Goal: Contribute content: Contribute content

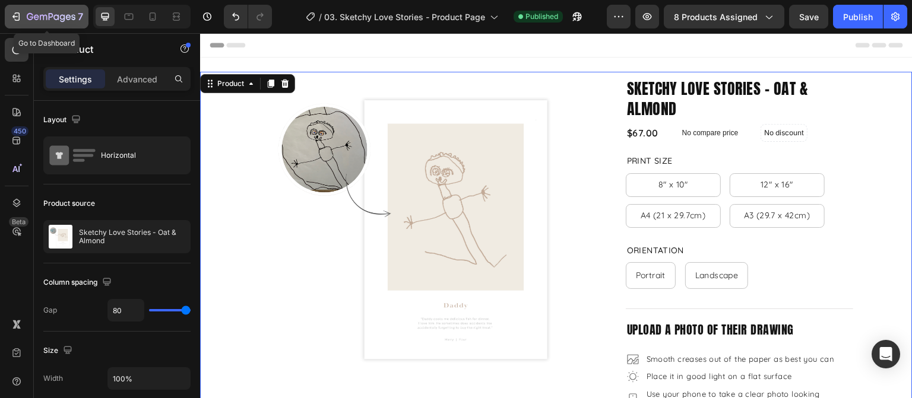
click at [37, 27] on button "7" at bounding box center [47, 17] width 84 height 24
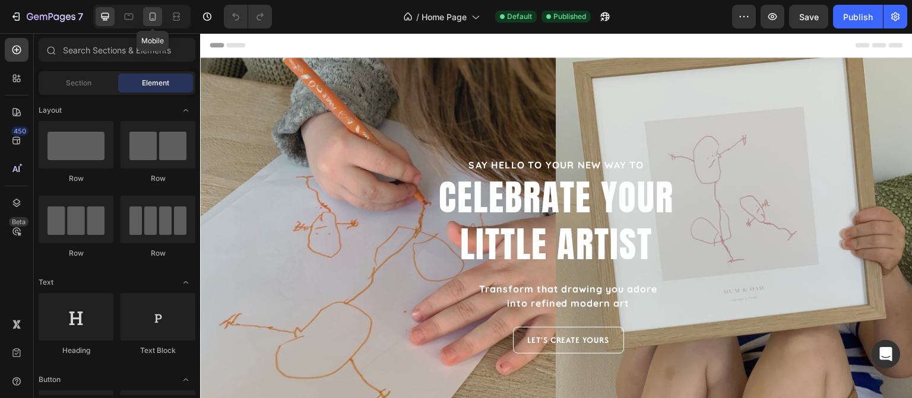
click at [153, 21] on icon at bounding box center [153, 17] width 12 height 12
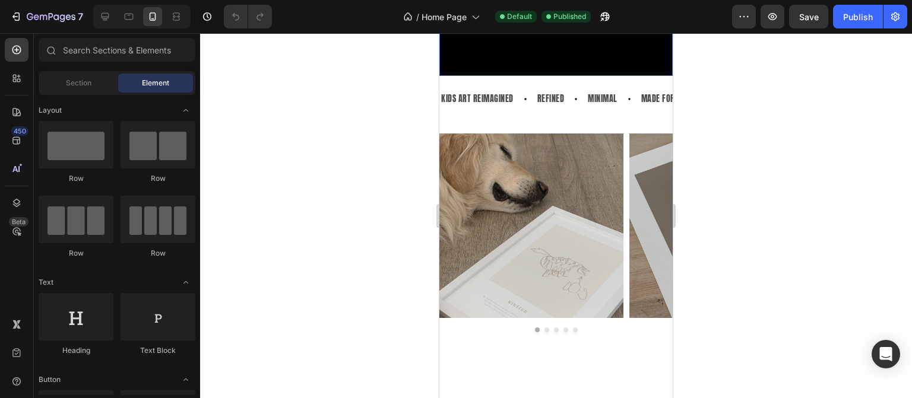
scroll to position [772, 0]
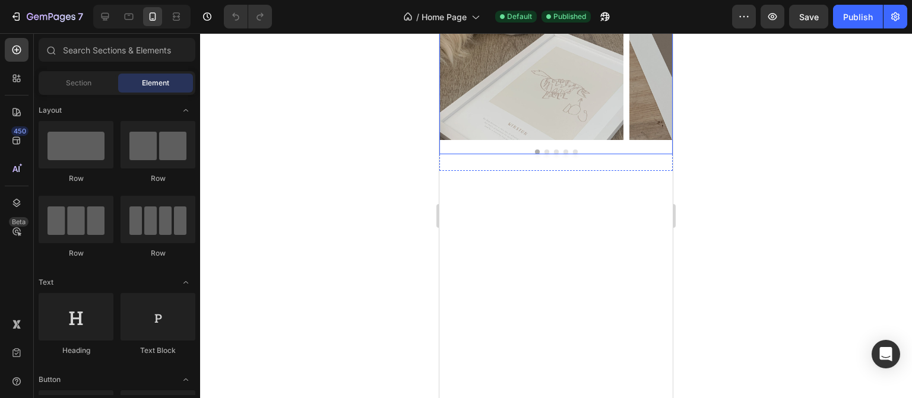
click at [644, 154] on div "Image Image Image Image Image Carousel" at bounding box center [555, 49] width 233 height 210
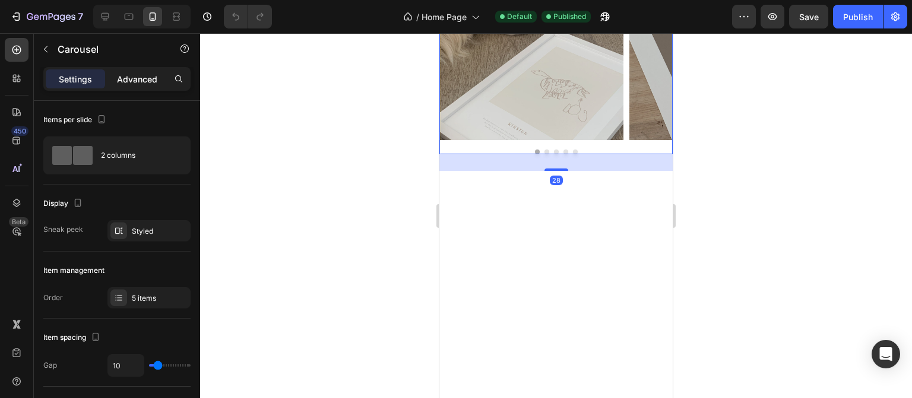
click at [131, 75] on p "Advanced" at bounding box center [137, 79] width 40 height 12
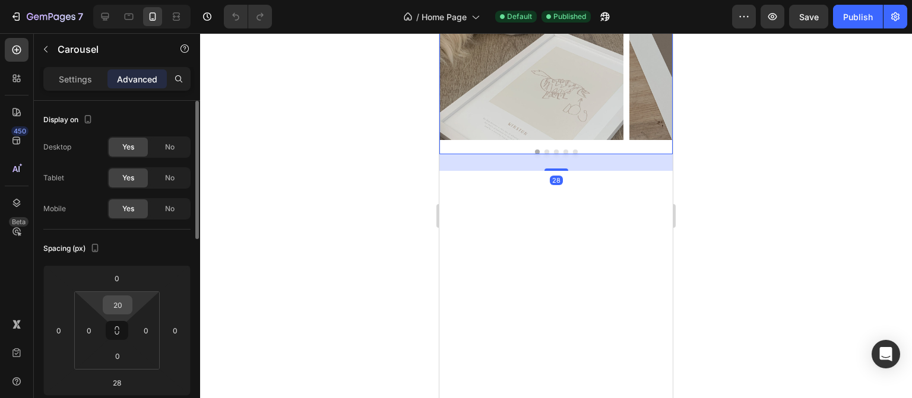
click at [119, 306] on input "20" at bounding box center [118, 305] width 24 height 18
type input "0"
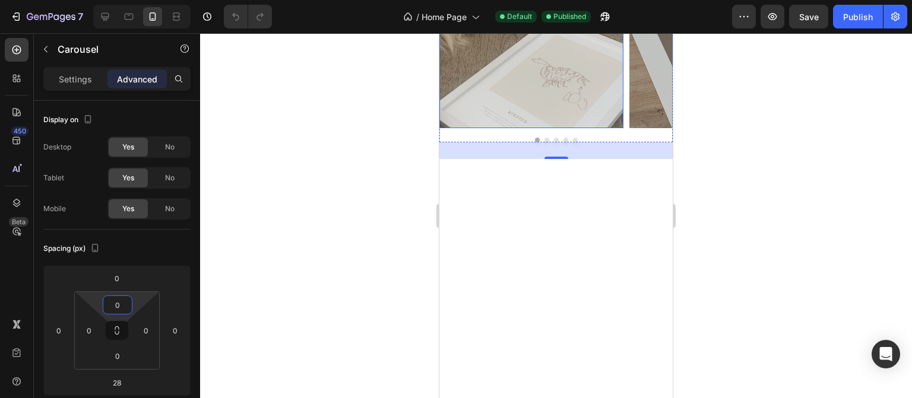
click at [716, 250] on div at bounding box center [556, 215] width 712 height 365
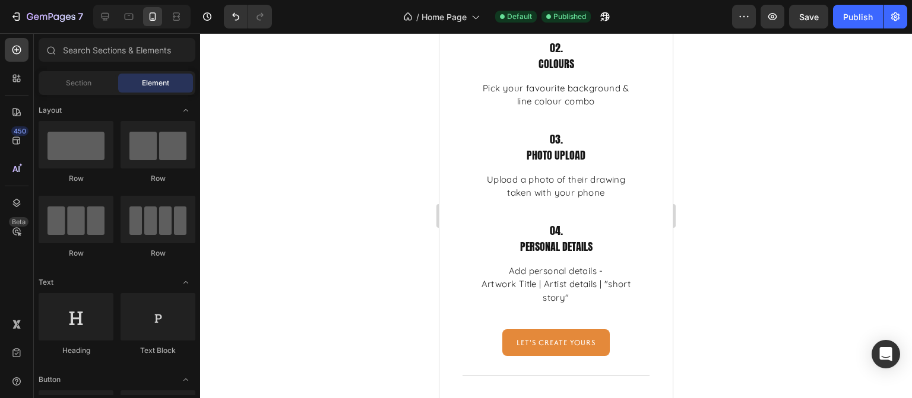
scroll to position [1069, 0]
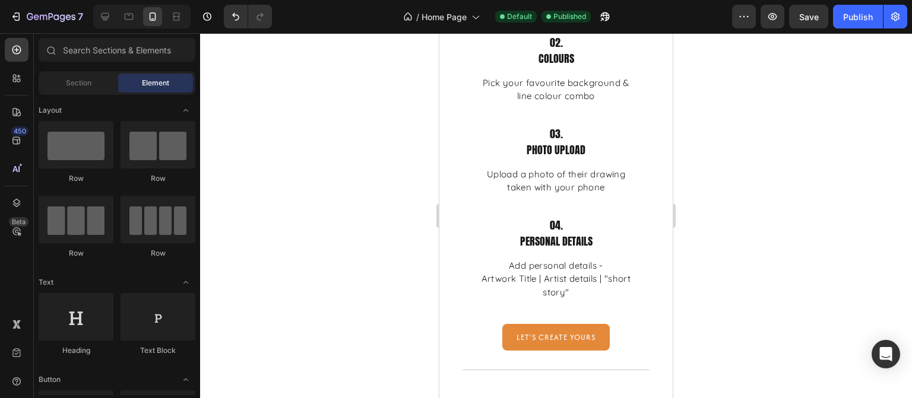
click at [866, 20] on div "Publish" at bounding box center [858, 17] width 30 height 12
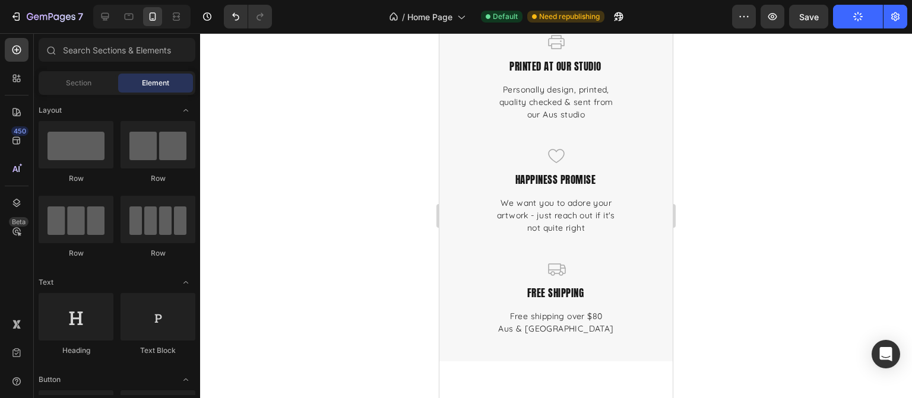
scroll to position [3801, 0]
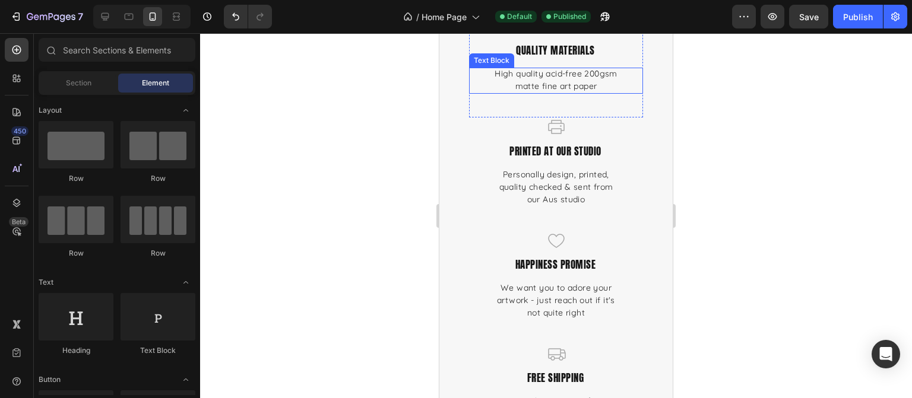
click at [542, 80] on p "High quality acid-free 200gsm matte fine art paper" at bounding box center [556, 80] width 126 height 25
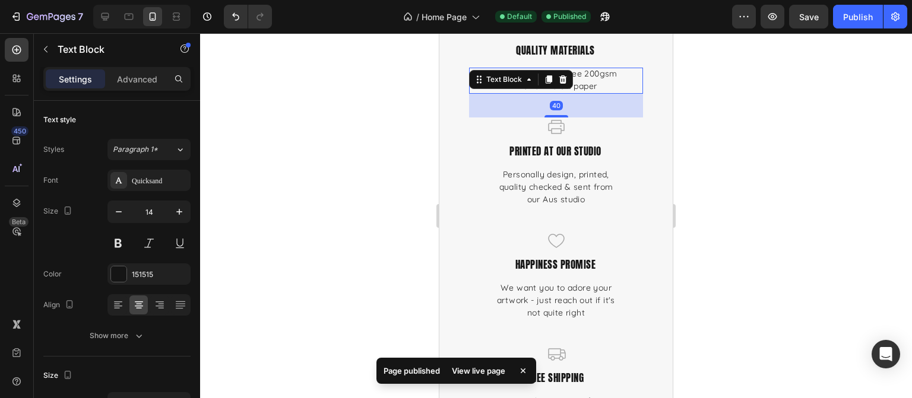
click at [513, 93] on p "High quality acid-free 200gsm matte fine art paper" at bounding box center [556, 80] width 126 height 25
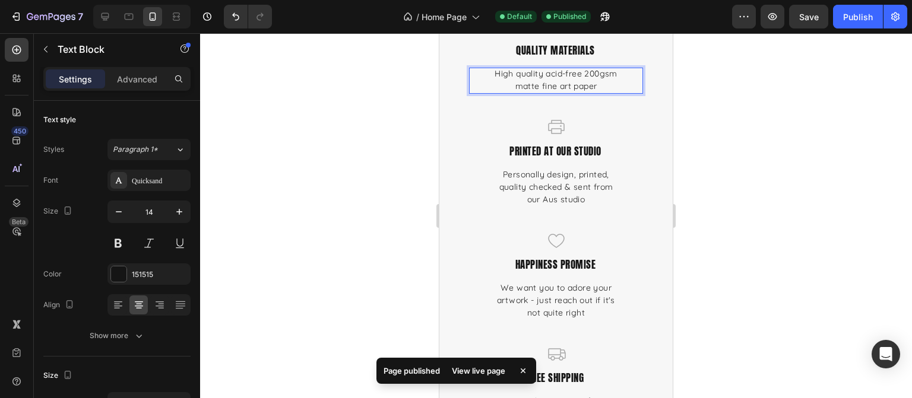
click at [521, 87] on p "High quality acid-free 200gsm matte fine art paper" at bounding box center [556, 80] width 126 height 25
click at [762, 137] on div at bounding box center [556, 215] width 712 height 365
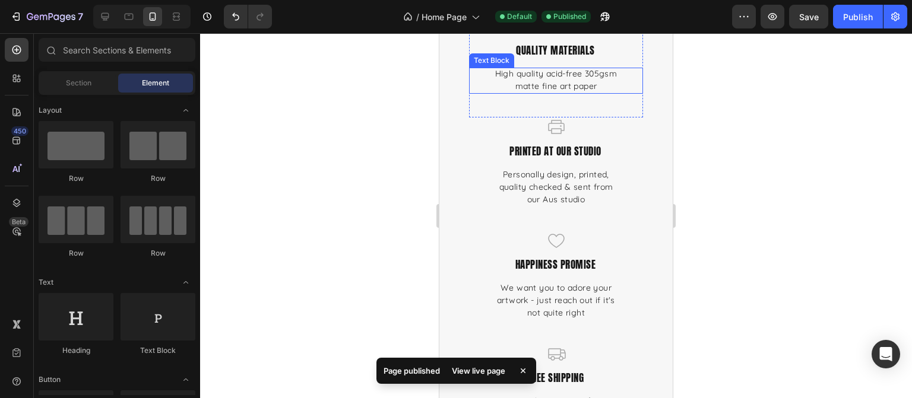
click at [553, 75] on p "High quality acid-free 305gsm matte fine art paper" at bounding box center [556, 80] width 126 height 25
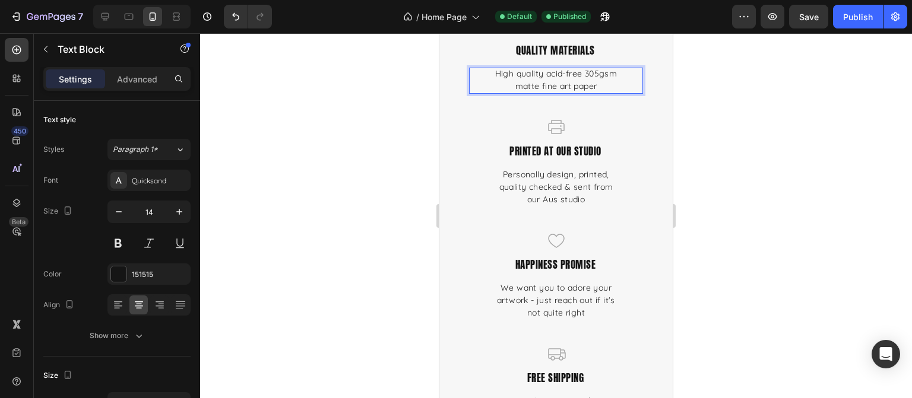
click at [553, 75] on p "High quality acid-free 305gsm matte fine art paper" at bounding box center [556, 80] width 126 height 25
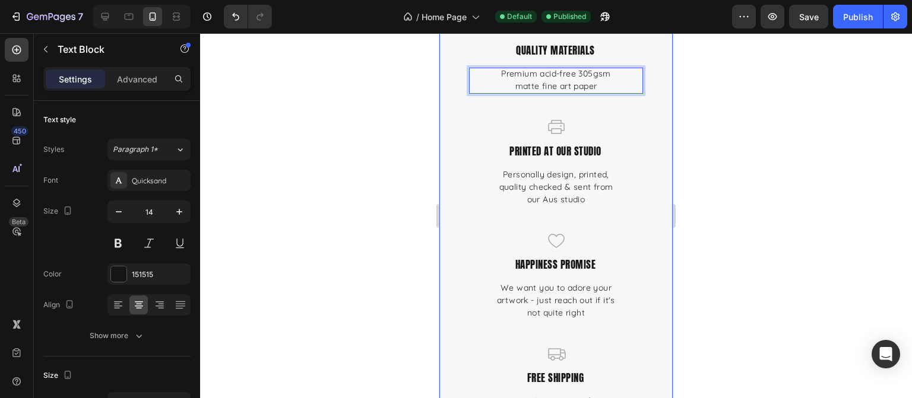
click at [778, 117] on div at bounding box center [556, 215] width 712 height 365
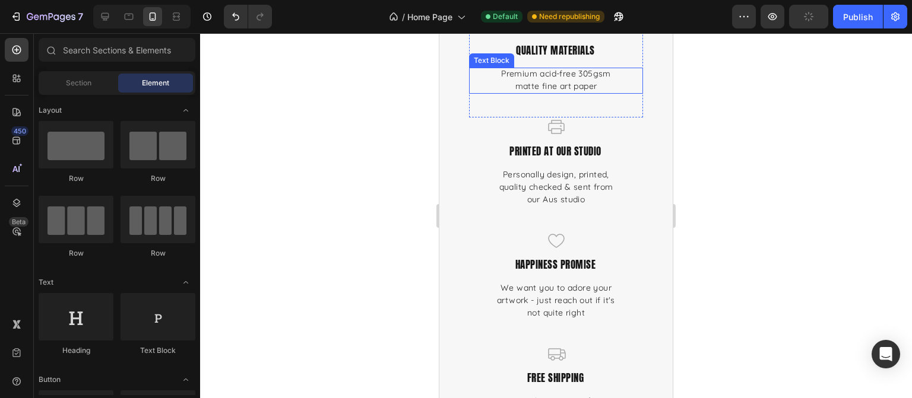
click at [606, 85] on p "Premium acid-free 305gsm matte fine art paper" at bounding box center [556, 80] width 126 height 25
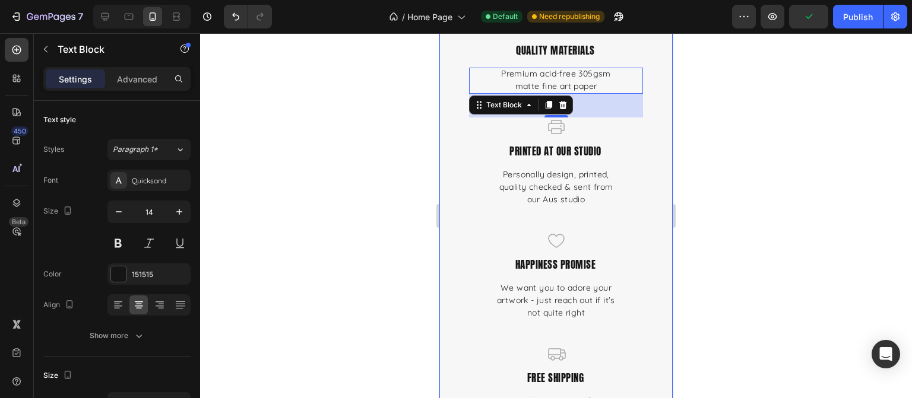
click at [710, 102] on div at bounding box center [556, 215] width 712 height 365
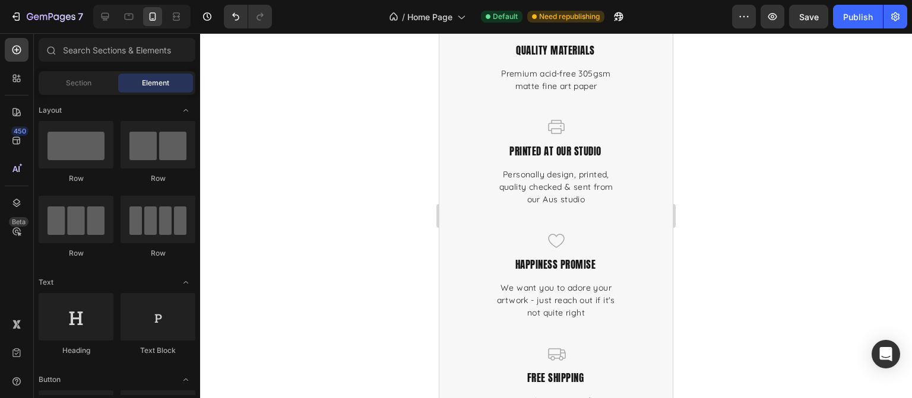
click at [726, 225] on div at bounding box center [556, 215] width 712 height 365
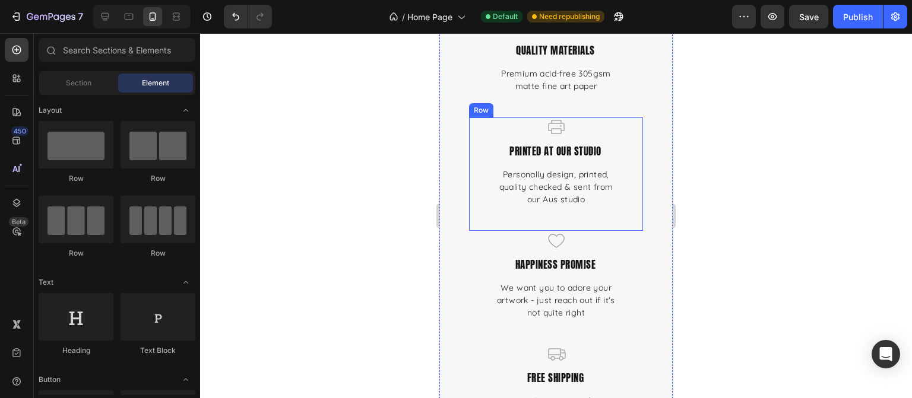
scroll to position [3741, 0]
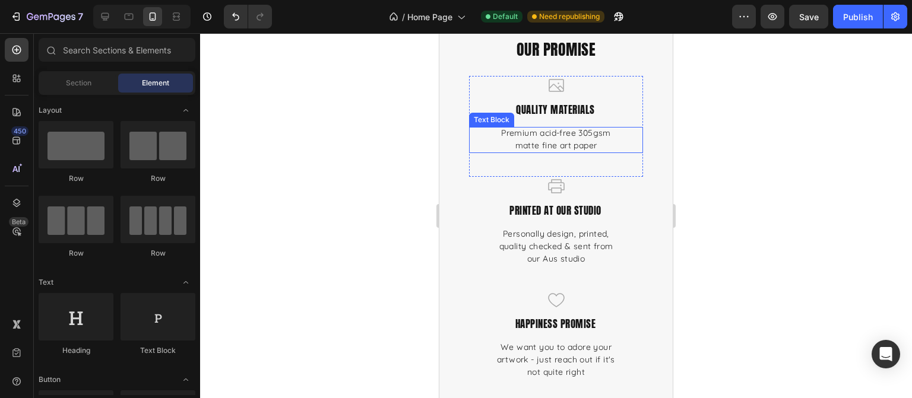
click at [544, 140] on p "Premium acid-free 305gsm matte fine art paper" at bounding box center [556, 139] width 126 height 25
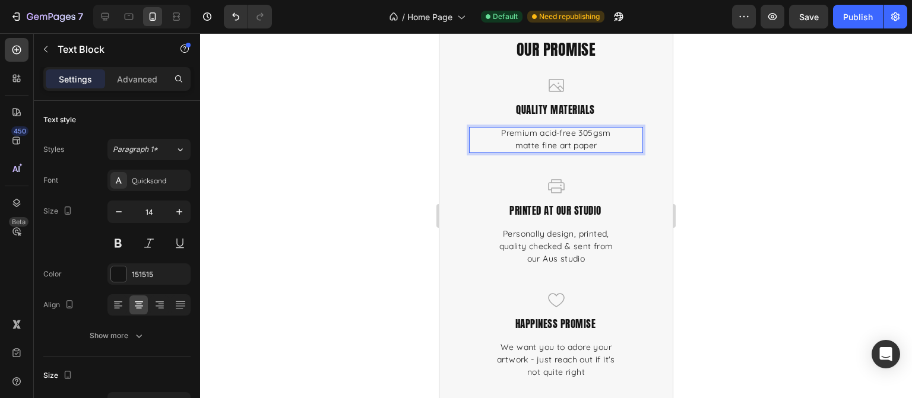
click at [537, 137] on p "Premium acid-free 305gsm matte fine art paper" at bounding box center [556, 139] width 126 height 25
click at [759, 178] on div at bounding box center [556, 215] width 712 height 365
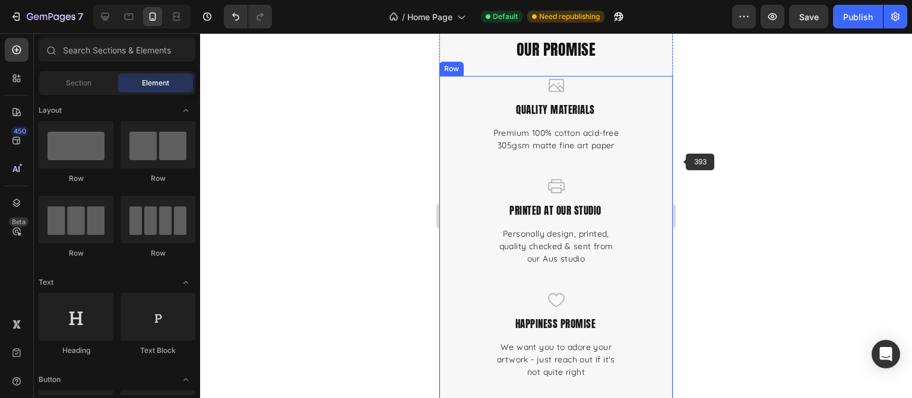
click at [757, 161] on div at bounding box center [556, 215] width 712 height 365
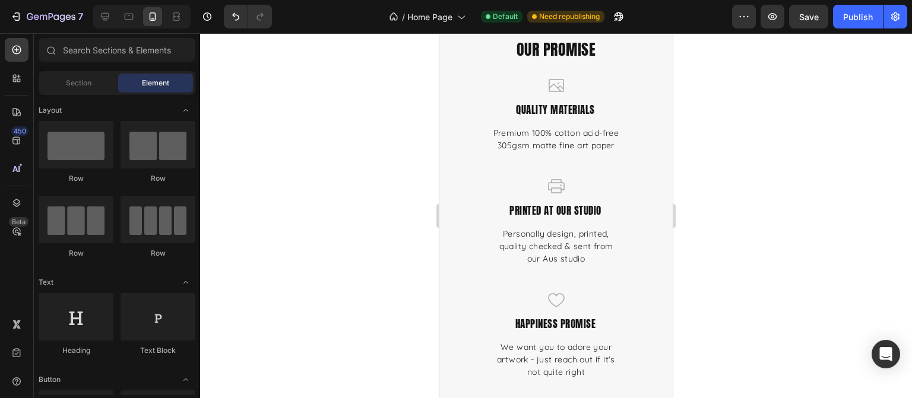
click at [757, 161] on div at bounding box center [556, 215] width 712 height 365
click at [565, 150] on p "Premium 100% cotton acid-free 305gsm matte fine art paper" at bounding box center [556, 139] width 126 height 25
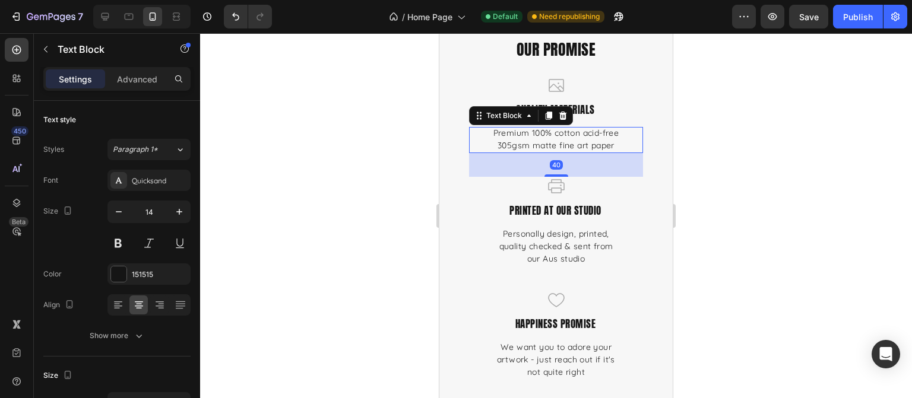
drag, startPoint x: 767, startPoint y: 154, endPoint x: 710, endPoint y: 154, distance: 56.4
click at [765, 154] on div at bounding box center [556, 215] width 712 height 365
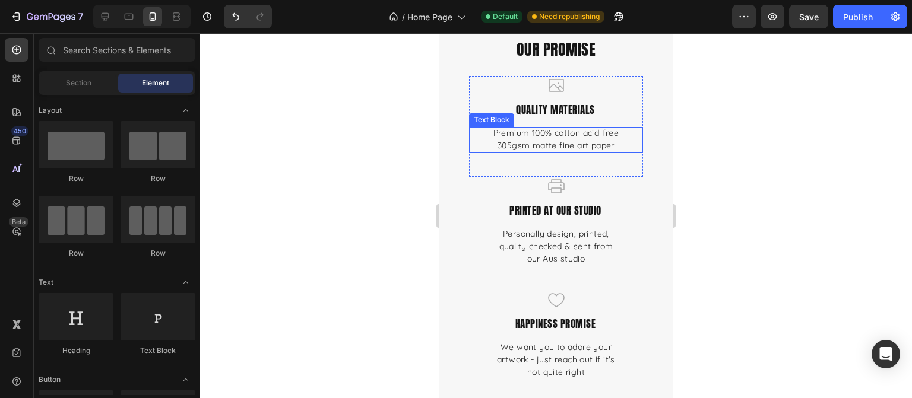
click at [495, 139] on p "Premium 100% cotton acid-free 305gsm matte fine art paper" at bounding box center [556, 139] width 126 height 25
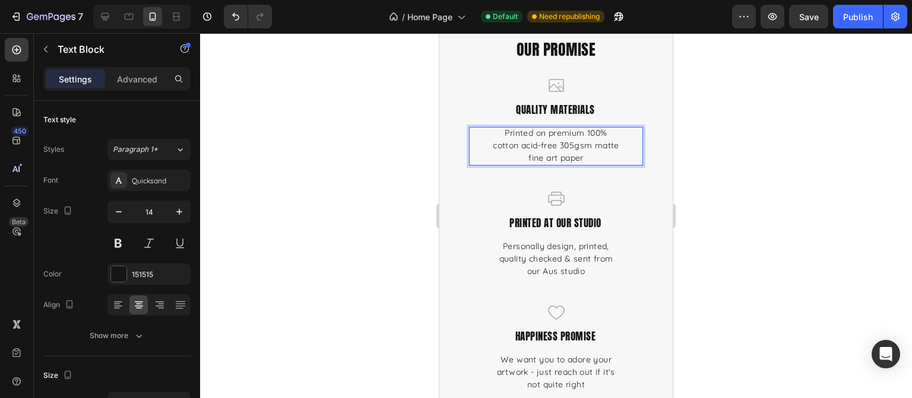
click at [762, 154] on div at bounding box center [556, 215] width 712 height 365
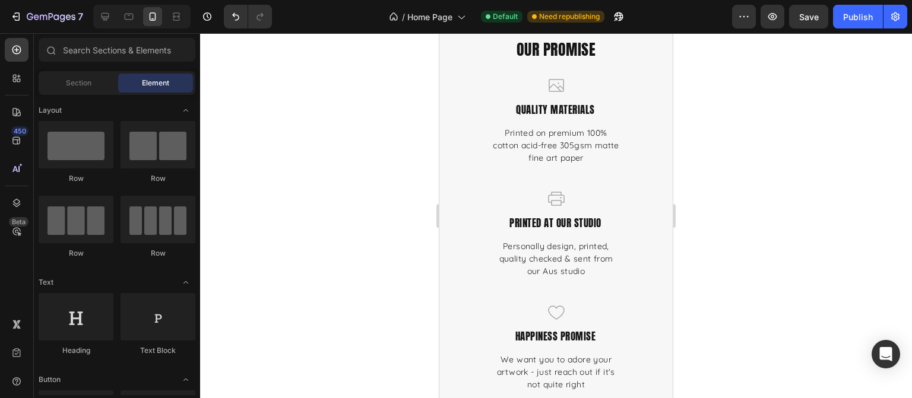
click at [792, 192] on div at bounding box center [556, 215] width 712 height 365
click at [739, 186] on div at bounding box center [556, 215] width 712 height 365
click at [542, 165] on div "Printed on premium 100% cotton acid-free 305gsm matte fine art paper" at bounding box center [556, 146] width 126 height 39
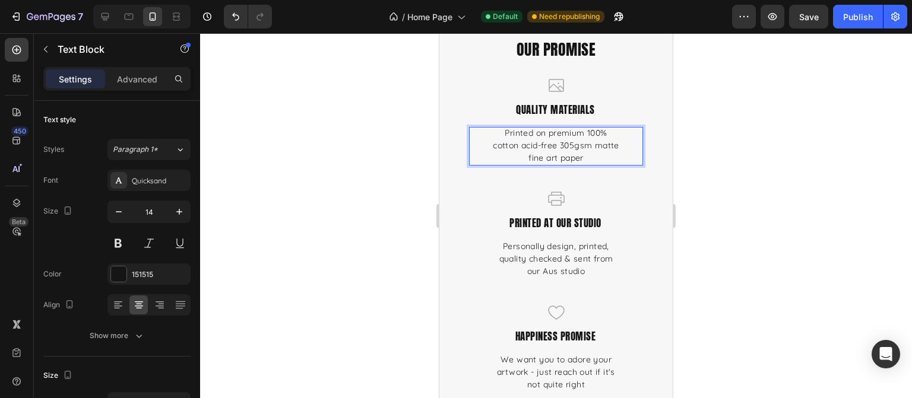
click at [556, 159] on p "Printed on premium 100% cotton acid-free 305gsm matte fine art paper" at bounding box center [556, 145] width 126 height 37
click at [780, 159] on div at bounding box center [556, 215] width 712 height 365
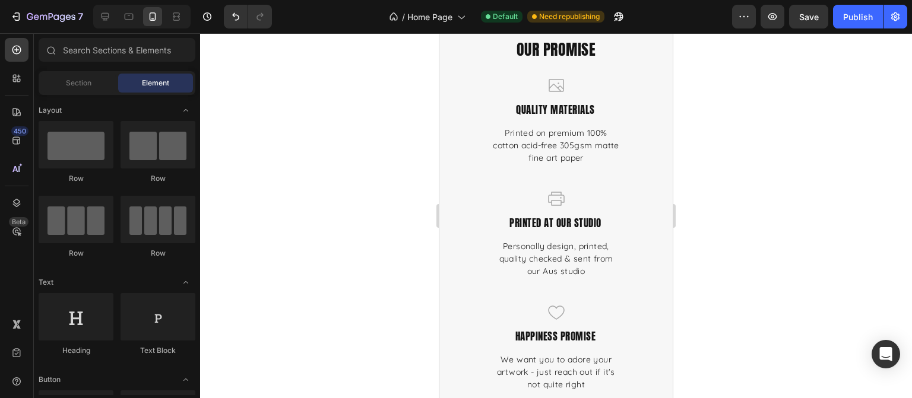
click at [771, 175] on div at bounding box center [556, 215] width 712 height 365
click at [788, 162] on div at bounding box center [556, 215] width 712 height 365
click at [559, 115] on p "quality materials" at bounding box center [555, 110] width 173 height 10
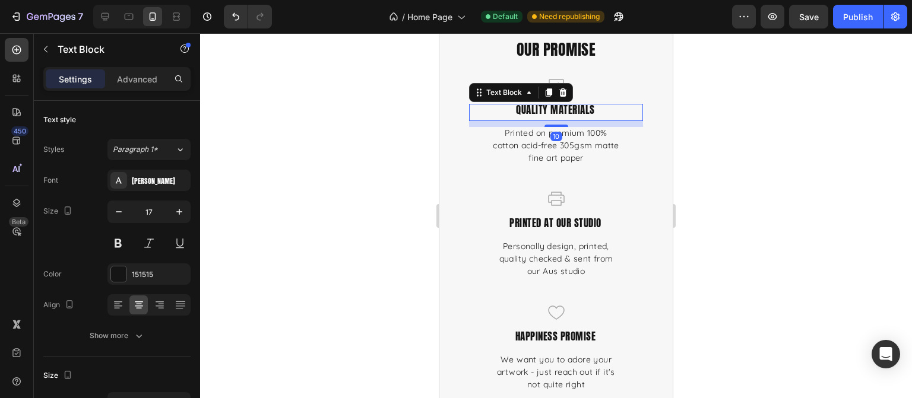
click at [542, 111] on p "quality materials" at bounding box center [555, 110] width 173 height 10
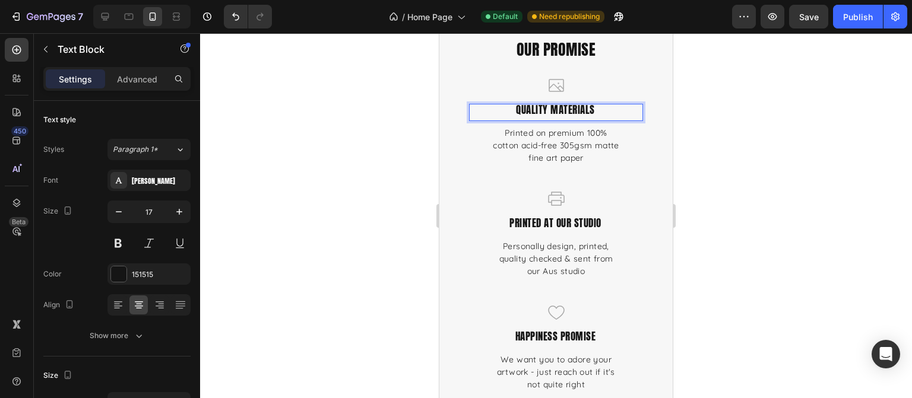
click at [551, 112] on p "quality materials" at bounding box center [555, 110] width 173 height 10
click at [591, 110] on p "quality materials" at bounding box center [555, 110] width 173 height 10
click at [518, 111] on p "quality materials" at bounding box center [555, 110] width 173 height 10
click at [549, 111] on p "quality materials" at bounding box center [555, 110] width 173 height 10
click at [513, 110] on p "quality materials" at bounding box center [555, 110] width 173 height 10
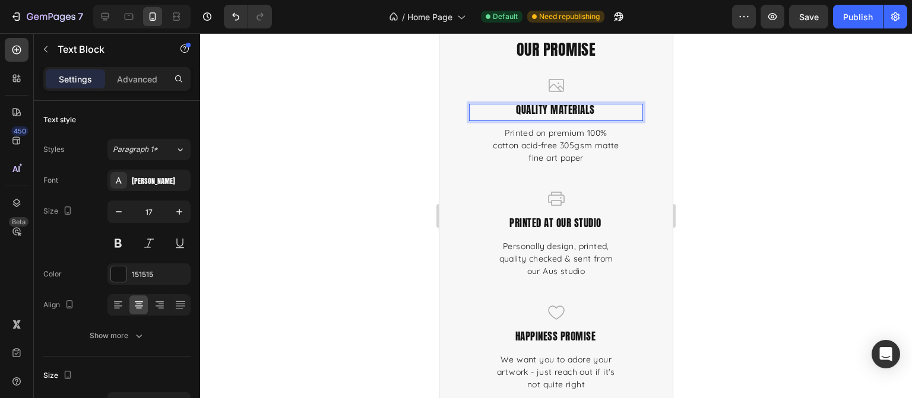
click at [534, 107] on p "quality materials" at bounding box center [555, 110] width 173 height 10
click at [536, 110] on p "quality materials" at bounding box center [555, 110] width 173 height 10
click at [541, 110] on p "quality materials" at bounding box center [555, 110] width 173 height 10
drag, startPoint x: 544, startPoint y: 111, endPoint x: 489, endPoint y: 116, distance: 54.8
click at [489, 116] on div "quality materials" at bounding box center [556, 112] width 174 height 17
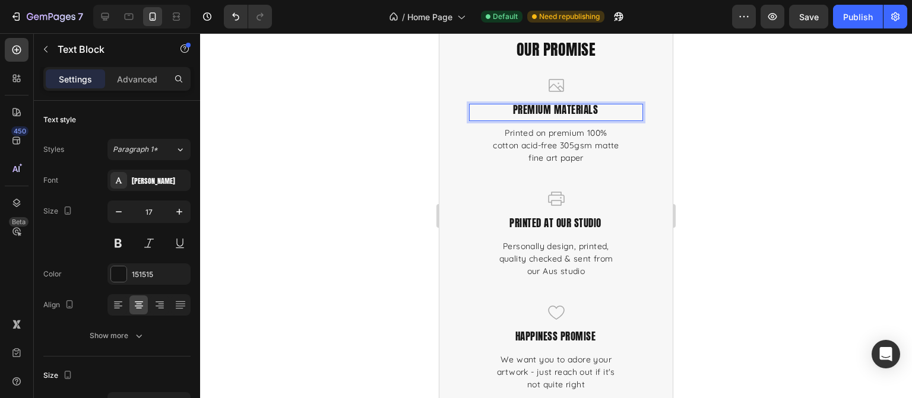
click at [912, 267] on div at bounding box center [556, 215] width 712 height 365
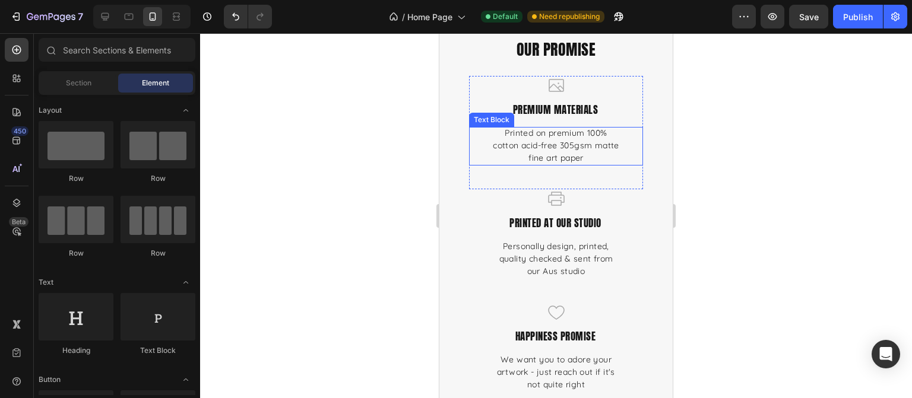
click at [571, 154] on p "Printed on premium 100% cotton acid-free 305gsm matte fine art paper" at bounding box center [556, 145] width 126 height 37
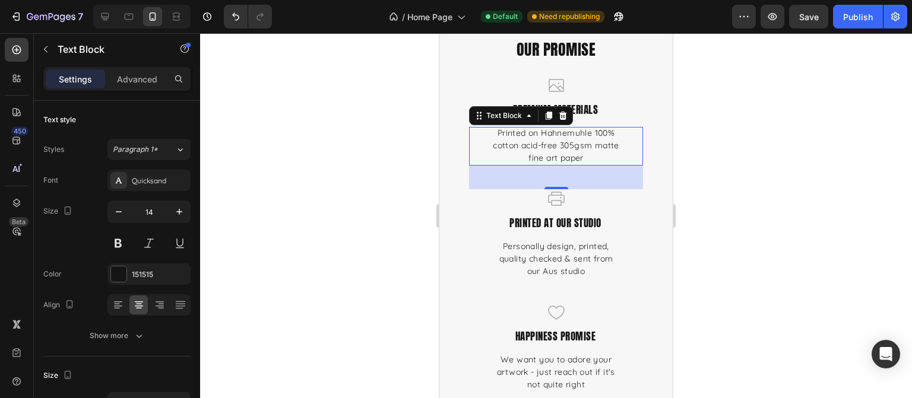
click at [766, 198] on div at bounding box center [556, 215] width 712 height 365
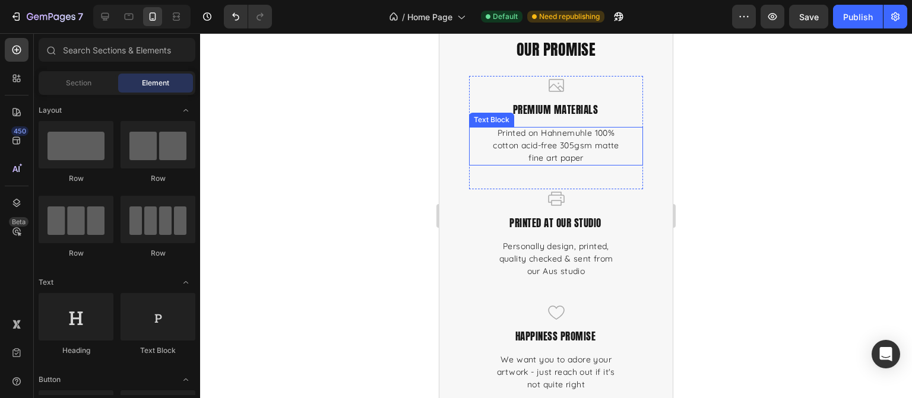
click at [582, 143] on p "Printed on Hahnemuhle 100% cotton acid-free 305gsm matte fine art paper" at bounding box center [556, 145] width 126 height 37
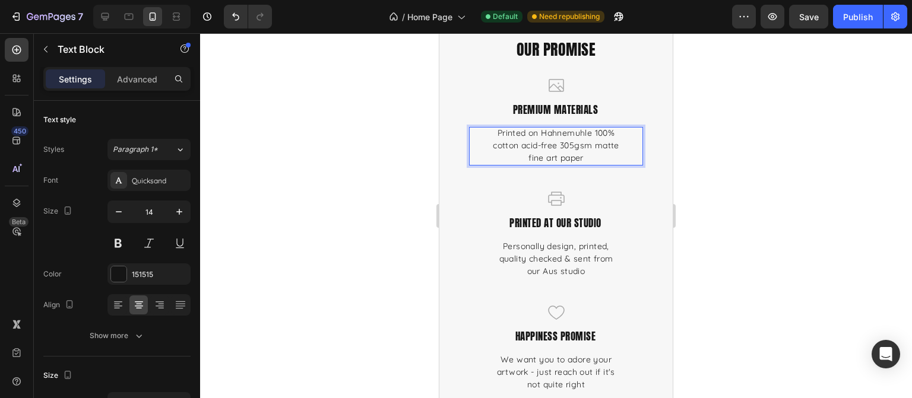
click at [558, 143] on p "Printed on Hahnemuhle 100% cotton acid-free 305gsm matte fine art paper" at bounding box center [556, 145] width 126 height 37
click at [591, 147] on p "Printed on Hahnemuhle 100% cotton acid-free 305gsm matte fine art paper" at bounding box center [556, 145] width 126 height 37
click at [538, 156] on p "Printed on Hahnemuhle 100% cotton acid-free 305gsm matte fine art paper" at bounding box center [556, 145] width 126 height 37
click at [558, 148] on p "Printed on Hahnemuhle 100% cotton acid-free 305gsm matte fine art paper" at bounding box center [556, 145] width 126 height 37
click at [592, 143] on p "Printed on Hahnemuhle 100% cotton acid-free 305gsm matte fine art paper" at bounding box center [556, 145] width 126 height 37
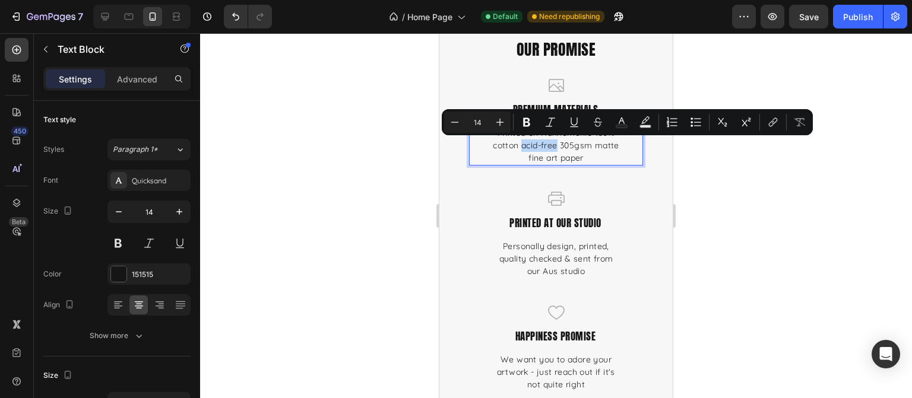
drag, startPoint x: 596, startPoint y: 148, endPoint x: 559, endPoint y: 147, distance: 37.4
click at [559, 147] on p "Printed on Hahnemuhle 100% cotton acid-free 305gsm matte fine art paper" at bounding box center [556, 145] width 126 height 37
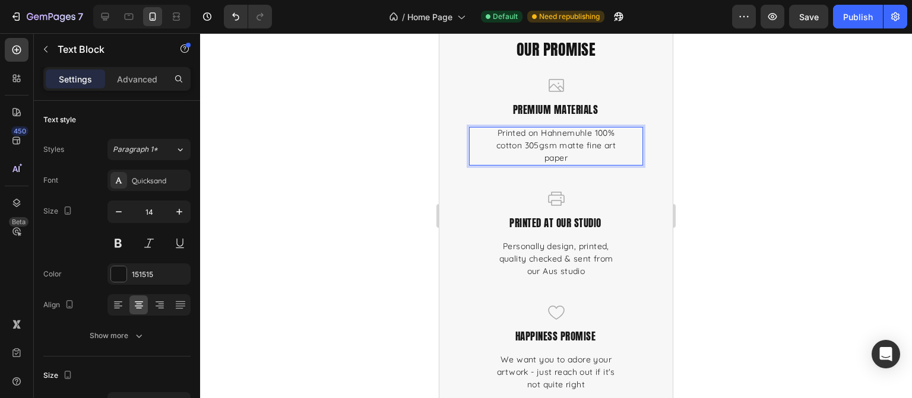
click at [588, 159] on p "Printed on Hahnemuhle 100% cotton 305gsm matte fine art paper" at bounding box center [556, 145] width 126 height 37
click at [542, 159] on p "Printed on Hahnemuhle 100% cotton 305gsm matte fine art paper" at bounding box center [556, 145] width 126 height 37
click at [543, 159] on p "Printed on Hahnemuhle 100% cotton 305gsm matte fine art paper" at bounding box center [556, 145] width 126 height 37
click at [545, 159] on p "Printed on Hahnemuhle 100% cotton 305gsm matte fineart paper" at bounding box center [556, 145] width 126 height 37
click at [812, 163] on div at bounding box center [556, 215] width 712 height 365
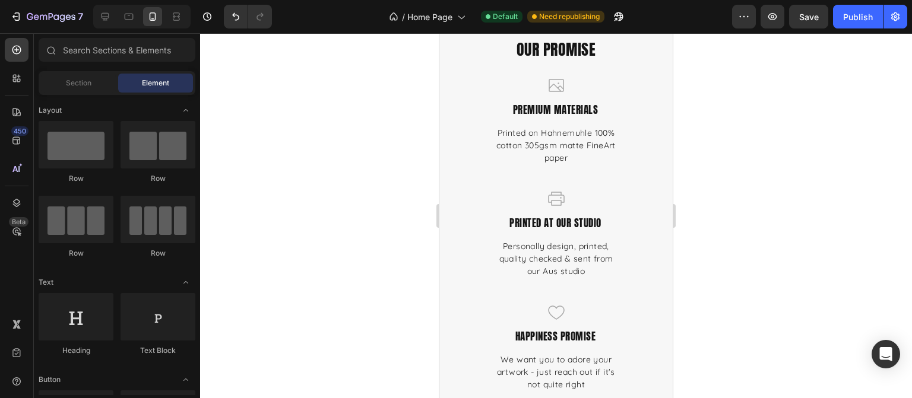
drag, startPoint x: 729, startPoint y: 158, endPoint x: 684, endPoint y: 166, distance: 45.8
click at [724, 159] on div at bounding box center [556, 215] width 712 height 365
click at [594, 151] on p "Printed on Hahnemuhle 100% cotton 305gsm matte FineArt paper" at bounding box center [556, 145] width 126 height 37
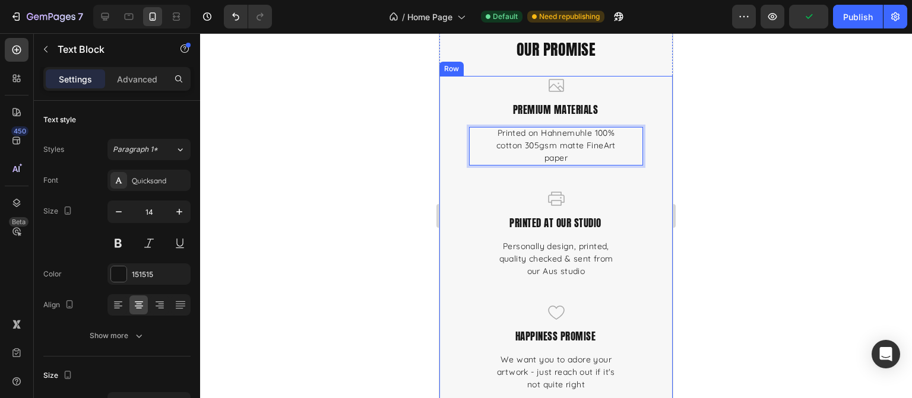
click at [761, 159] on div at bounding box center [556, 215] width 712 height 365
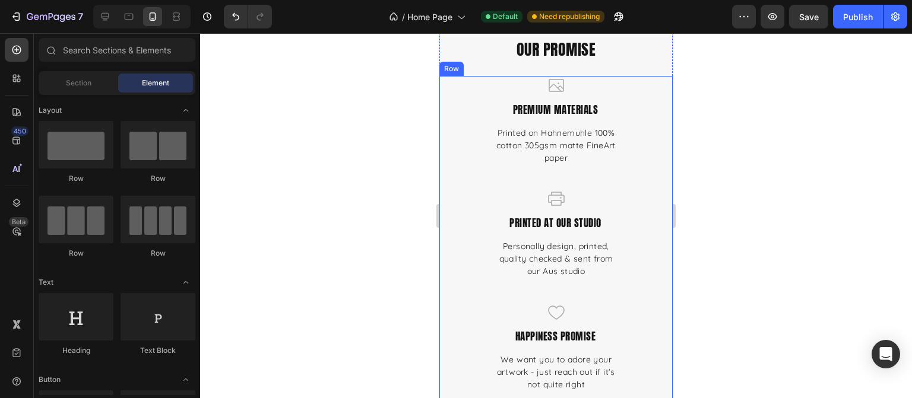
click at [874, 183] on div at bounding box center [556, 215] width 712 height 365
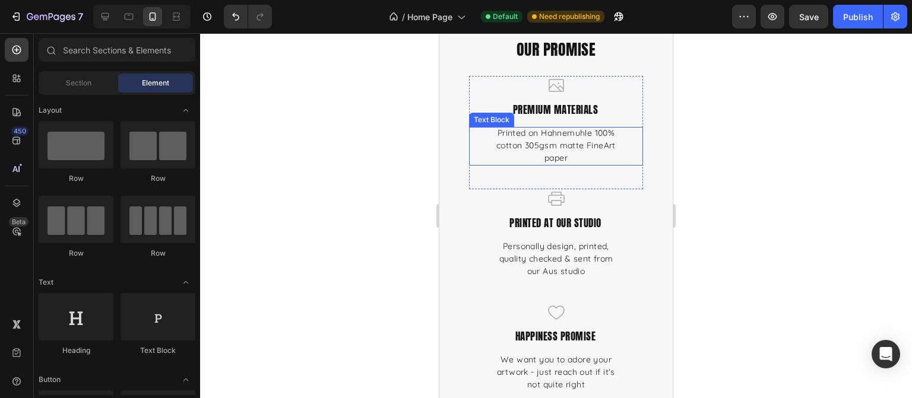
click at [556, 140] on p "Printed on Hahnemuhle 100% cotton 305gsm matte FineArt paper" at bounding box center [556, 145] width 126 height 37
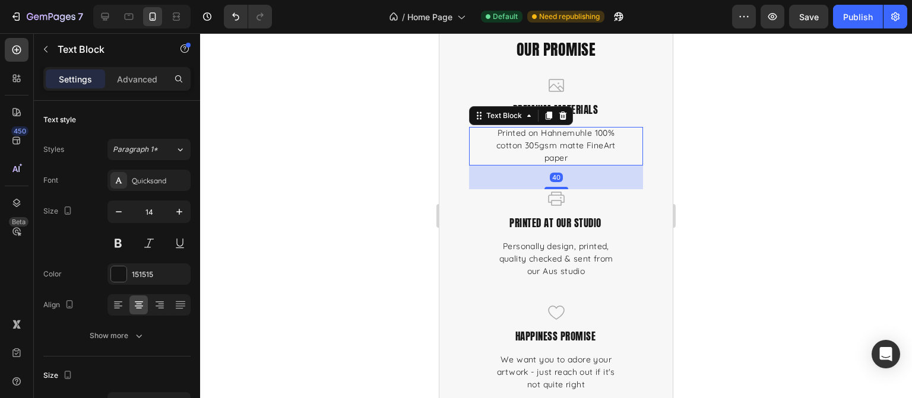
click at [789, 154] on div at bounding box center [556, 215] width 712 height 365
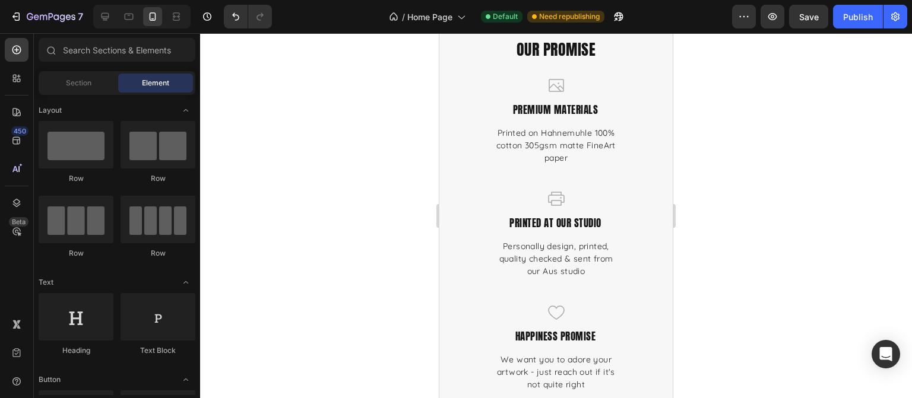
click at [803, 151] on div at bounding box center [556, 215] width 712 height 365
click at [794, 144] on div at bounding box center [556, 215] width 712 height 365
click at [560, 166] on div "Icon premium materials Text Block Printed on Hahnemuhle 100% cotton 305gsm matt…" at bounding box center [556, 132] width 174 height 113
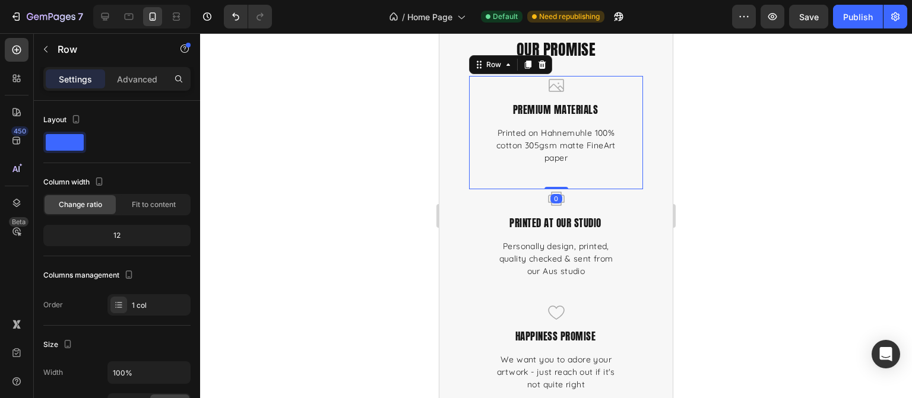
click at [584, 135] on p "Printed on Hahnemuhle 100% cotton 305gsm matte FineArt paper" at bounding box center [556, 145] width 126 height 37
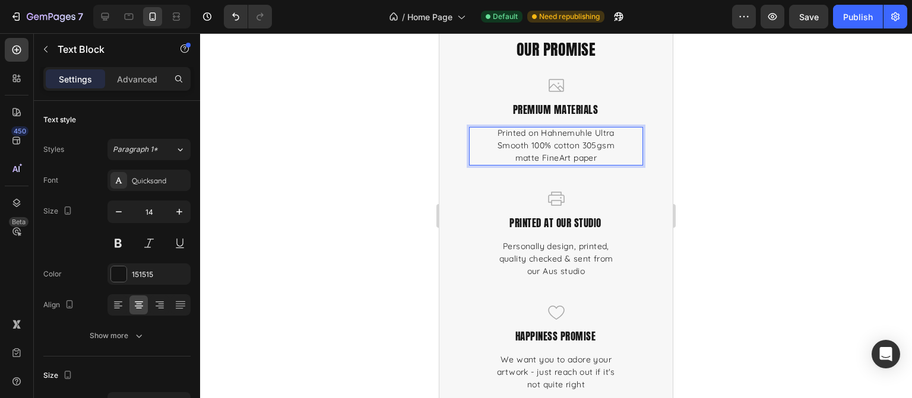
click at [743, 162] on div at bounding box center [556, 215] width 712 height 365
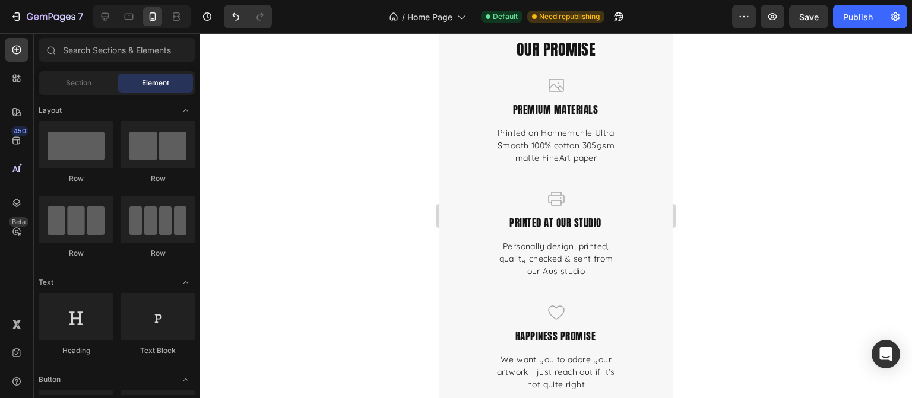
click at [767, 170] on div at bounding box center [556, 215] width 712 height 365
click at [567, 170] on div "Icon premium materials Text Block Printed on Hahnemuhle Ultra Smooth 100% cotto…" at bounding box center [556, 132] width 174 height 113
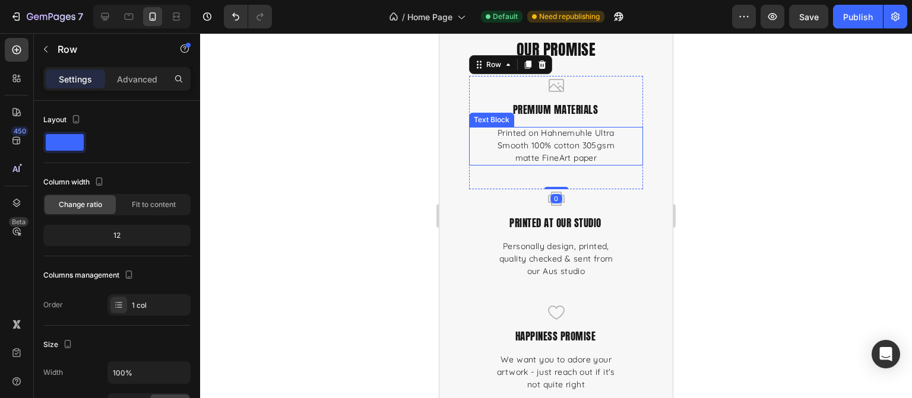
click at [553, 159] on p "Printed on Hahnemuhle Ultra Smooth 100% cotton 305gsm matte FineArt paper" at bounding box center [556, 145] width 126 height 37
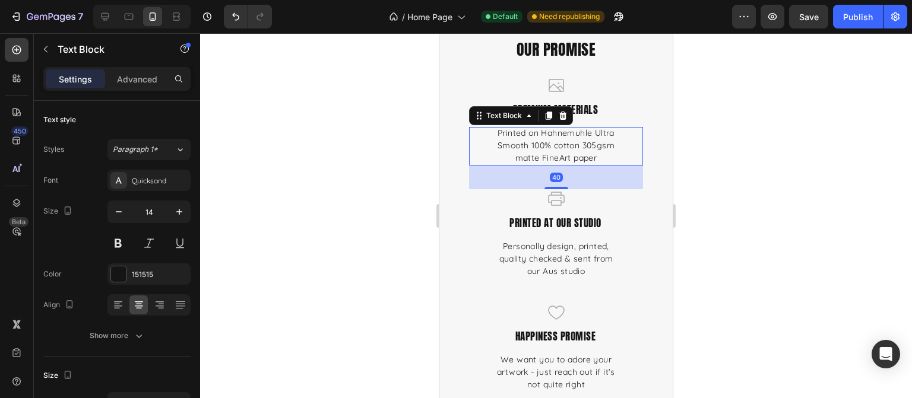
click at [762, 184] on div at bounding box center [556, 215] width 712 height 365
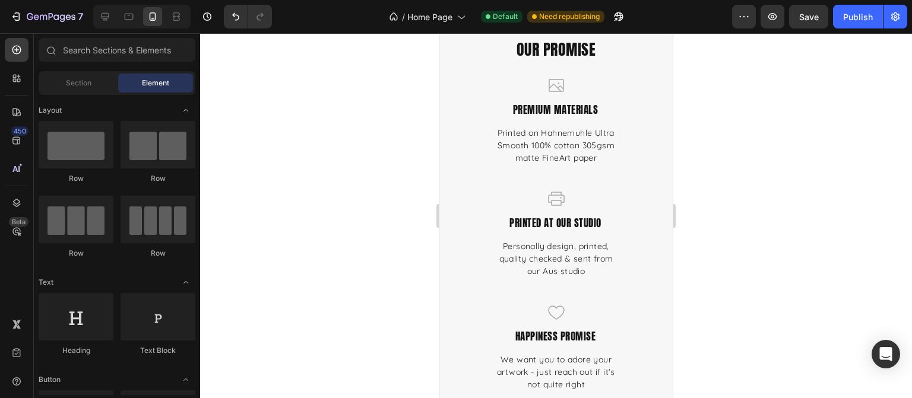
click at [792, 186] on div at bounding box center [556, 215] width 712 height 365
click at [824, 208] on div at bounding box center [556, 215] width 712 height 365
click at [812, 261] on div at bounding box center [556, 215] width 712 height 365
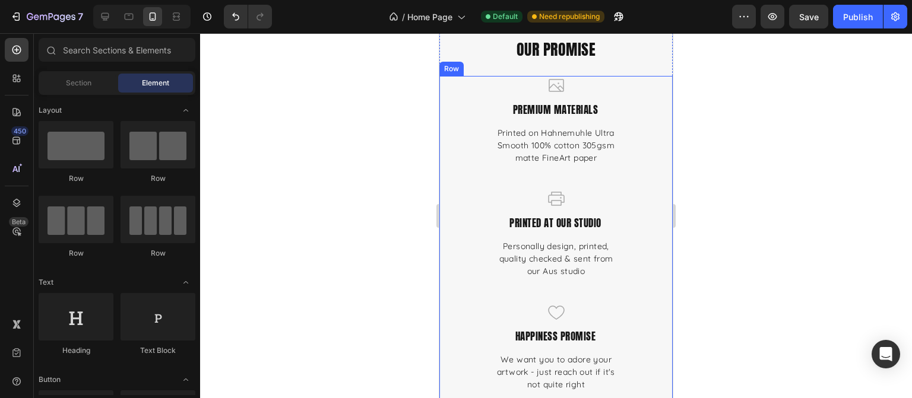
click at [724, 270] on div at bounding box center [556, 215] width 712 height 365
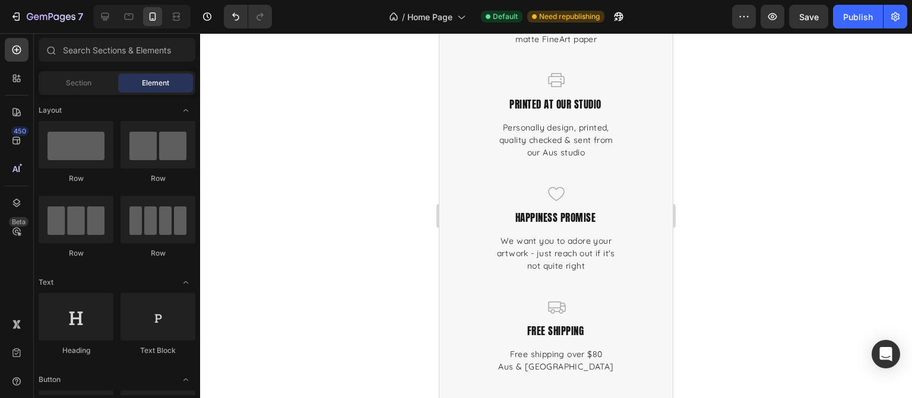
click at [760, 213] on div at bounding box center [556, 215] width 712 height 365
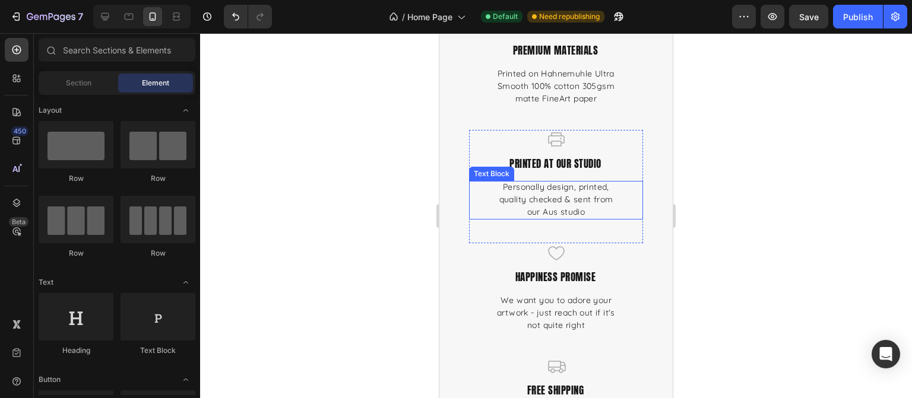
scroll to position [3801, 0]
click at [589, 204] on p "Personally design, printed, quality checked & sent from our Aus studio" at bounding box center [556, 199] width 126 height 37
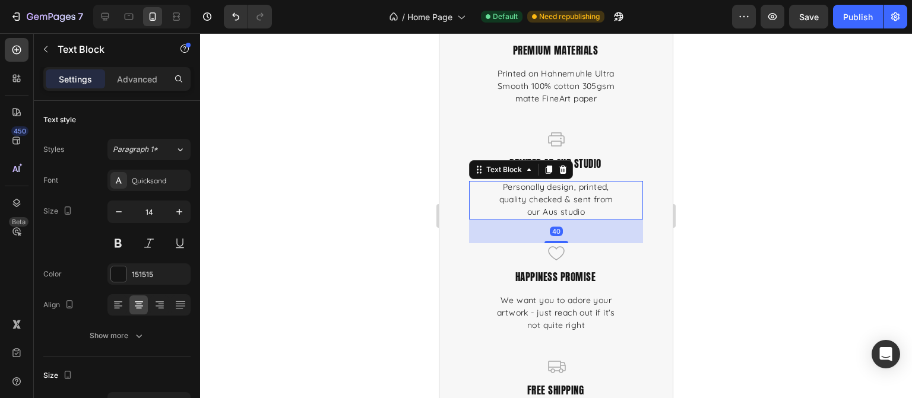
click at [576, 213] on p "Personally design, printed, quality checked & sent from our Aus studio" at bounding box center [556, 199] width 126 height 37
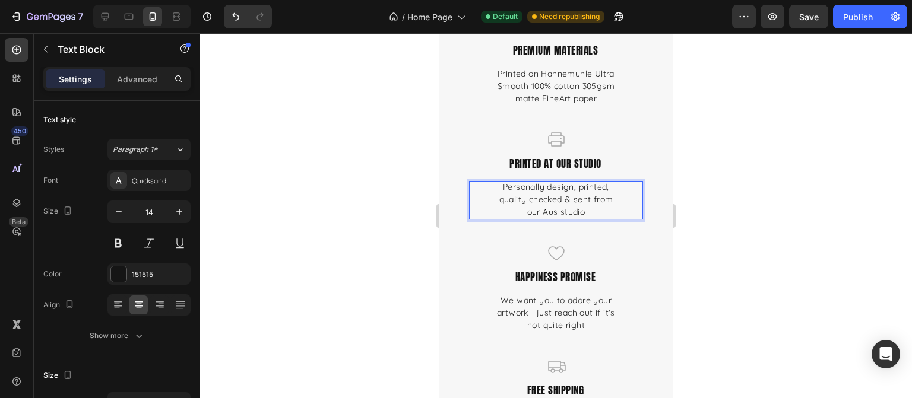
click at [556, 214] on p "Personally design, printed, quality checked & sent from our Aus studio" at bounding box center [556, 199] width 126 height 37
click at [800, 226] on div at bounding box center [556, 215] width 712 height 365
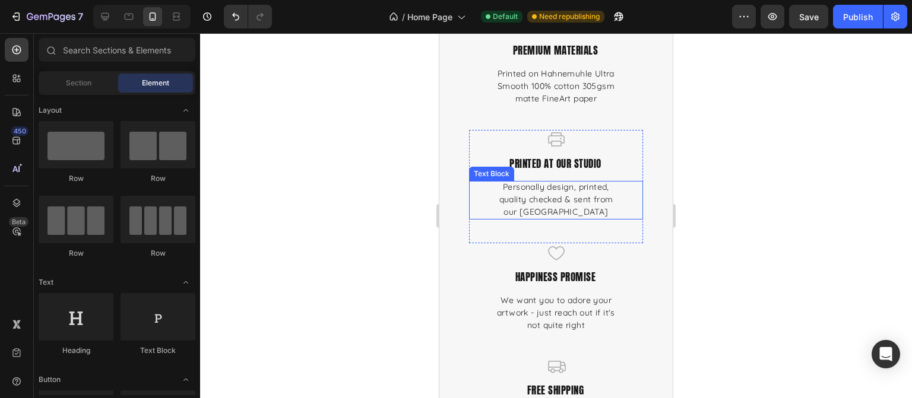
click at [582, 201] on p "Personally design, printed, quality checked & sent from our [GEOGRAPHIC_DATA]" at bounding box center [556, 199] width 126 height 37
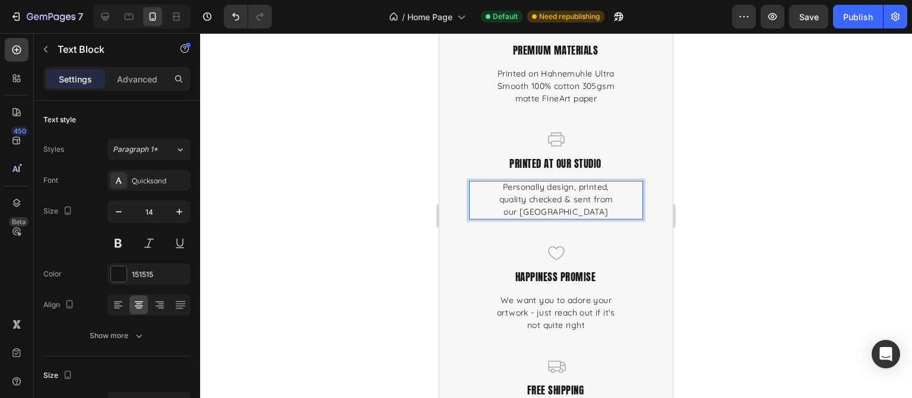
click at [586, 201] on p "Personally design, printed, quality checked & sent from our [GEOGRAPHIC_DATA]" at bounding box center [556, 199] width 126 height 37
click at [739, 200] on div at bounding box center [556, 215] width 712 height 365
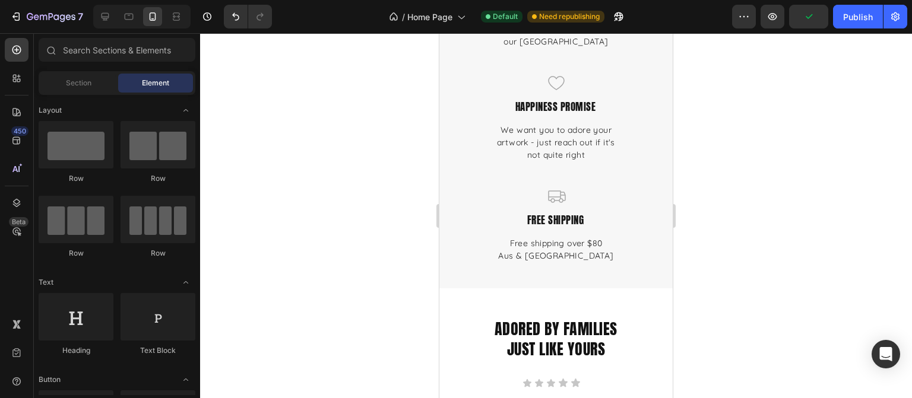
click at [742, 182] on div at bounding box center [556, 215] width 712 height 365
click at [787, 172] on div at bounding box center [556, 215] width 712 height 365
click at [551, 132] on p "We want you to adore your artwork - just reach out if it's not quite right" at bounding box center [556, 142] width 126 height 37
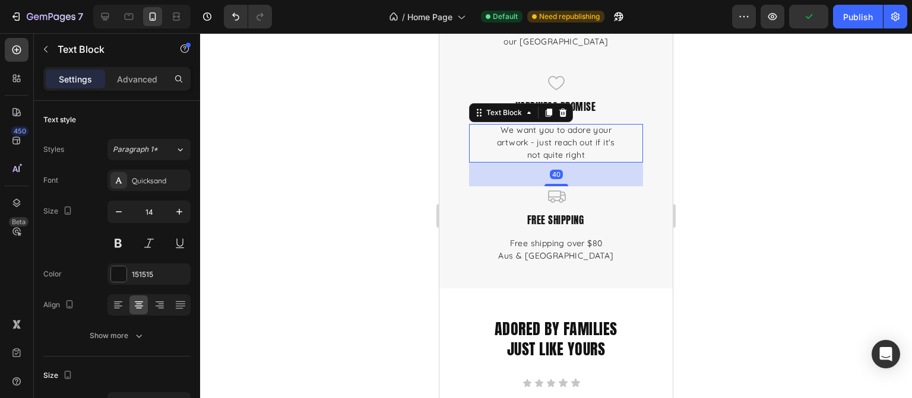
click at [758, 162] on div at bounding box center [556, 215] width 712 height 365
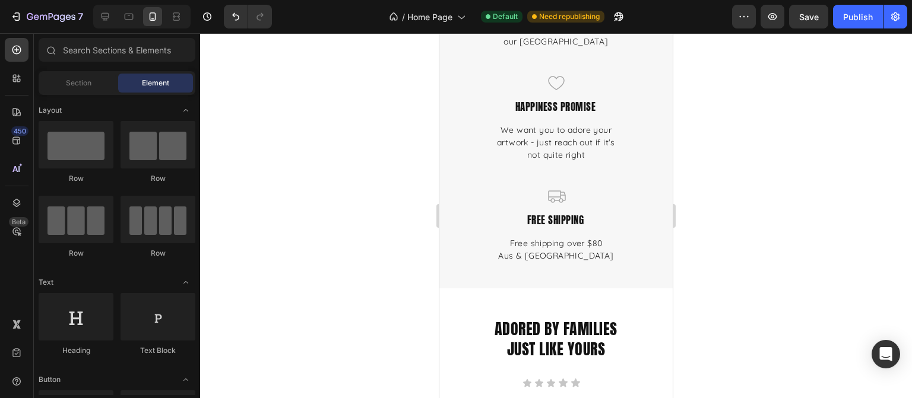
click at [806, 249] on div at bounding box center [556, 215] width 712 height 365
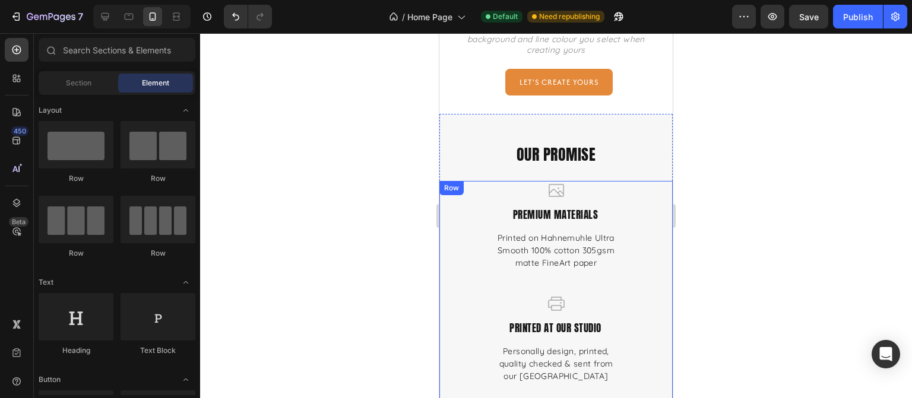
scroll to position [3615, 0]
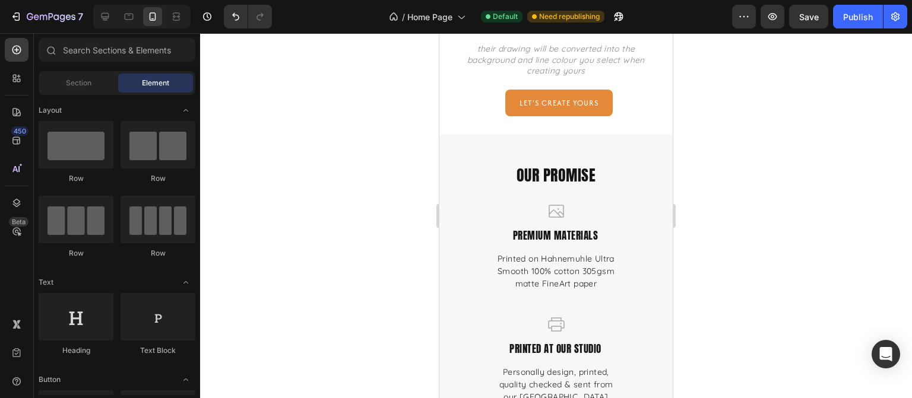
click at [808, 238] on div at bounding box center [556, 215] width 712 height 365
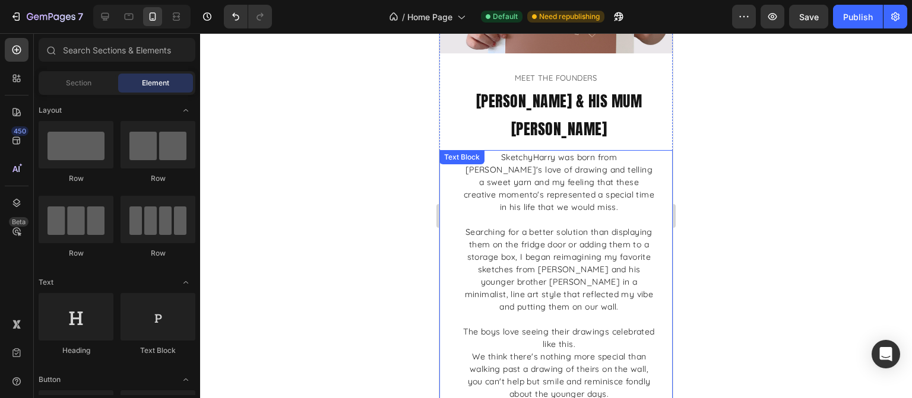
scroll to position [5717, 0]
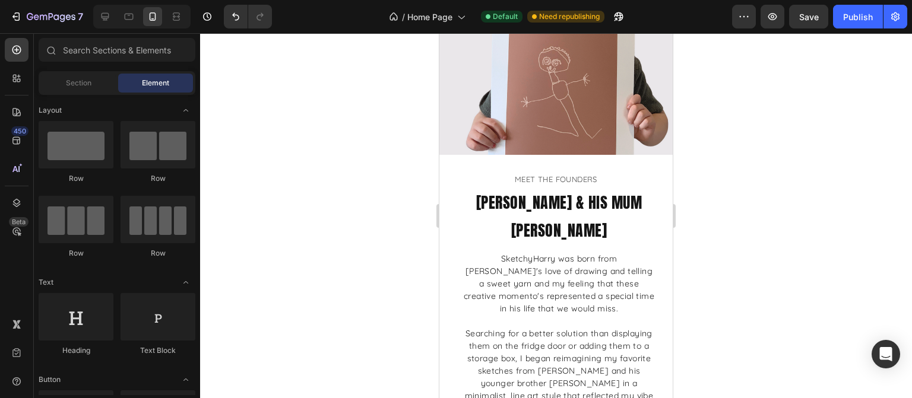
click at [770, 226] on div at bounding box center [556, 215] width 712 height 365
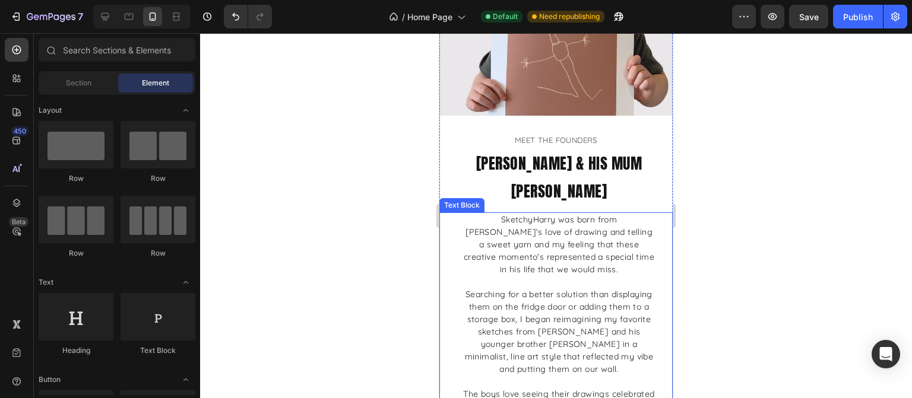
scroll to position [5776, 0]
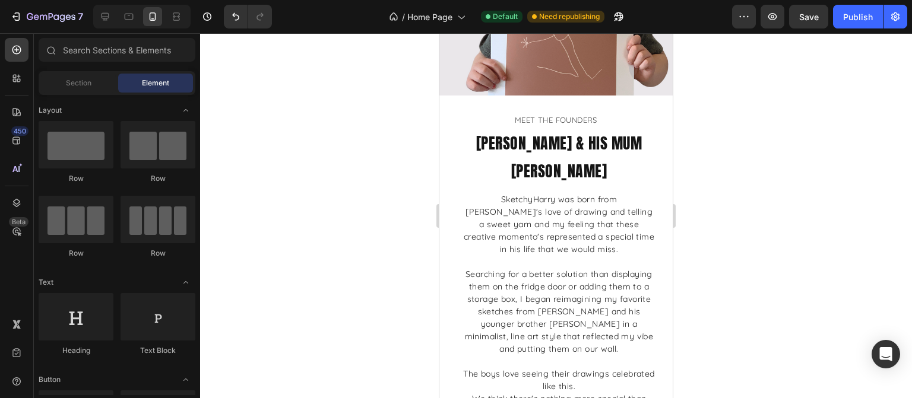
click at [766, 222] on div at bounding box center [556, 215] width 712 height 365
click at [775, 220] on div at bounding box center [556, 215] width 712 height 365
click at [800, 261] on div at bounding box center [556, 215] width 712 height 365
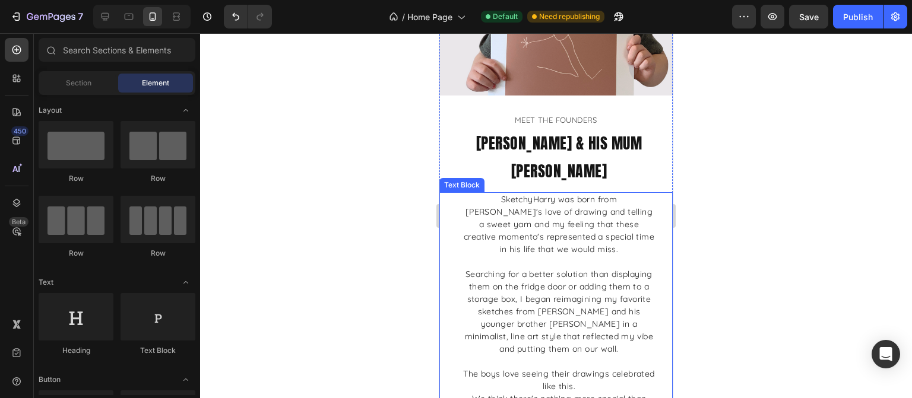
click at [607, 211] on p "SketchyHarry was born from [PERSON_NAME]'s love of drawing and telling a sweet …" at bounding box center [559, 225] width 192 height 62
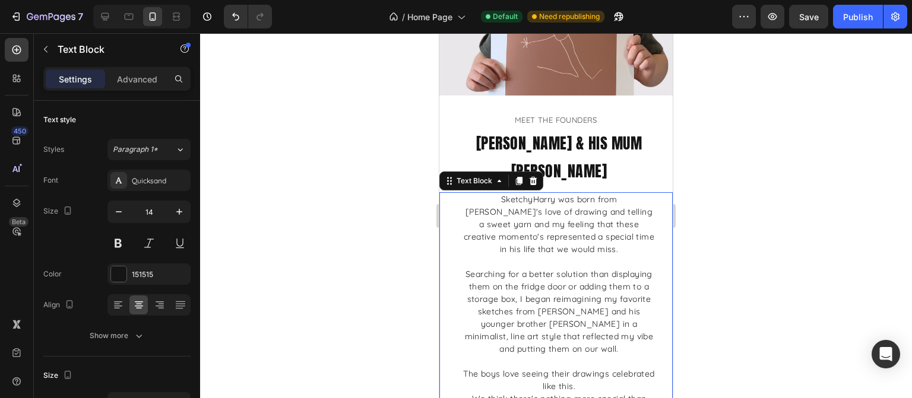
click at [599, 215] on p "SketchyHarry was born from [PERSON_NAME]'s love of drawing and telling a sweet …" at bounding box center [559, 225] width 192 height 62
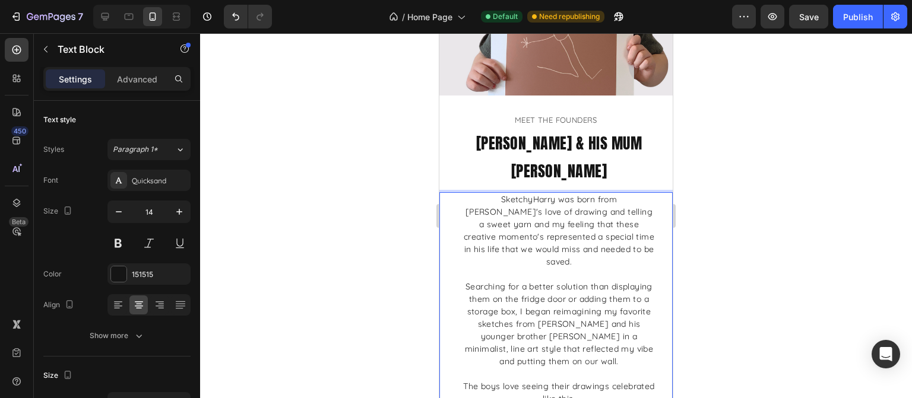
click at [765, 226] on div at bounding box center [556, 215] width 712 height 365
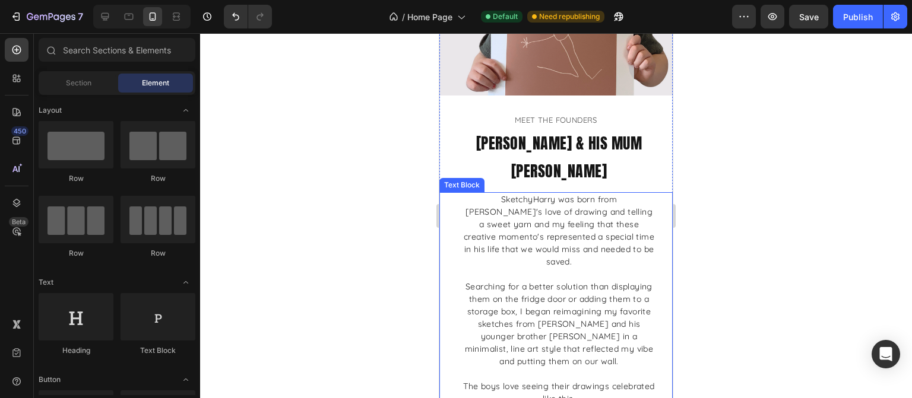
click at [523, 203] on p "SketchyHarry was born from [PERSON_NAME]'s love of drawing and telling a sweet …" at bounding box center [559, 231] width 192 height 75
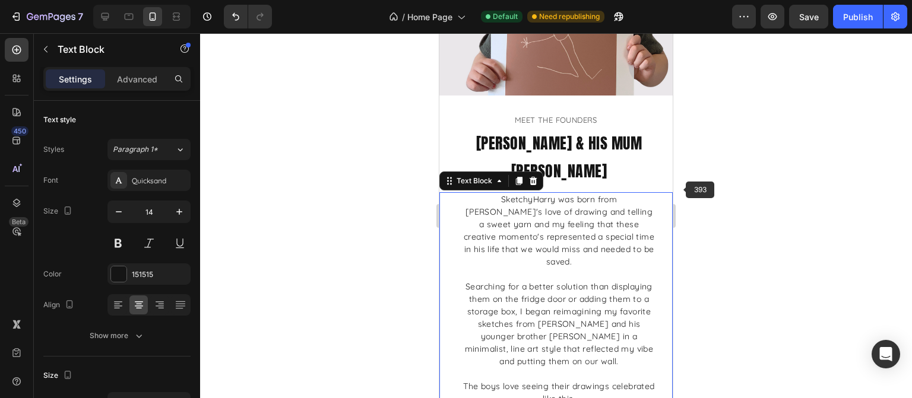
click at [754, 195] on div at bounding box center [556, 215] width 712 height 365
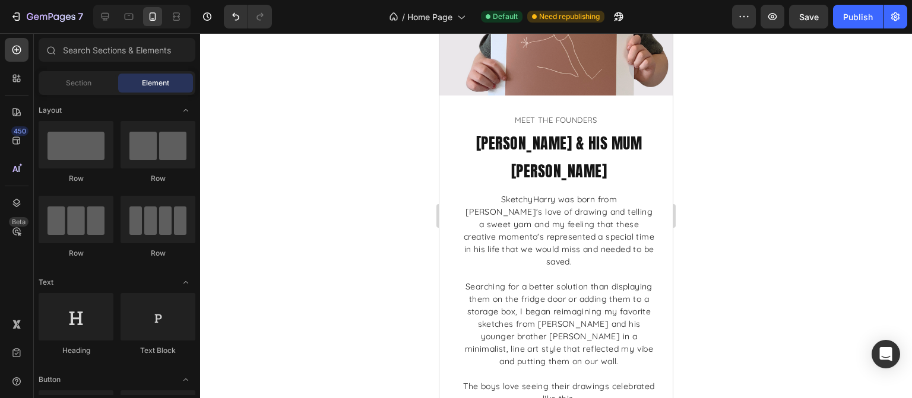
click at [754, 197] on div at bounding box center [556, 215] width 712 height 365
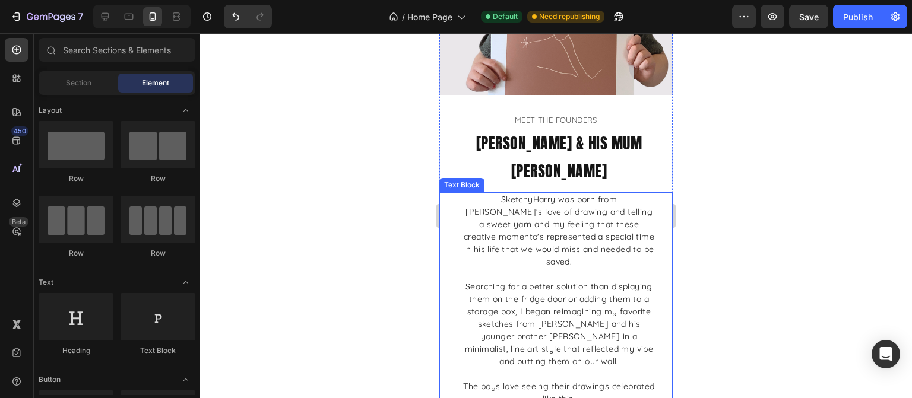
click at [518, 200] on p "SketchyHarry was born from [PERSON_NAME]'s love of drawing and telling a sweet …" at bounding box center [559, 231] width 192 height 75
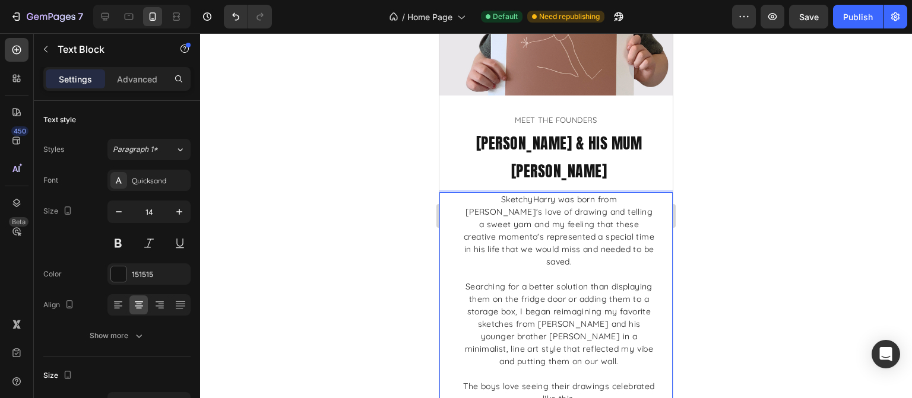
click at [515, 201] on p "SketchyHarry was born from [PERSON_NAME]'s love of drawing and telling a sweet …" at bounding box center [559, 231] width 192 height 75
click at [807, 233] on div at bounding box center [556, 215] width 712 height 365
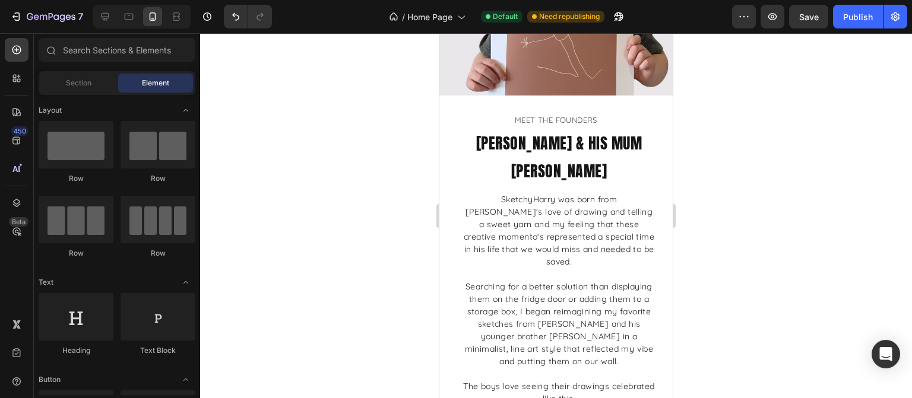
click at [748, 219] on div at bounding box center [556, 215] width 712 height 365
click at [814, 222] on div at bounding box center [556, 215] width 712 height 365
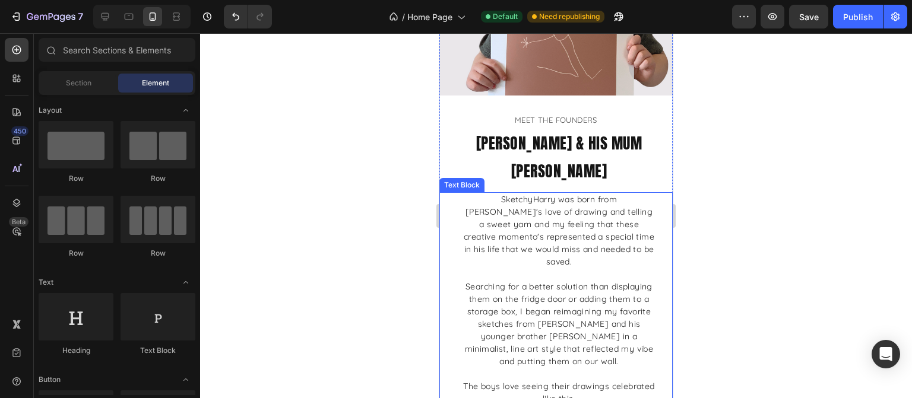
click at [596, 194] on p "SketchyHarry was born from [PERSON_NAME]'s love of drawing and telling a sweet …" at bounding box center [559, 231] width 192 height 75
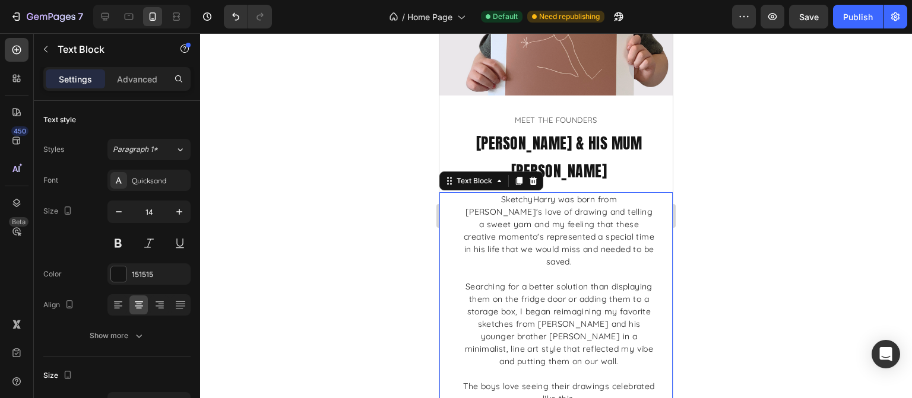
click at [786, 201] on div at bounding box center [556, 215] width 712 height 365
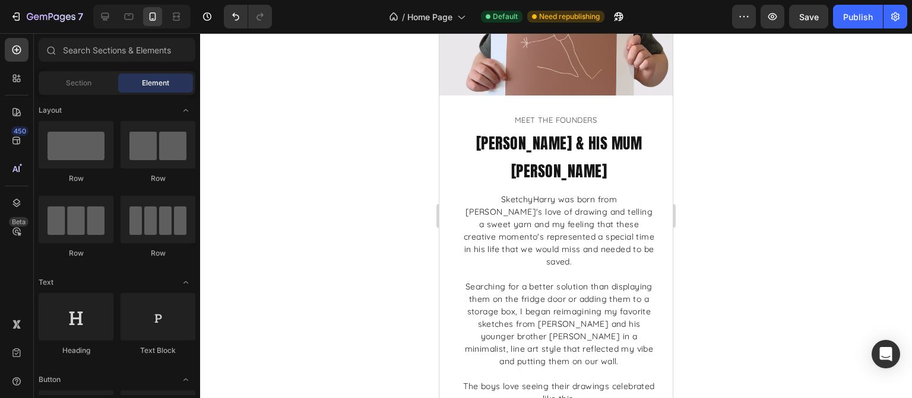
click at [751, 189] on div at bounding box center [556, 215] width 712 height 365
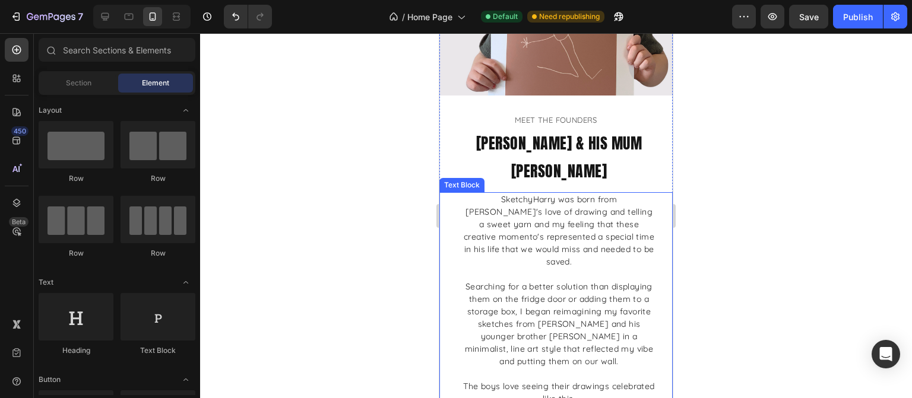
click at [603, 204] on p "SketchyHarry was born from [PERSON_NAME]'s love of drawing and telling a sweet …" at bounding box center [559, 231] width 192 height 75
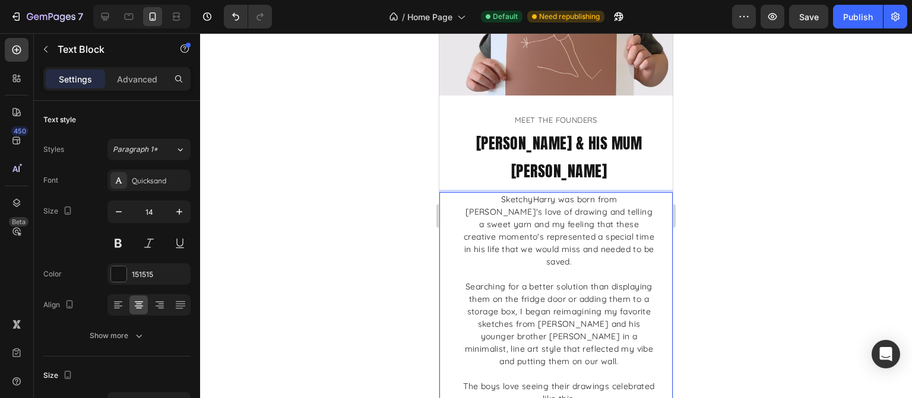
click at [637, 194] on p "SketchyHarry was born from [PERSON_NAME]'s love of drawing and telling a sweet …" at bounding box center [559, 231] width 192 height 75
click at [638, 194] on p "SketchyHarry was born from [PERSON_NAME]'s love of drawing and telling a sweet …" at bounding box center [559, 231] width 192 height 75
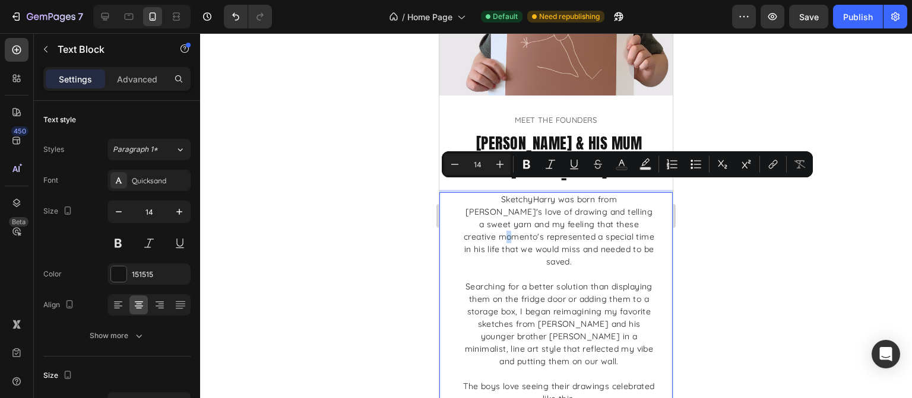
click at [632, 194] on p "SketchyHarry was born from [PERSON_NAME]'s love of drawing and telling a sweet …" at bounding box center [559, 231] width 192 height 75
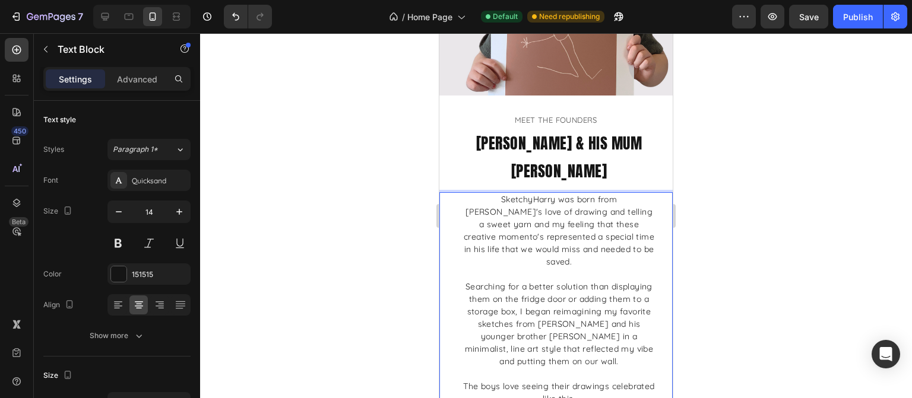
click at [624, 194] on p "SketchyHarry was born from [PERSON_NAME]'s love of drawing and telling a sweet …" at bounding box center [559, 231] width 192 height 75
click at [631, 194] on p "SketchyHarry was born from [PERSON_NAME]'s love of drawing and telling a sweet …" at bounding box center [559, 231] width 192 height 75
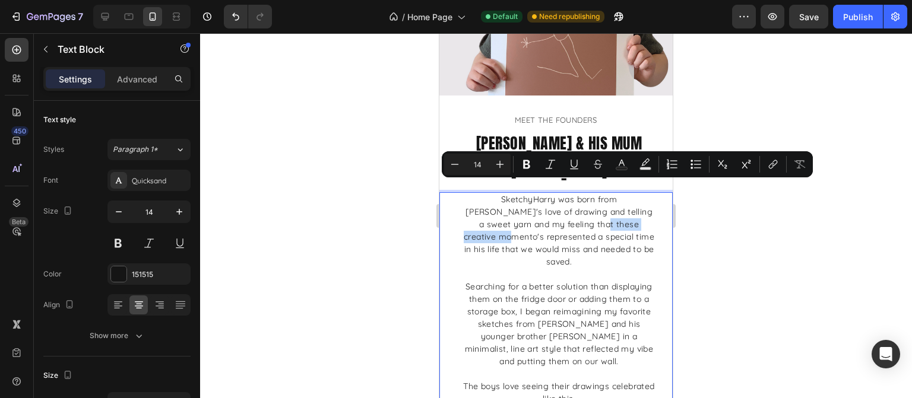
drag, startPoint x: 630, startPoint y: 190, endPoint x: 561, endPoint y: 191, distance: 69.5
click at [561, 194] on p "SketchyHarry was born from [PERSON_NAME]'s love of drawing and telling a sweet …" at bounding box center [559, 231] width 192 height 75
click at [791, 248] on div at bounding box center [556, 215] width 712 height 365
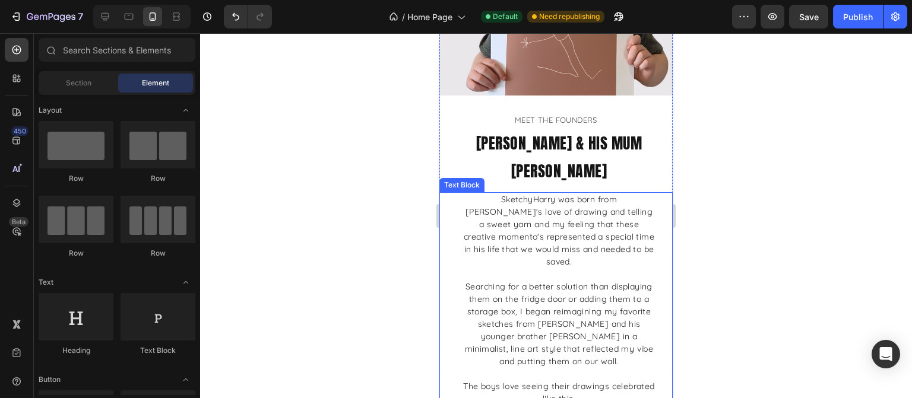
click at [641, 194] on p "SketchyHarry was born from [PERSON_NAME]'s love of drawing and telling a sweet …" at bounding box center [559, 231] width 192 height 75
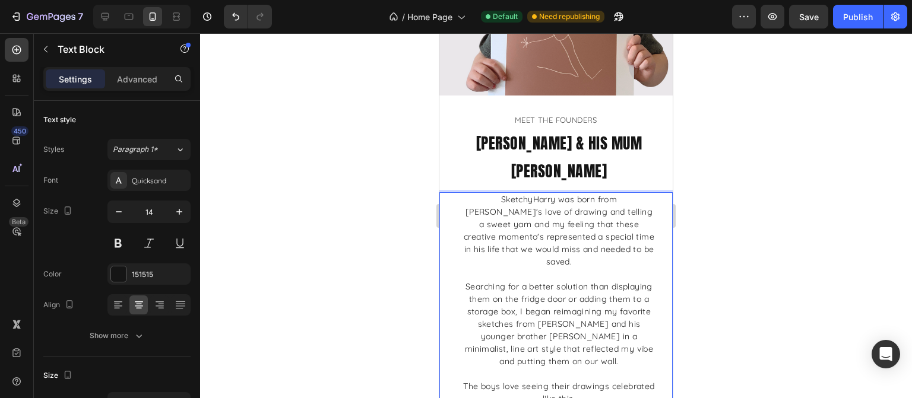
click at [628, 194] on p "SketchyHarry was born from [PERSON_NAME]'s love of drawing and telling a sweet …" at bounding box center [559, 231] width 192 height 75
click at [640, 194] on p "SketchyHarry was born from [PERSON_NAME]'s love of drawing and telling a sweet …" at bounding box center [559, 231] width 192 height 75
click at [803, 207] on div at bounding box center [556, 215] width 712 height 365
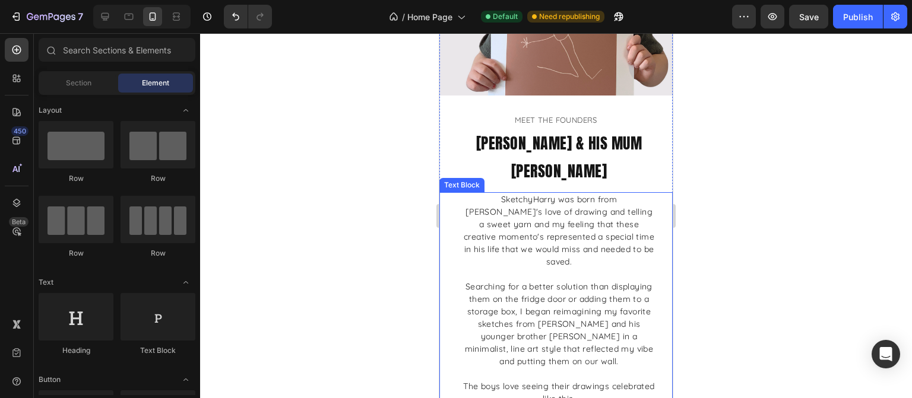
click at [637, 211] on p "SketchyHarry was born from [PERSON_NAME]'s love of drawing and telling a sweet …" at bounding box center [559, 231] width 192 height 75
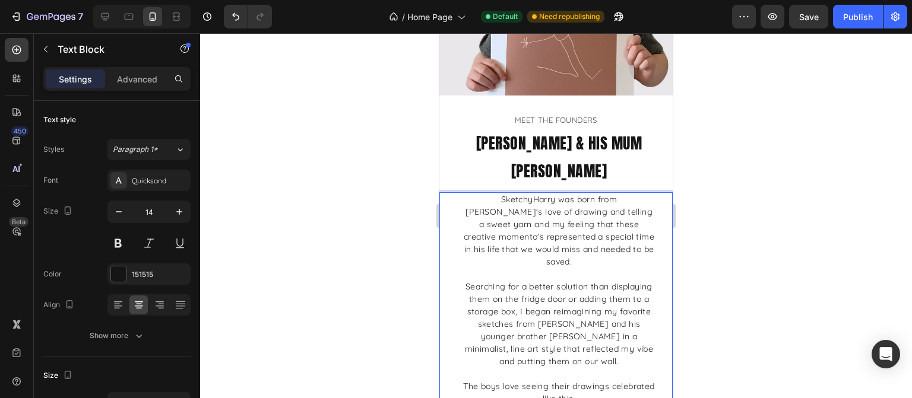
click at [789, 249] on div at bounding box center [556, 215] width 712 height 365
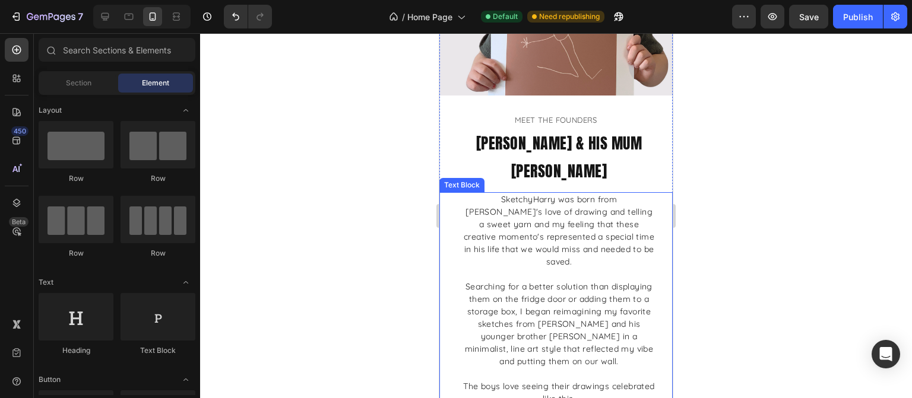
click at [547, 198] on p "SketchyHarry was born from [PERSON_NAME]'s love of drawing and telling a sweet …" at bounding box center [559, 231] width 192 height 75
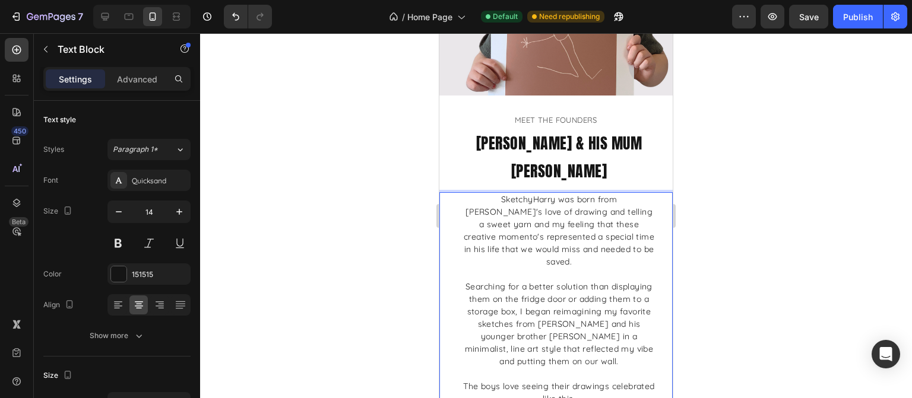
click at [548, 194] on p "SketchyHarry was born from [PERSON_NAME]'s love of drawing and telling a sweet …" at bounding box center [559, 231] width 192 height 75
click at [599, 222] on p "SketchyHarry was born from [PERSON_NAME]'s love of drawing and telling a sweet …" at bounding box center [559, 231] width 192 height 75
click at [590, 268] on p "Rich Text Editor. Editing area: main" at bounding box center [559, 274] width 192 height 12
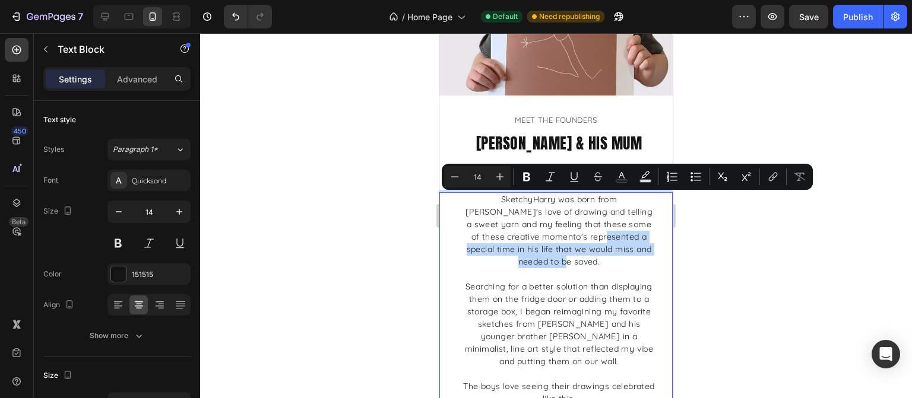
drag, startPoint x: 583, startPoint y: 227, endPoint x: 567, endPoint y: 204, distance: 28.0
click at [567, 204] on p "SketchyHarry was born from [PERSON_NAME]'s love of drawing and telling a sweet …" at bounding box center [559, 231] width 192 height 75
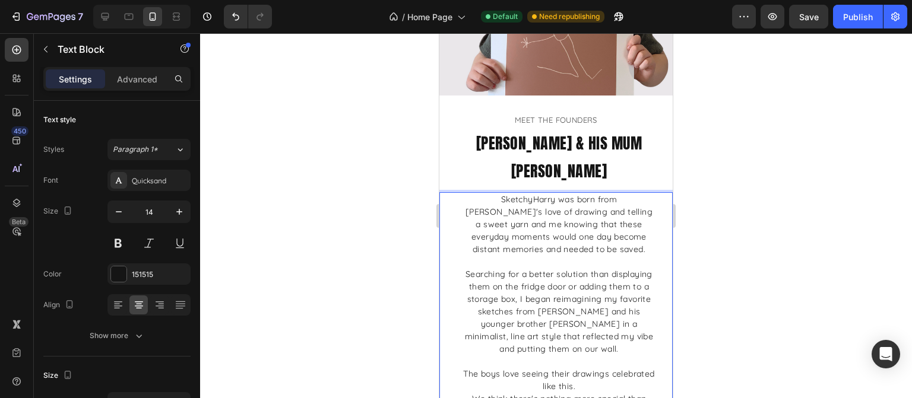
click at [604, 194] on p "SketchyHarry was born from [PERSON_NAME]'s love of drawing and telling a sweet …" at bounding box center [559, 225] width 192 height 62
click at [589, 194] on p "SketchyHarry was born from [PERSON_NAME]'s love of drawing and telling a sweet …" at bounding box center [559, 225] width 192 height 62
click at [597, 194] on p "SketchyHarry was born from [PERSON_NAME]'s love of drawing and telling a sweet …" at bounding box center [559, 225] width 192 height 62
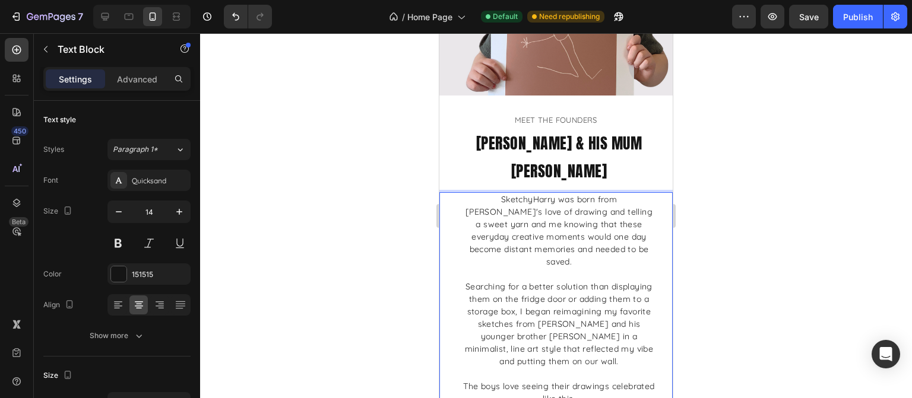
click at [644, 216] on p "SketchyHarry was born from [PERSON_NAME]'s love of drawing and telling a sweet …" at bounding box center [559, 231] width 192 height 75
click at [771, 241] on div at bounding box center [556, 215] width 712 height 365
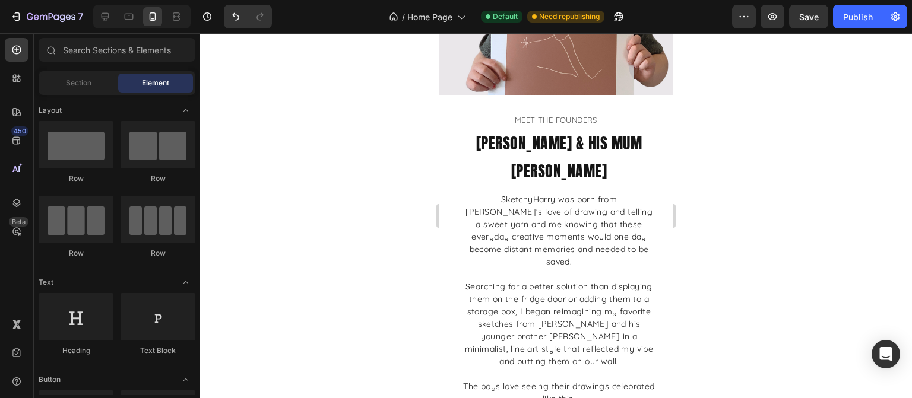
click at [803, 223] on div at bounding box center [556, 215] width 712 height 365
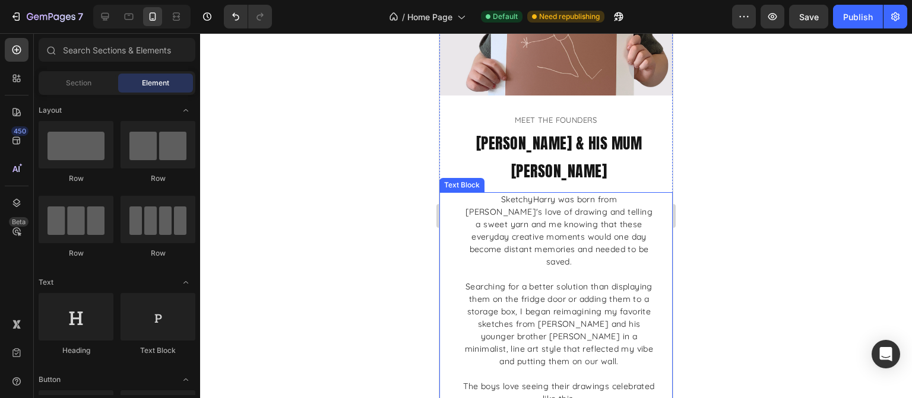
click at [552, 194] on p "SketchyHarry was born from [PERSON_NAME]'s love of drawing and telling a sweet …" at bounding box center [559, 231] width 192 height 75
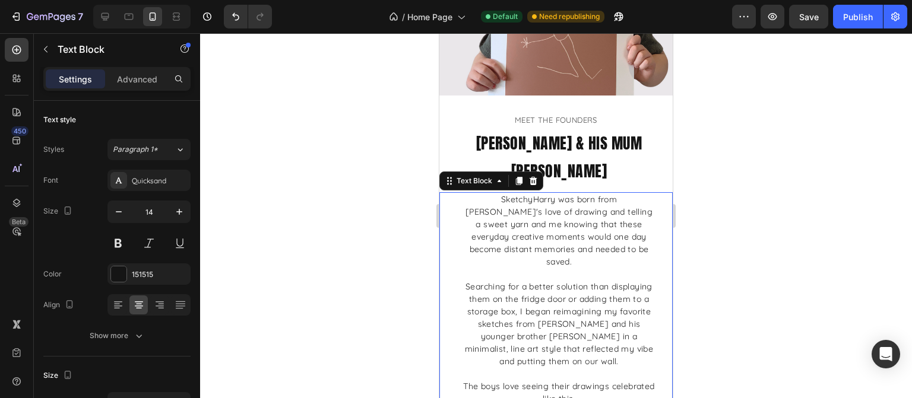
click at [798, 207] on div at bounding box center [556, 215] width 712 height 365
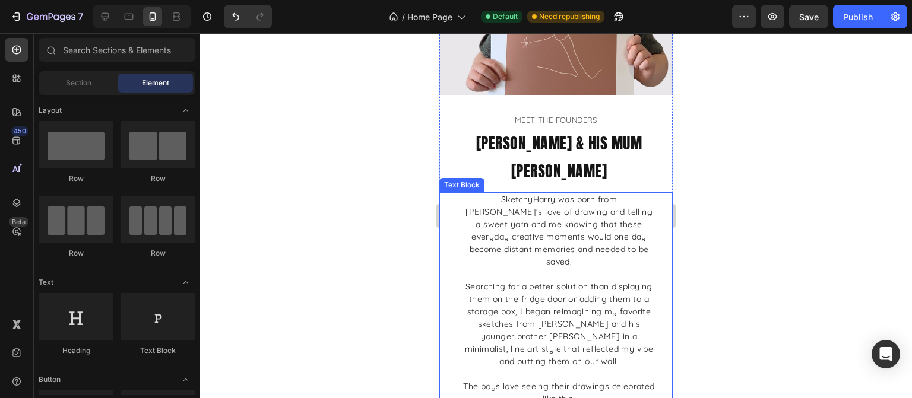
click at [539, 195] on p "SketchyHarry was born from [PERSON_NAME]'s love of drawing and telling a sweet …" at bounding box center [559, 231] width 192 height 75
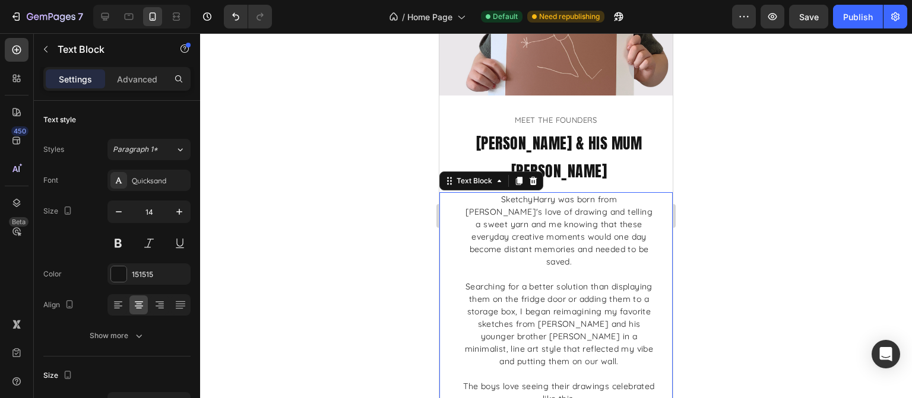
click at [749, 202] on div at bounding box center [556, 215] width 712 height 365
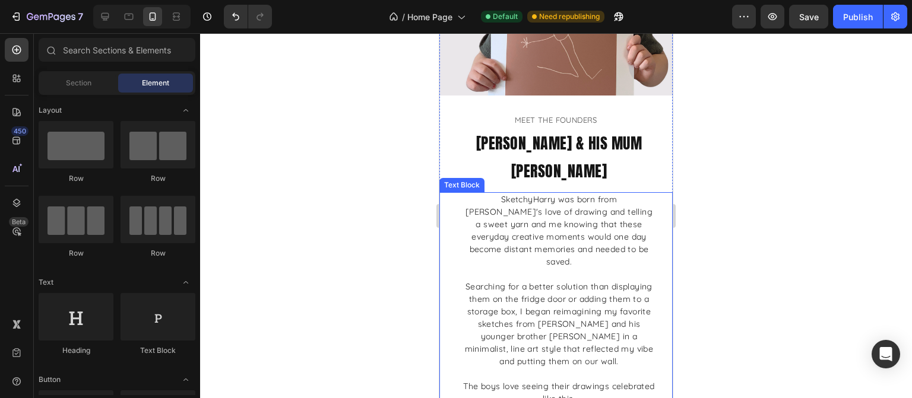
click at [615, 197] on p "SketchyHarry was born from [PERSON_NAME]'s love of drawing and telling a sweet …" at bounding box center [559, 231] width 192 height 75
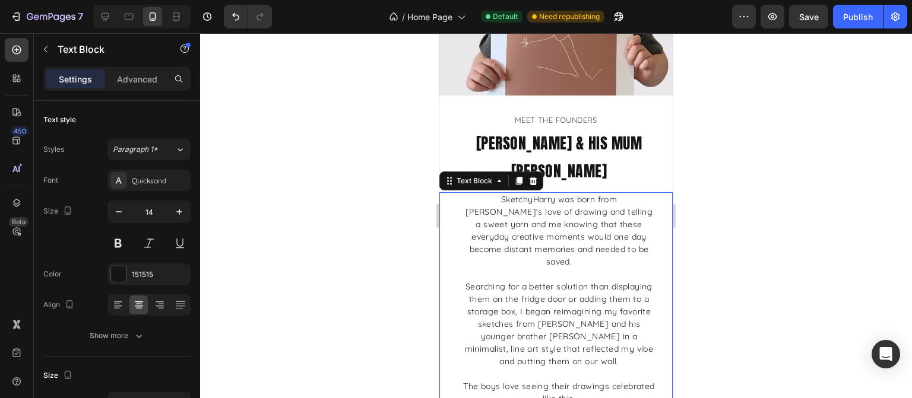
click at [739, 207] on div at bounding box center [556, 215] width 712 height 365
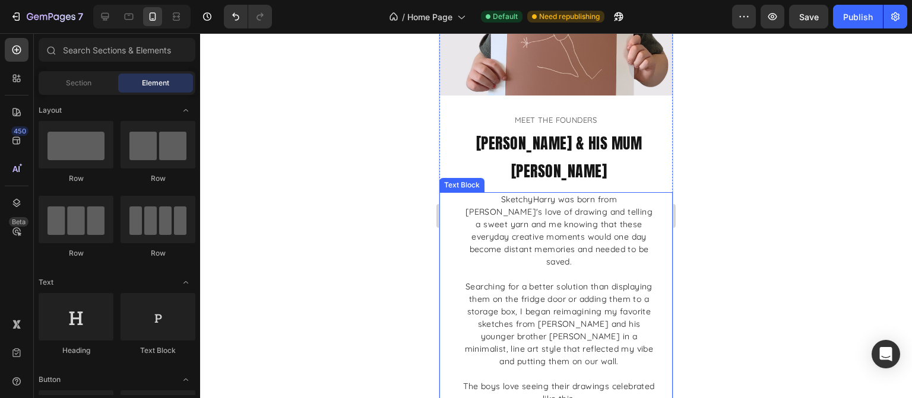
click at [493, 194] on p "SketchyHarry was born from [PERSON_NAME]'s love of drawing and telling a sweet …" at bounding box center [559, 231] width 192 height 75
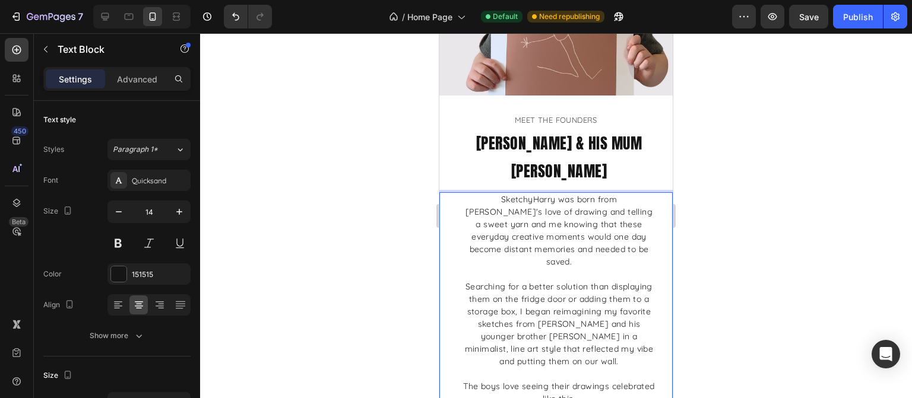
click at [510, 199] on p "SketchyHarry was born from [PERSON_NAME]'s love of drawing and telling a sweet …" at bounding box center [559, 231] width 192 height 75
drag, startPoint x: 510, startPoint y: 201, endPoint x: 444, endPoint y: 201, distance: 66.5
click at [444, 201] on div "SketchyHarry was born from [PERSON_NAME]'s love of drawing and telling a sweet …" at bounding box center [555, 324] width 233 height 264
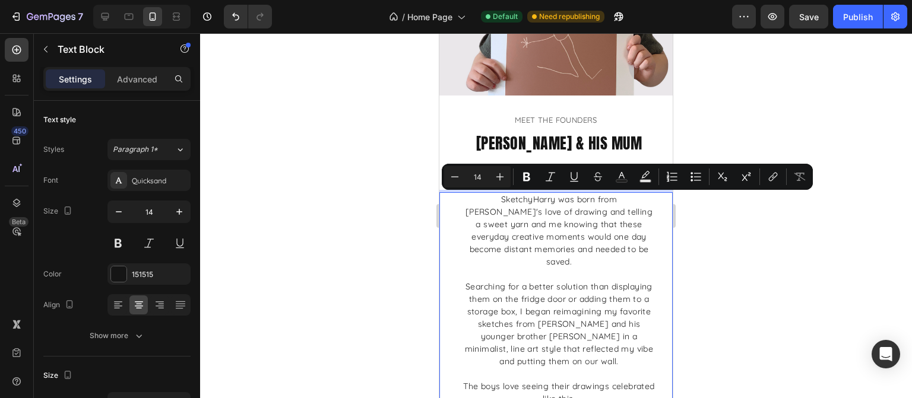
drag, startPoint x: 561, startPoint y: 214, endPoint x: 1119, endPoint y: 258, distance: 560.6
click at [561, 214] on p "SketchyHarry was born from [PERSON_NAME]'s love of drawing and telling a sweet …" at bounding box center [559, 231] width 192 height 75
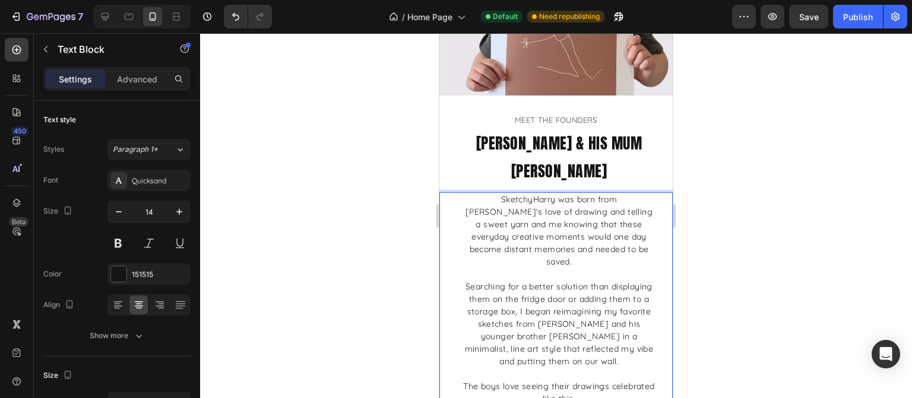
click at [729, 235] on div at bounding box center [556, 215] width 712 height 365
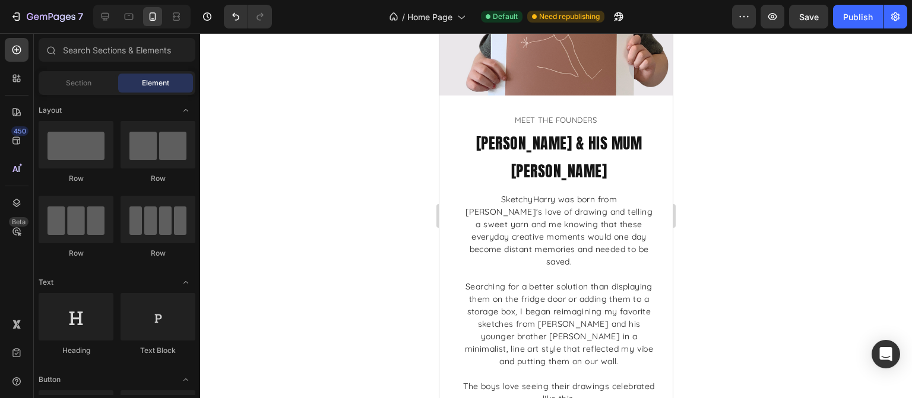
click at [735, 214] on div at bounding box center [556, 215] width 712 height 365
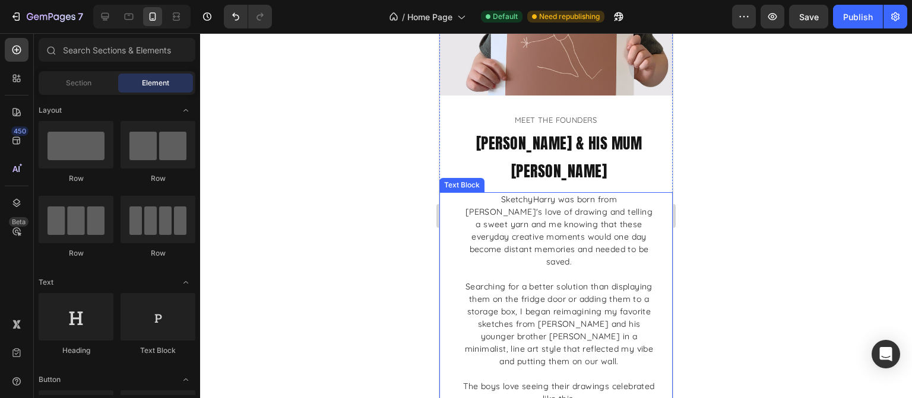
click at [536, 208] on p "SketchyHarry was born from [PERSON_NAME]'s love of drawing and telling a sweet …" at bounding box center [559, 231] width 192 height 75
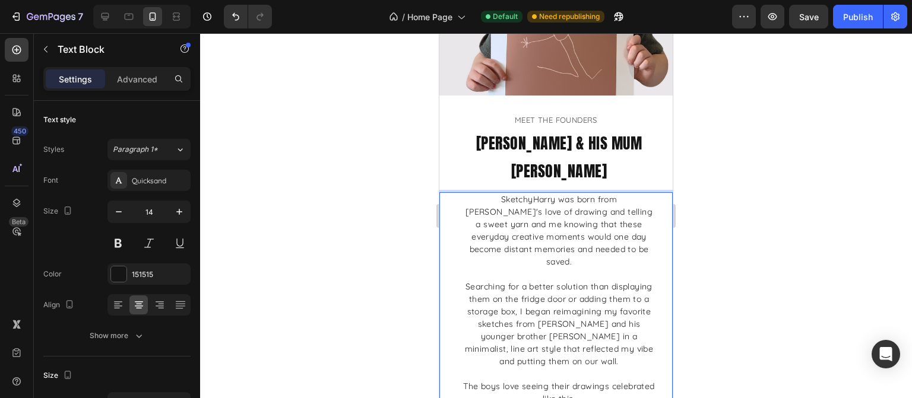
click at [510, 203] on p "SketchyHarry was born from [PERSON_NAME]'s love of drawing and telling a sweet …" at bounding box center [559, 231] width 192 height 75
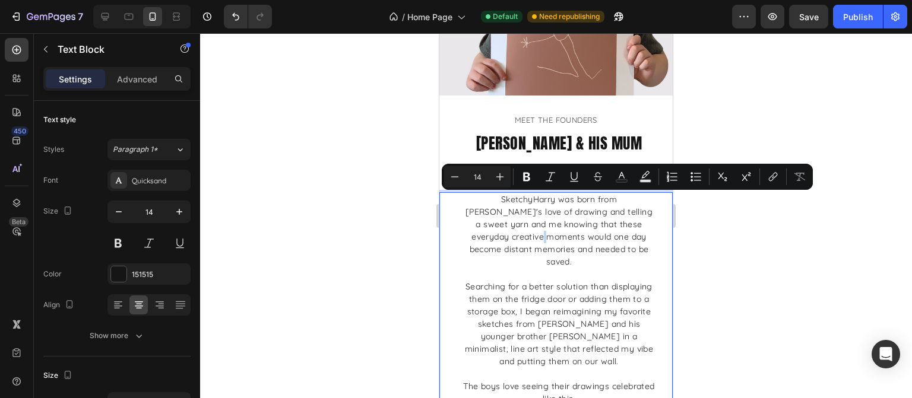
click at [510, 202] on p "SketchyHarry was born from [PERSON_NAME]'s love of drawing and telling a sweet …" at bounding box center [559, 231] width 192 height 75
click at [514, 204] on p "SketchyHarry was born from [PERSON_NAME]'s love of drawing and telling a sweet …" at bounding box center [559, 231] width 192 height 75
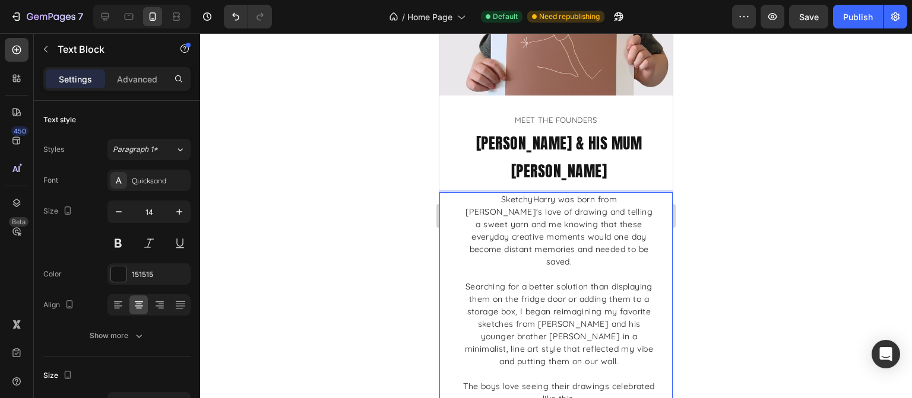
click at [511, 203] on p "SketchyHarry was born from [PERSON_NAME]'s love of drawing and telling a sweet …" at bounding box center [559, 231] width 192 height 75
click at [511, 201] on p "SketchyHarry was born from [PERSON_NAME]'s love of drawing and telling a sweet …" at bounding box center [559, 231] width 192 height 75
click at [713, 226] on div at bounding box center [556, 215] width 712 height 365
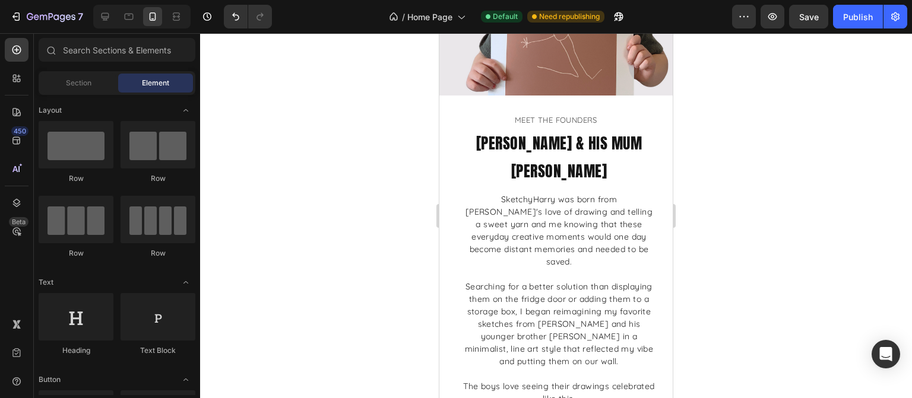
click at [803, 219] on div at bounding box center [556, 215] width 712 height 365
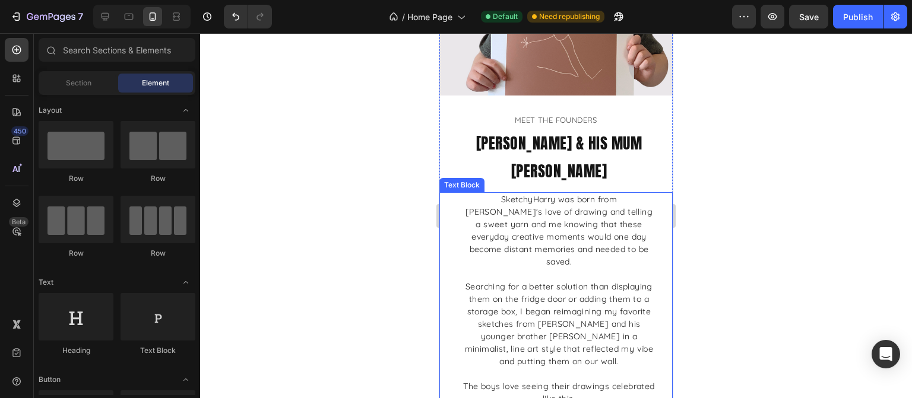
click at [635, 194] on p "SketchyHarry was born from [PERSON_NAME]'s love of drawing and telling a sweet …" at bounding box center [559, 231] width 192 height 75
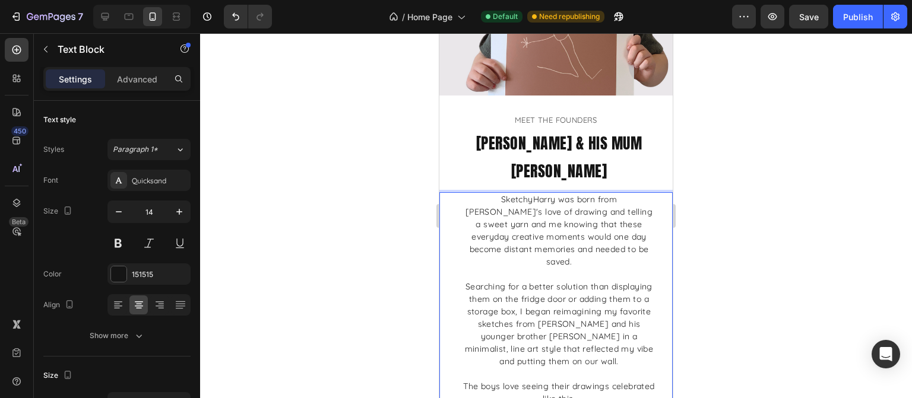
click at [635, 194] on p "SketchyHarry was born from [PERSON_NAME]'s love of drawing and telling a sweet …" at bounding box center [559, 231] width 192 height 75
drag, startPoint x: 631, startPoint y: 189, endPoint x: 599, endPoint y: 191, distance: 32.7
click at [599, 194] on p "SketchyHarry was born from [PERSON_NAME]'s love of drawing and telling a sweet …" at bounding box center [559, 231] width 192 height 75
click at [542, 201] on p "SketchyHarry was born from [PERSON_NAME]'s love of drawing and telling a sweet …" at bounding box center [559, 231] width 192 height 75
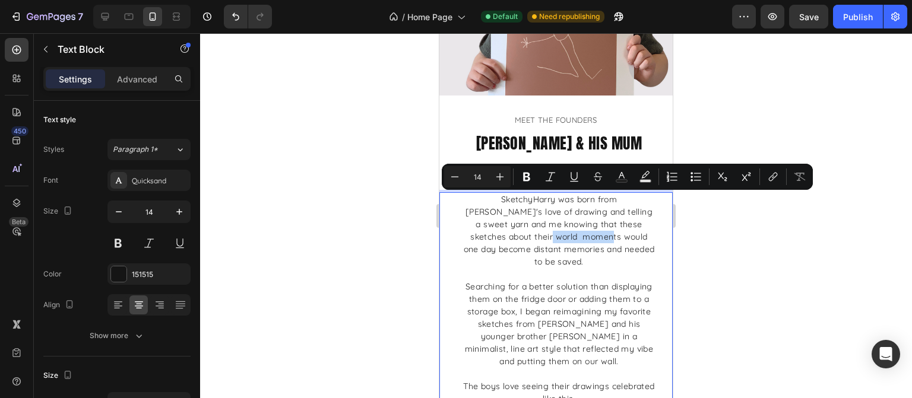
drag, startPoint x: 542, startPoint y: 201, endPoint x: 504, endPoint y: 203, distance: 37.5
click at [504, 203] on p "SketchyHarry was born from [PERSON_NAME]'s love of drawing and telling a sweet …" at bounding box center [559, 231] width 192 height 75
click at [523, 207] on p "SketchyHarry was born from [PERSON_NAME]'s love of drawing and telling a sweet …" at bounding box center [559, 231] width 192 height 75
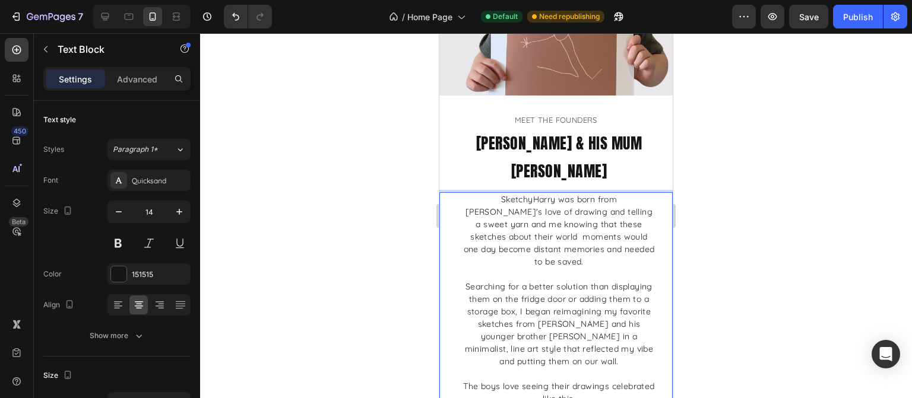
click at [537, 203] on p "SketchyHarry was born from [PERSON_NAME]'s love of drawing and telling a sweet …" at bounding box center [559, 231] width 192 height 75
drag, startPoint x: 540, startPoint y: 203, endPoint x: 502, endPoint y: 203, distance: 38.6
click at [502, 203] on p "SketchyHarry was born from [PERSON_NAME]'s love of drawing and telling a sweet …" at bounding box center [559, 231] width 192 height 75
click at [791, 238] on div at bounding box center [556, 215] width 712 height 365
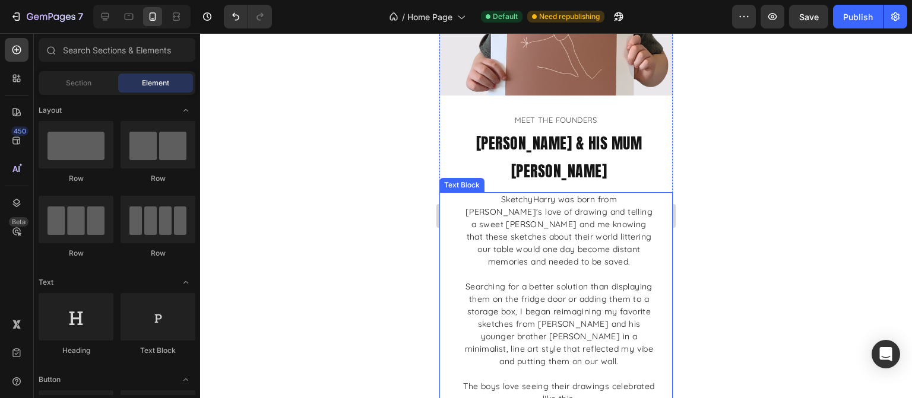
click at [572, 219] on p "SketchyHarry was born from [PERSON_NAME]'s love of drawing and telling a sweet …" at bounding box center [559, 231] width 192 height 75
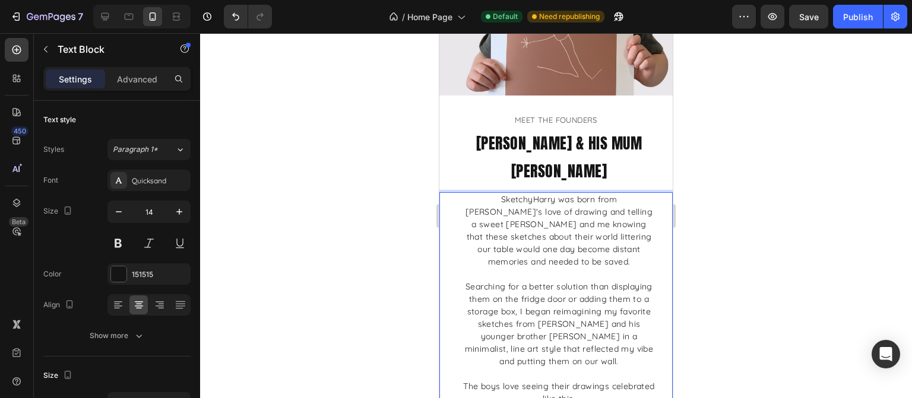
click at [569, 216] on p "SketchyHarry was born from [PERSON_NAME]'s love of drawing and telling a sweet …" at bounding box center [559, 231] width 192 height 75
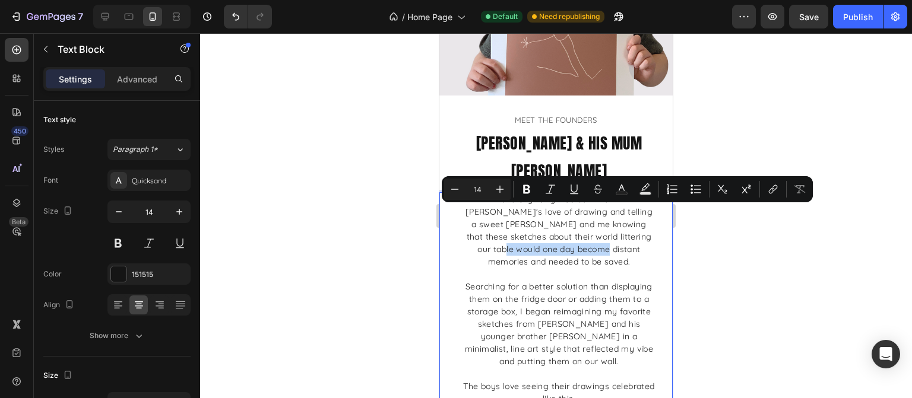
drag, startPoint x: 571, startPoint y: 216, endPoint x: 451, endPoint y: 216, distance: 119.4
click at [451, 216] on div "SketchyHarry was born from [PERSON_NAME]'s love of drawing and telling a sweet …" at bounding box center [555, 324] width 233 height 264
click at [613, 223] on p "SketchyHarry was born from [PERSON_NAME]'s love of drawing and telling a sweet …" at bounding box center [559, 231] width 192 height 75
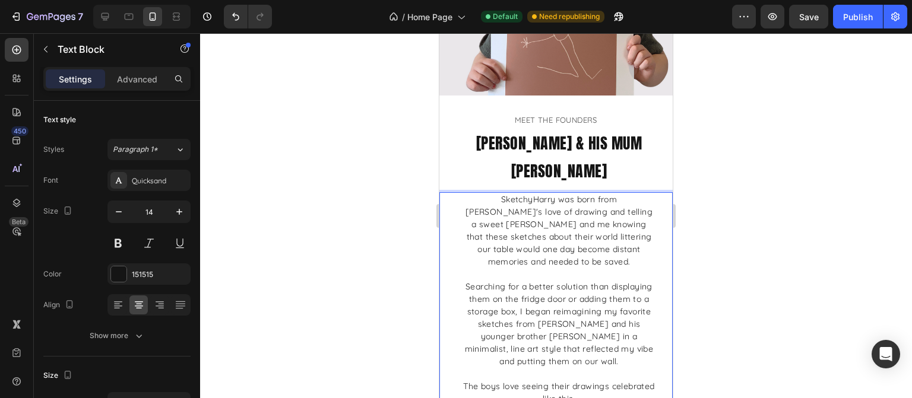
drag, startPoint x: 761, startPoint y: 220, endPoint x: 774, endPoint y: 223, distance: 13.4
click at [773, 223] on div at bounding box center [556, 215] width 712 height 365
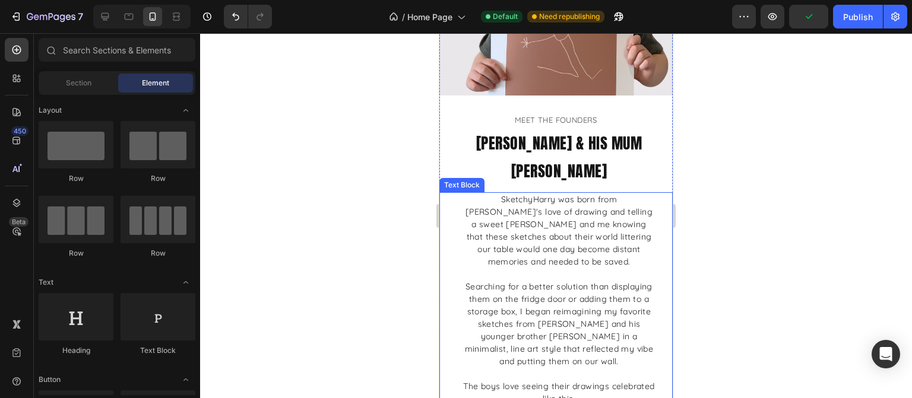
click at [523, 196] on p "SketchyHarry was born from [PERSON_NAME]'s love of drawing and telling a sweet …" at bounding box center [559, 231] width 192 height 75
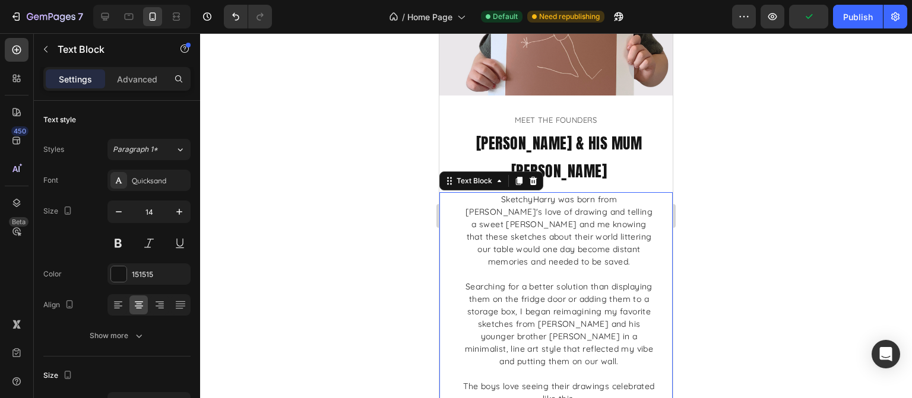
click at [777, 248] on div at bounding box center [556, 215] width 712 height 365
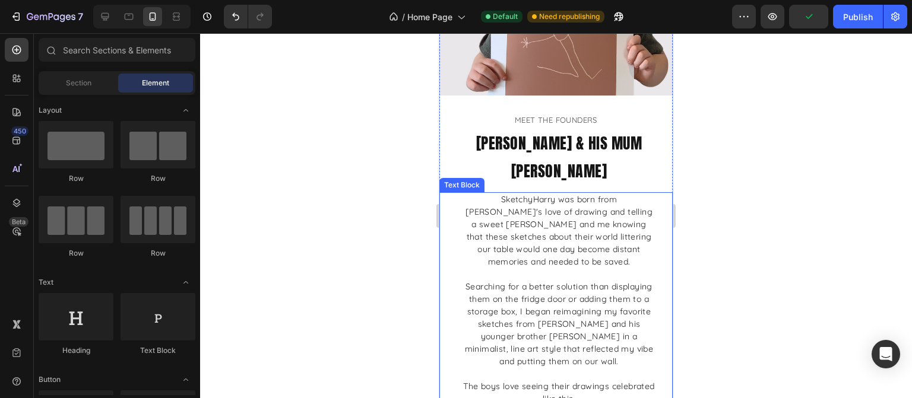
click at [580, 220] on p "SketchyHarry was born from [PERSON_NAME]'s love of drawing and telling a sweet …" at bounding box center [559, 231] width 192 height 75
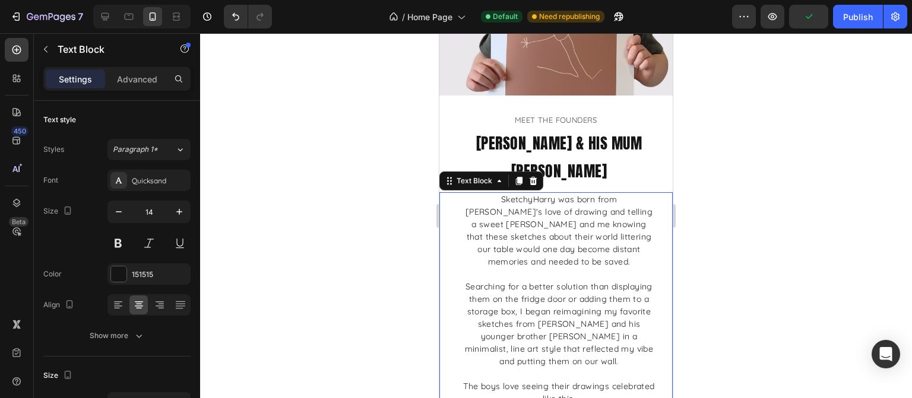
click at [752, 238] on div at bounding box center [556, 215] width 712 height 365
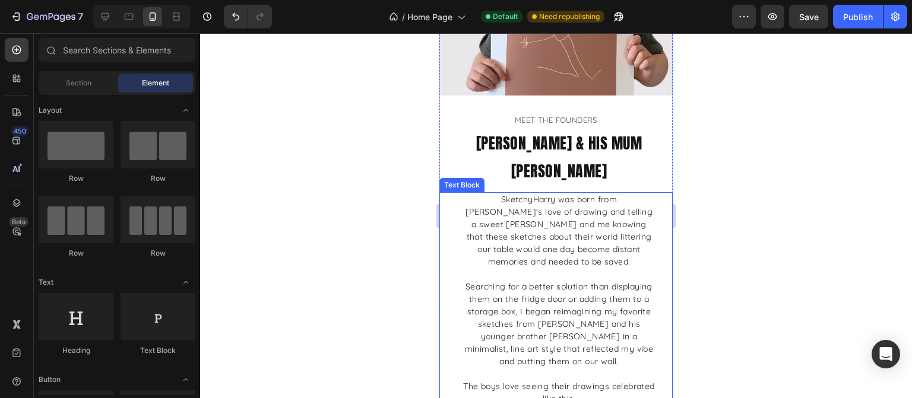
click at [580, 194] on p "SketchyHarry was born from [PERSON_NAME]'s love of drawing and telling a sweet …" at bounding box center [559, 231] width 192 height 75
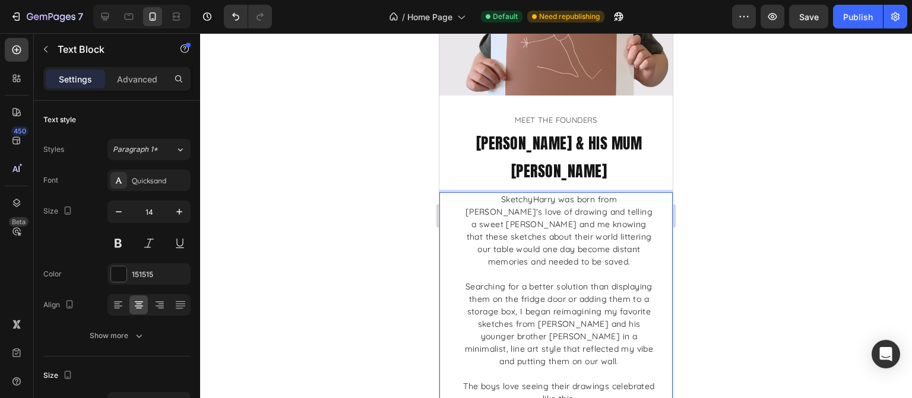
click at [591, 194] on p "SketchyHarry was born from [PERSON_NAME]'s love of drawing and telling a sweet …" at bounding box center [559, 231] width 192 height 75
drag, startPoint x: 587, startPoint y: 189, endPoint x: 556, endPoint y: 189, distance: 30.9
click at [556, 194] on p "SketchyHarry was born from [PERSON_NAME]'s love of drawing and telling a sweet …" at bounding box center [559, 231] width 192 height 75
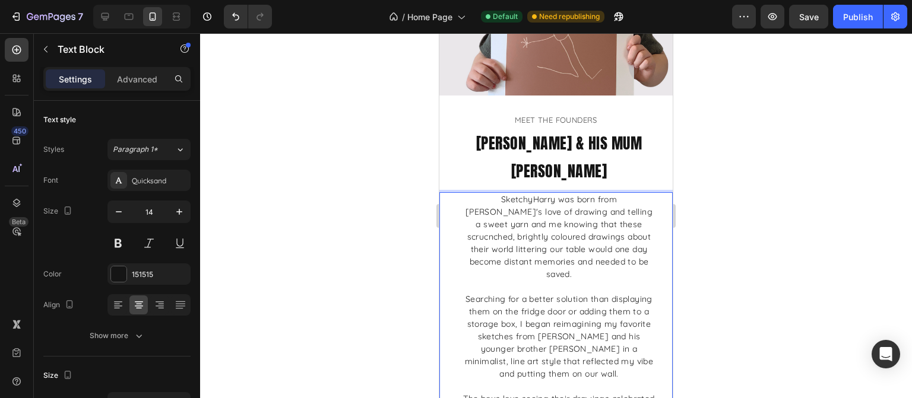
click at [777, 264] on div at bounding box center [556, 215] width 712 height 365
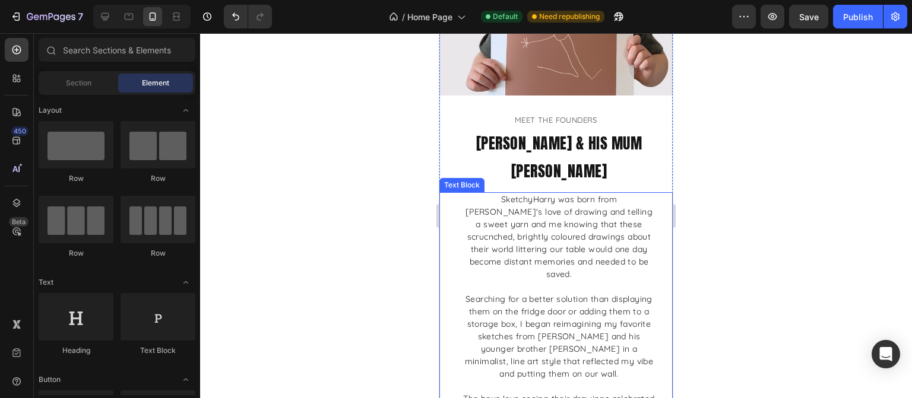
click at [567, 210] on p "SketchyHarry was born from [PERSON_NAME]'s love of drawing and telling a sweet …" at bounding box center [559, 237] width 192 height 87
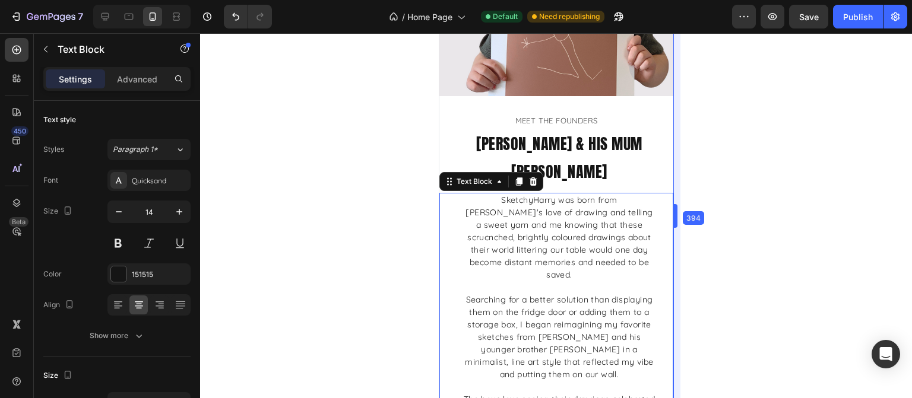
drag, startPoint x: 676, startPoint y: 220, endPoint x: 226, endPoint y: 186, distance: 452.0
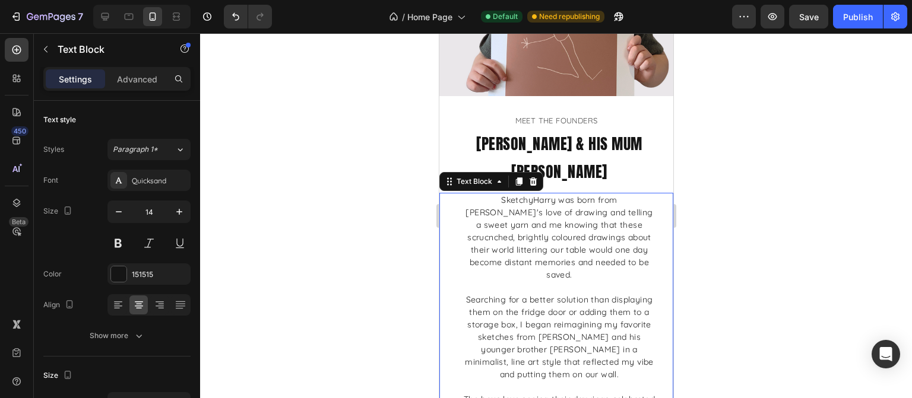
click at [789, 222] on div at bounding box center [556, 215] width 712 height 365
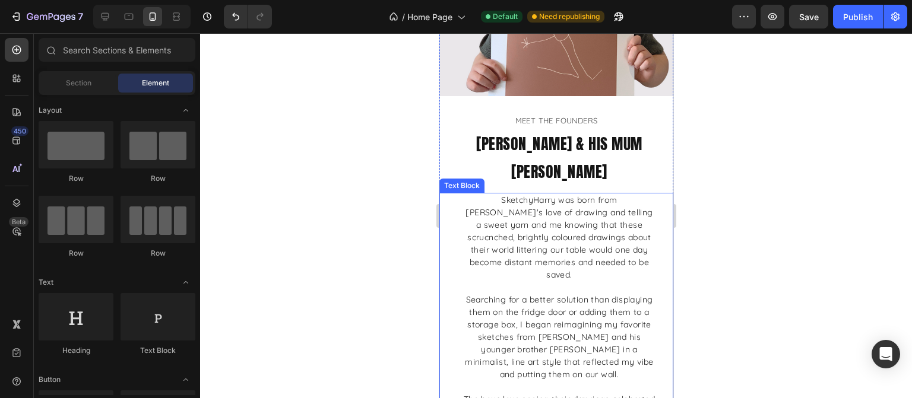
click at [606, 281] on p "Rich Text Editor. Editing area: main" at bounding box center [559, 287] width 192 height 12
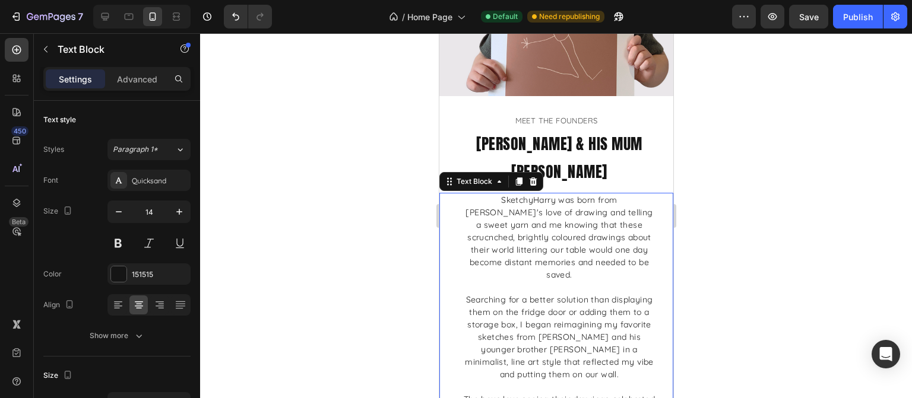
click at [755, 257] on div at bounding box center [556, 215] width 712 height 365
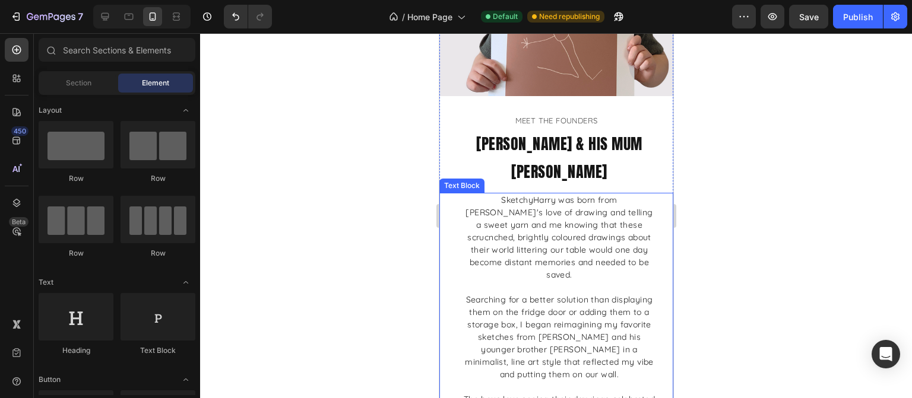
click at [562, 294] on p "Searching for a better solution than displaying them on the fridge door or addi…" at bounding box center [559, 337] width 192 height 87
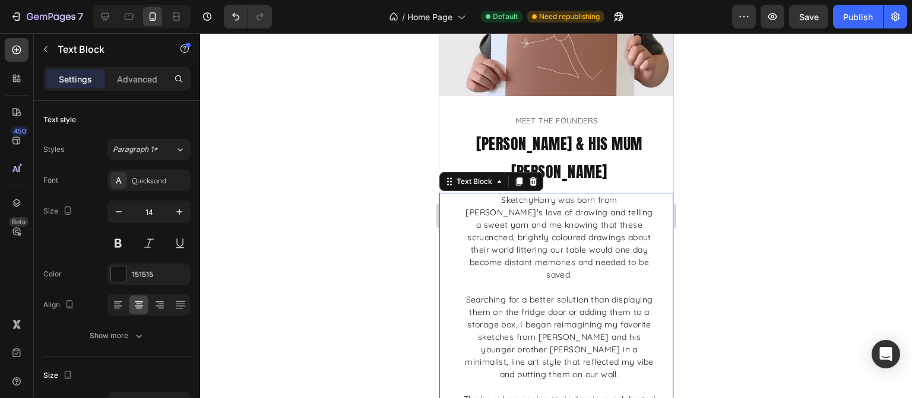
click at [812, 270] on div at bounding box center [556, 215] width 712 height 365
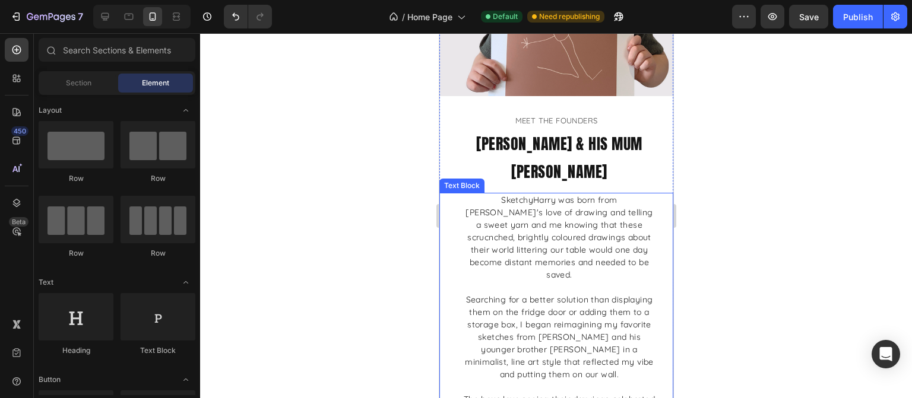
click at [610, 194] on p "SketchyHarry was born from [PERSON_NAME]'s love of drawing and telling a sweet …" at bounding box center [559, 237] width 192 height 87
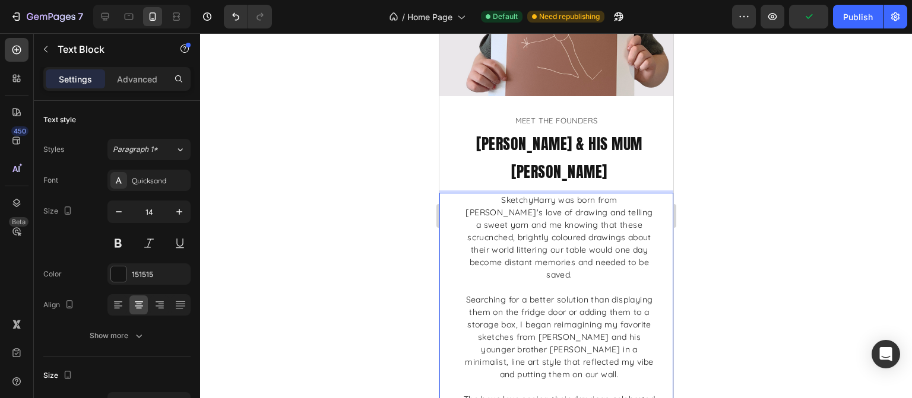
click at [605, 194] on p "SketchyHarry was born from [PERSON_NAME]'s love of drawing and telling a sweet …" at bounding box center [559, 237] width 192 height 87
click at [724, 261] on div at bounding box center [556, 215] width 712 height 365
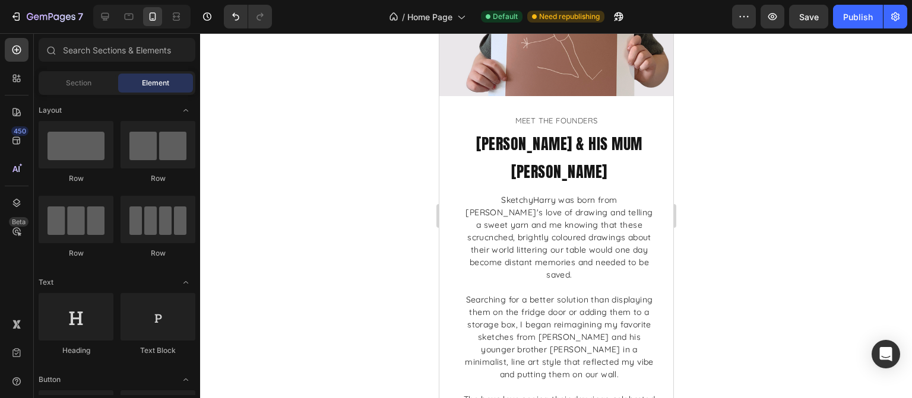
click at [797, 261] on div at bounding box center [556, 215] width 712 height 365
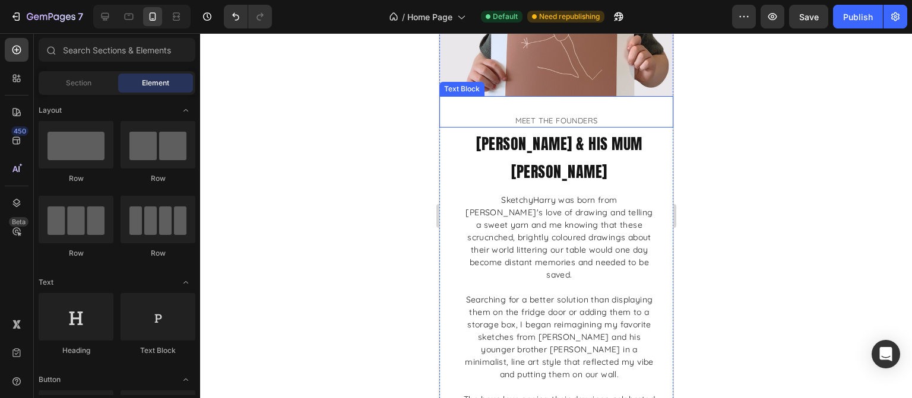
click at [628, 194] on p "SketchyHarry was born from [PERSON_NAME]'s love of drawing and telling a sweet …" at bounding box center [559, 237] width 192 height 87
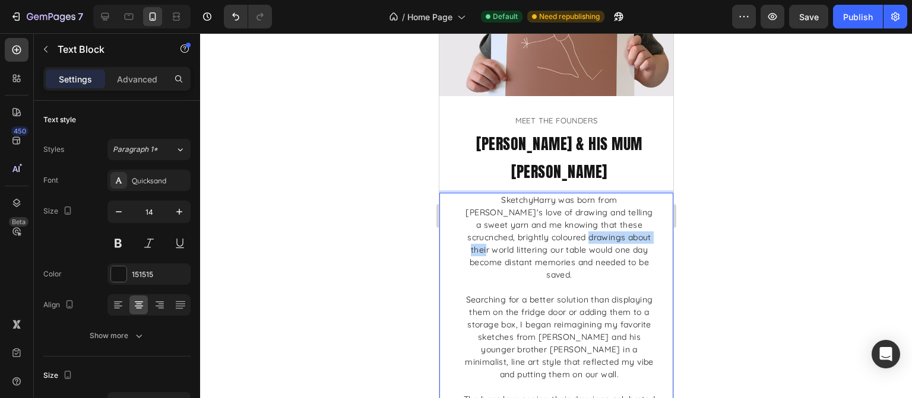
drag, startPoint x: 614, startPoint y: 201, endPoint x: 539, endPoint y: 203, distance: 74.8
click at [539, 203] on p "SketchyHarry was born from [PERSON_NAME]'s love of drawing and telling a sweet …" at bounding box center [559, 237] width 192 height 87
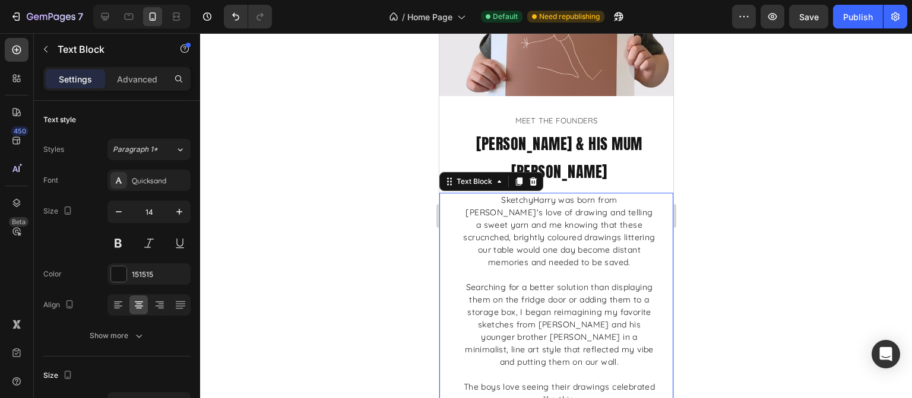
click at [743, 229] on div at bounding box center [556, 215] width 712 height 365
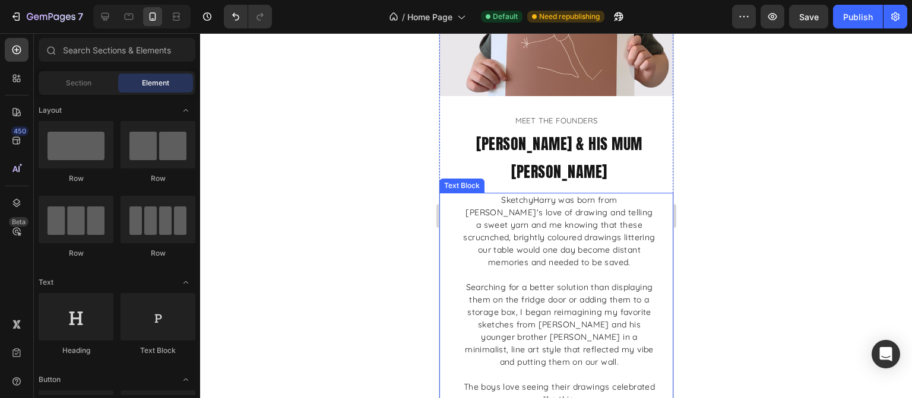
click at [621, 269] on p "Rich Text Editor. Editing area: main" at bounding box center [559, 275] width 192 height 12
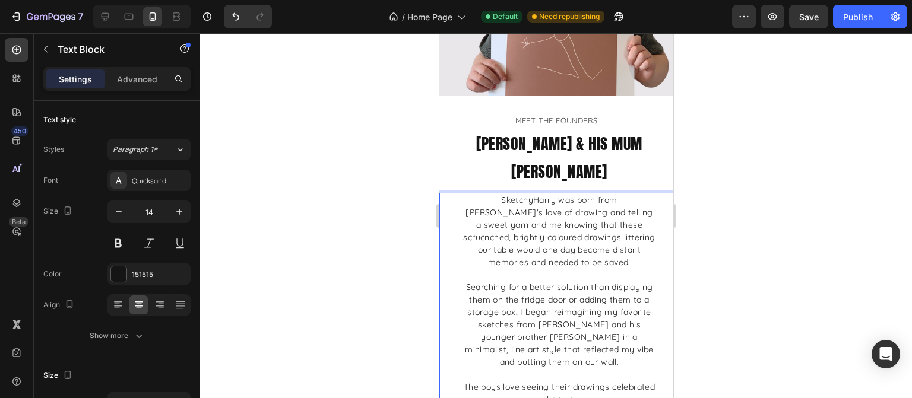
click at [585, 201] on p "SketchyHarry was born from [PERSON_NAME]'s love of drawing and telling a sweet …" at bounding box center [559, 231] width 192 height 75
click at [580, 194] on p "SketchyHarry was born from [PERSON_NAME]'s love of drawing and telling a sweet …" at bounding box center [559, 231] width 192 height 75
click at [571, 197] on p "SketchyHarry was born from [PERSON_NAME]'s love of drawing and telling a sweet …" at bounding box center [559, 231] width 192 height 75
click at [578, 194] on p "SketchyHarry was born from [PERSON_NAME]'s love of drawing and telling a sweet …" at bounding box center [559, 231] width 192 height 75
click at [867, 234] on div at bounding box center [556, 215] width 712 height 365
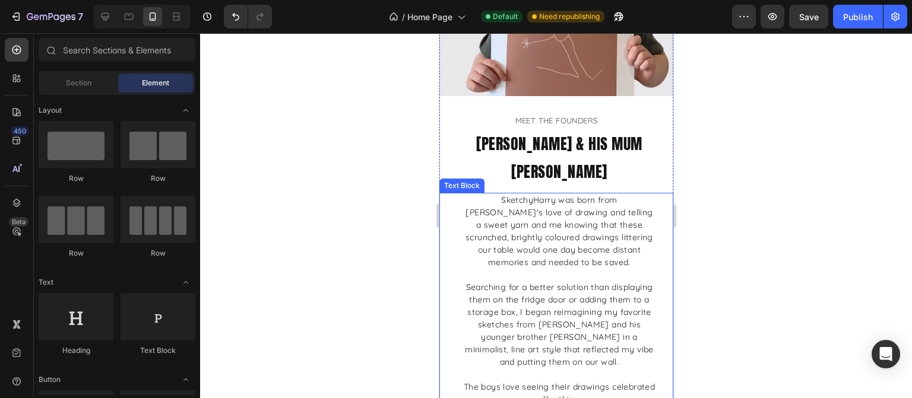
click at [490, 208] on p "SketchyHarry was born from [PERSON_NAME]'s love of drawing and telling a sweet …" at bounding box center [559, 231] width 192 height 75
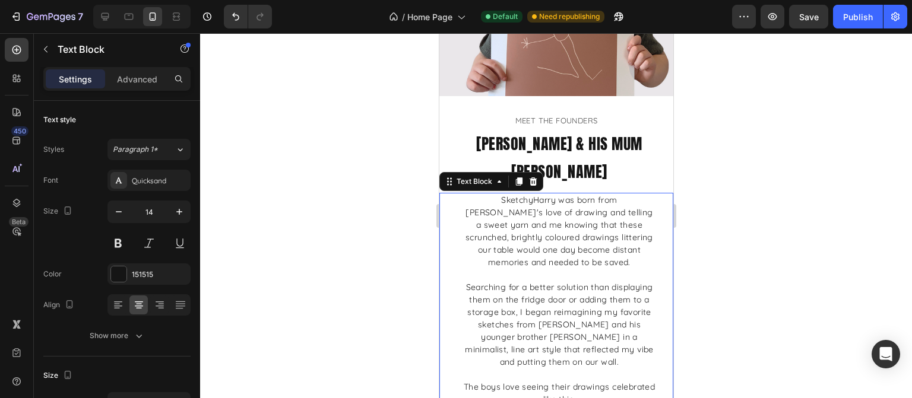
click at [864, 212] on div at bounding box center [556, 215] width 712 height 365
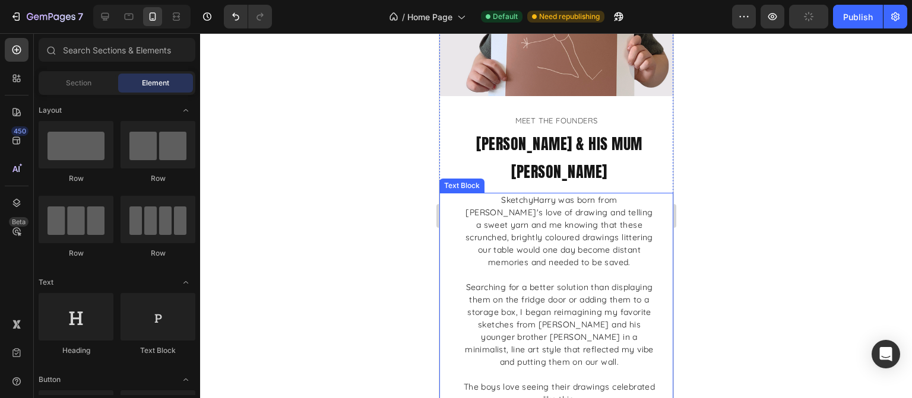
click at [627, 220] on p "SketchyHarry was born from [PERSON_NAME]'s love of drawing and telling a sweet …" at bounding box center [559, 231] width 192 height 75
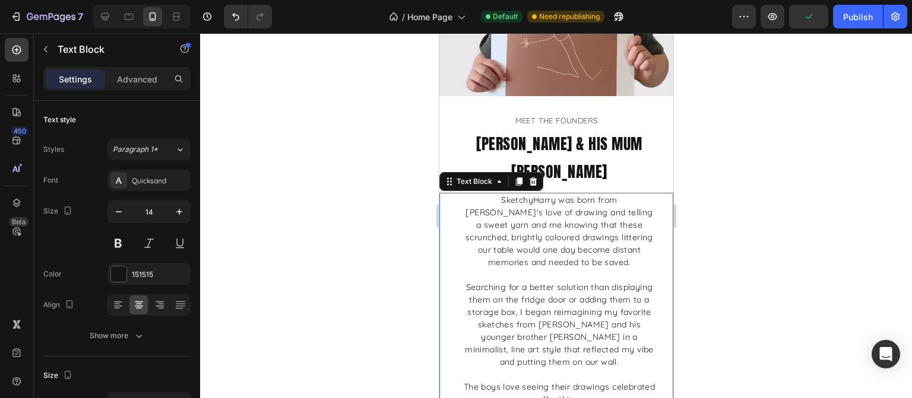
click at [728, 233] on div at bounding box center [556, 215] width 712 height 365
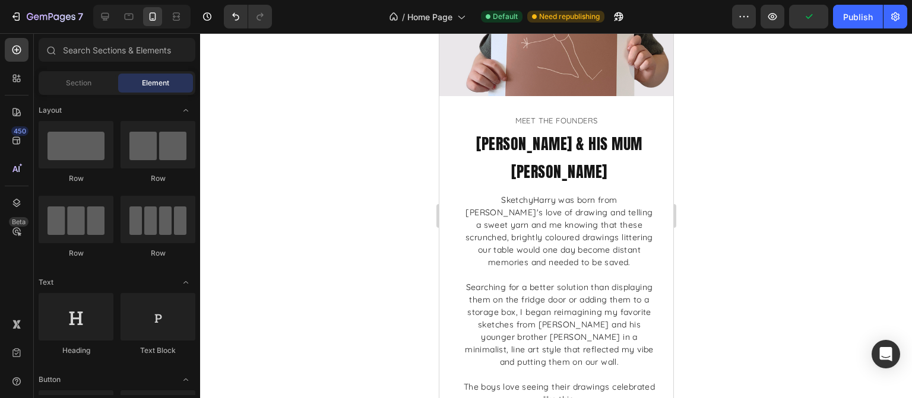
click at [769, 242] on div at bounding box center [556, 215] width 712 height 365
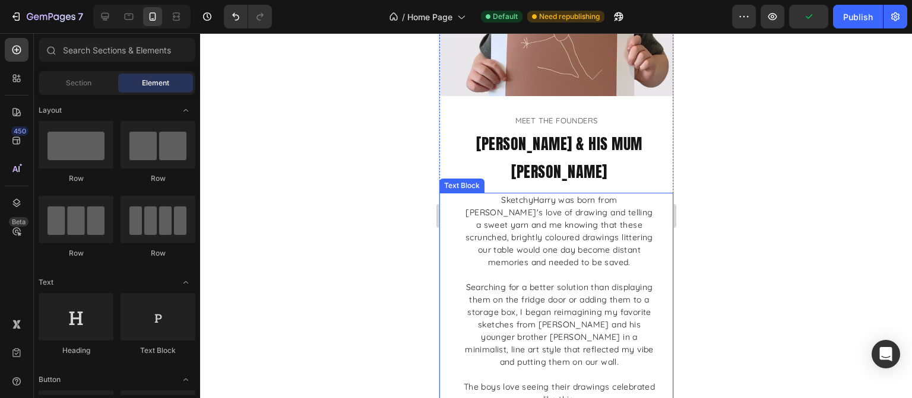
click at [631, 223] on p "SketchyHarry was born from [PERSON_NAME]'s love of drawing and telling a sweet …" at bounding box center [559, 231] width 192 height 75
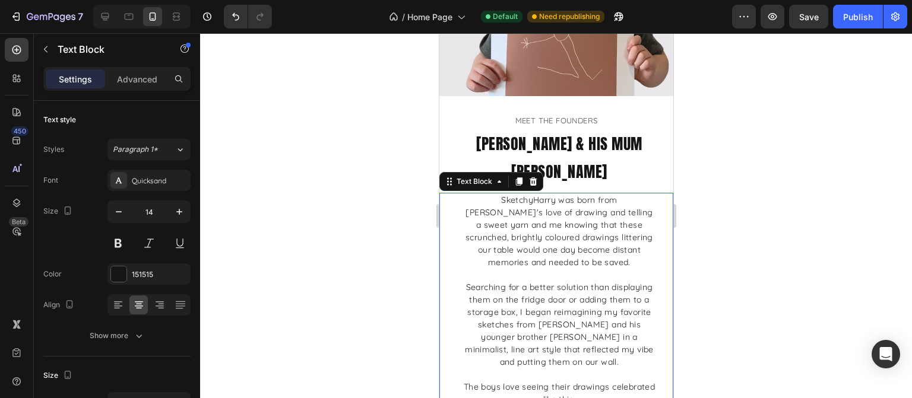
click at [728, 232] on div at bounding box center [556, 215] width 712 height 365
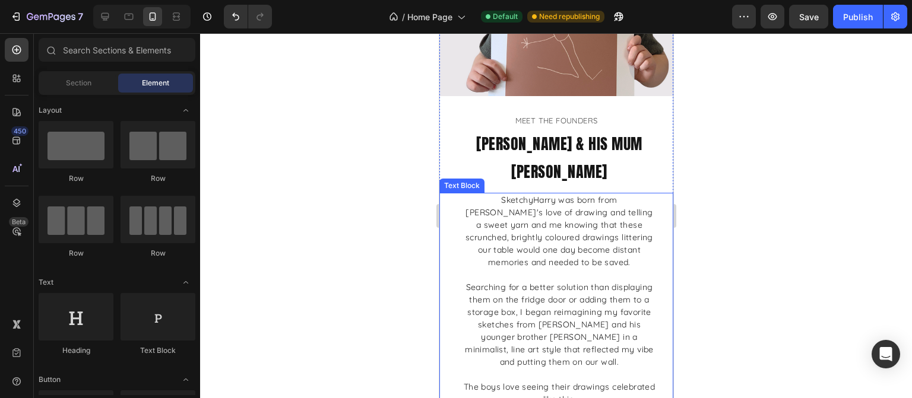
click at [533, 203] on p "SketchyHarry was born from [PERSON_NAME]'s love of drawing and telling a sweet …" at bounding box center [559, 231] width 192 height 75
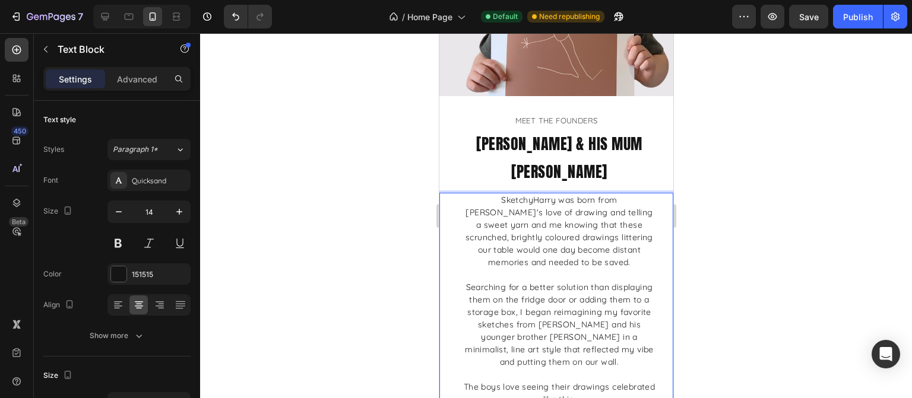
click at [545, 201] on p "SketchyHarry was born from [PERSON_NAME]'s love of drawing and telling a sweet …" at bounding box center [559, 231] width 192 height 75
click at [794, 225] on div at bounding box center [556, 215] width 712 height 365
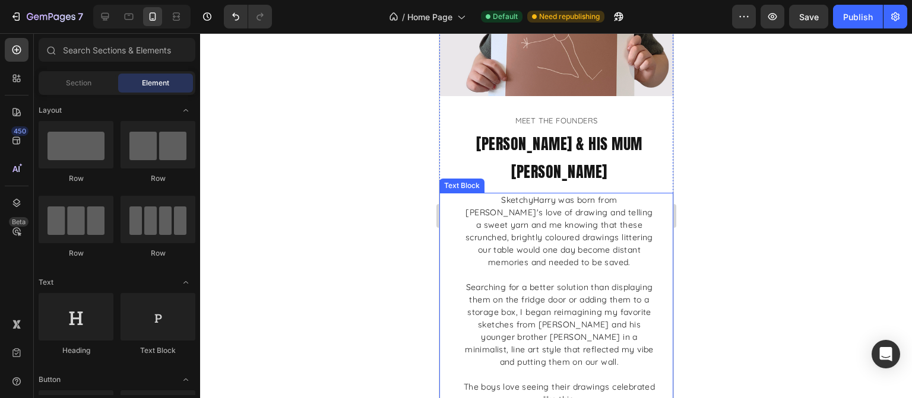
click at [562, 220] on p "SketchyHarry was born from [PERSON_NAME]'s love of drawing and telling a sweet …" at bounding box center [559, 231] width 192 height 75
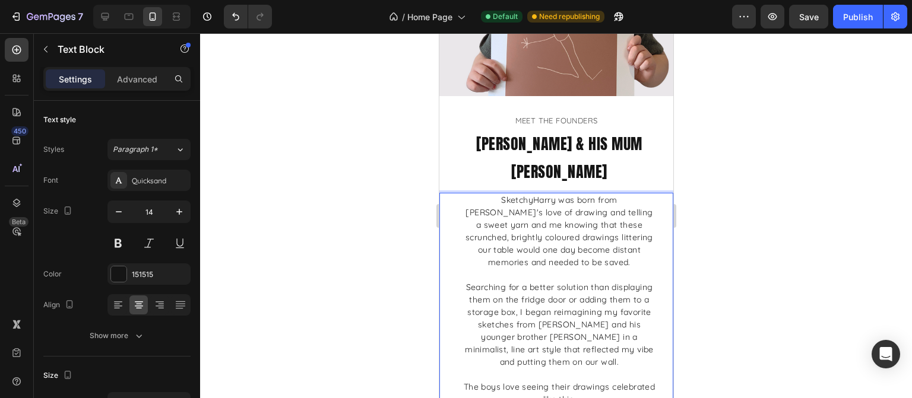
click at [602, 204] on p "SketchyHarry was born from [PERSON_NAME]'s love of drawing and telling a sweet …" at bounding box center [559, 231] width 192 height 75
click at [614, 201] on p "SketchyHarry was born from [PERSON_NAME]'s love of drawing and telling a sweet …" at bounding box center [559, 231] width 192 height 75
click at [582, 202] on p "SketchyHarry was born from [PERSON_NAME]'s love of drawing and telling a sweet …" at bounding box center [559, 231] width 192 height 75
click at [609, 204] on p "SketchyHarry was born from [PERSON_NAME]'s love of drawing and telling a sweet …" at bounding box center [559, 231] width 192 height 75
click at [615, 203] on p "SketchyHarry was born from [PERSON_NAME]'s love of drawing and telling a sweet …" at bounding box center [559, 231] width 192 height 75
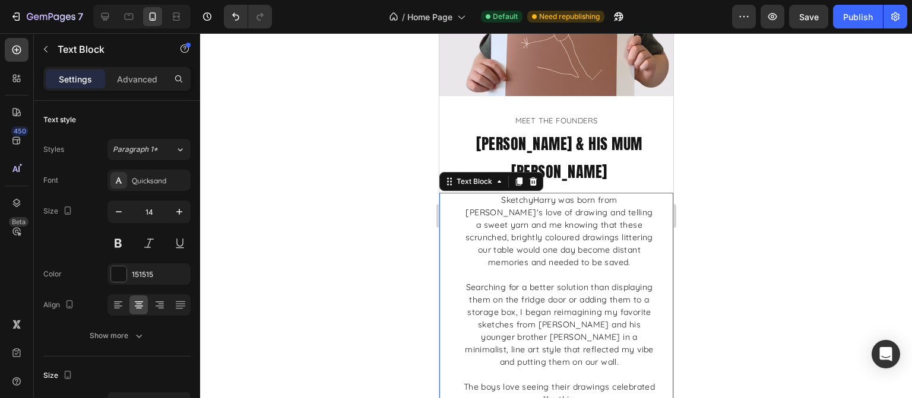
click at [824, 211] on div at bounding box center [556, 215] width 712 height 365
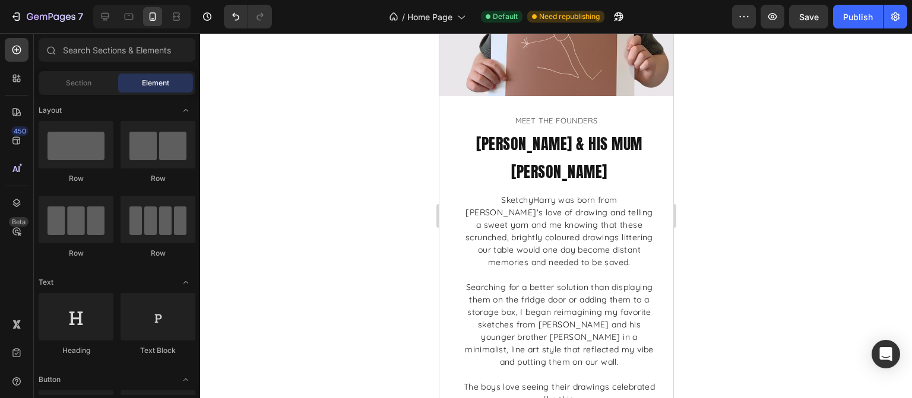
click at [796, 227] on div at bounding box center [556, 215] width 712 height 365
click at [805, 240] on div at bounding box center [556, 215] width 712 height 365
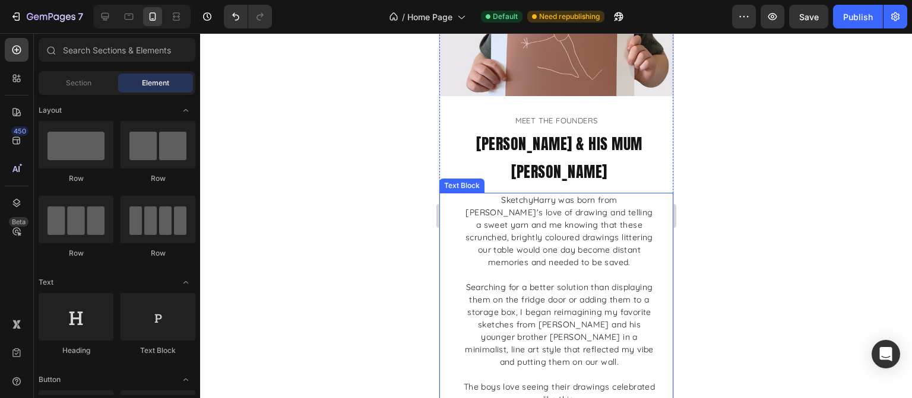
click at [640, 228] on p "SketchyHarry was born from [PERSON_NAME]'s love of drawing and telling a sweet …" at bounding box center [559, 231] width 192 height 75
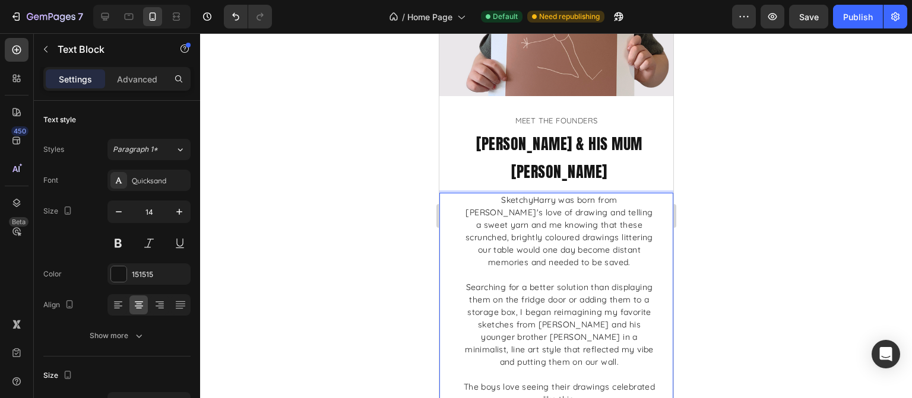
click at [622, 227] on p "SketchyHarry was born from [PERSON_NAME]'s love of drawing and telling a sweet …" at bounding box center [559, 231] width 192 height 75
click at [781, 227] on div at bounding box center [556, 215] width 712 height 365
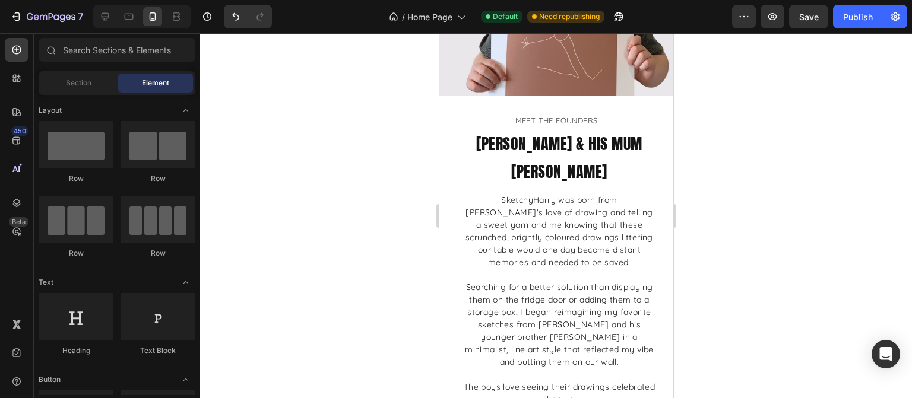
click at [792, 228] on div at bounding box center [556, 215] width 712 height 365
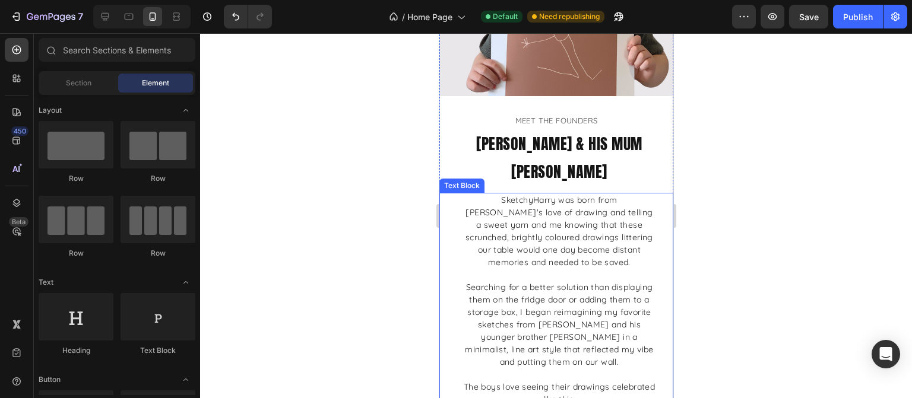
click at [631, 226] on p "SketchyHarry was born from [PERSON_NAME]'s love of drawing and telling a sweet …" at bounding box center [559, 231] width 192 height 75
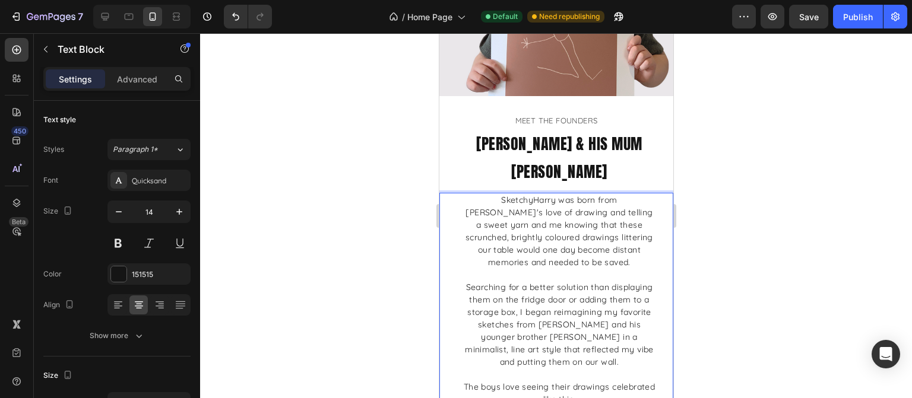
click at [767, 238] on div at bounding box center [556, 215] width 712 height 365
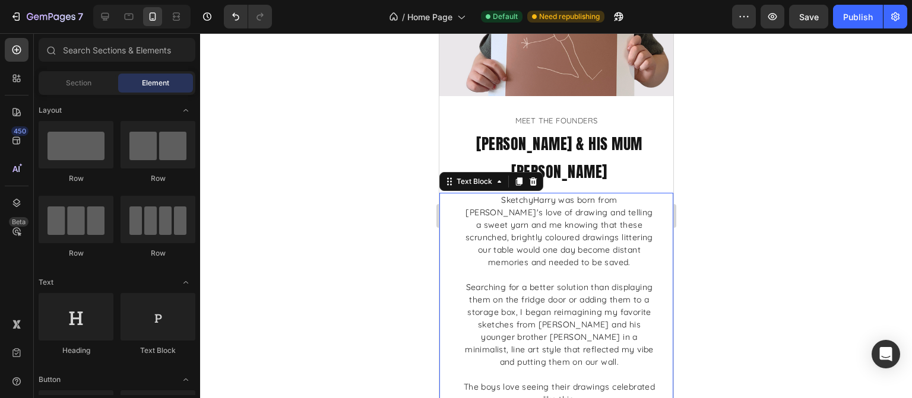
click at [621, 269] on p "Rich Text Editor. Editing area: main" at bounding box center [559, 275] width 192 height 12
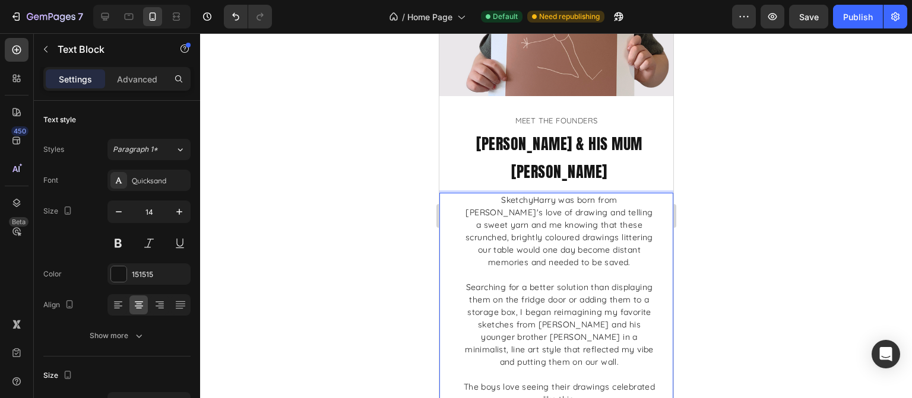
click at [610, 229] on p "SketchyHarry was born from [PERSON_NAME]'s love of drawing and telling a sweet …" at bounding box center [559, 231] width 192 height 75
click at [726, 246] on div at bounding box center [556, 215] width 712 height 365
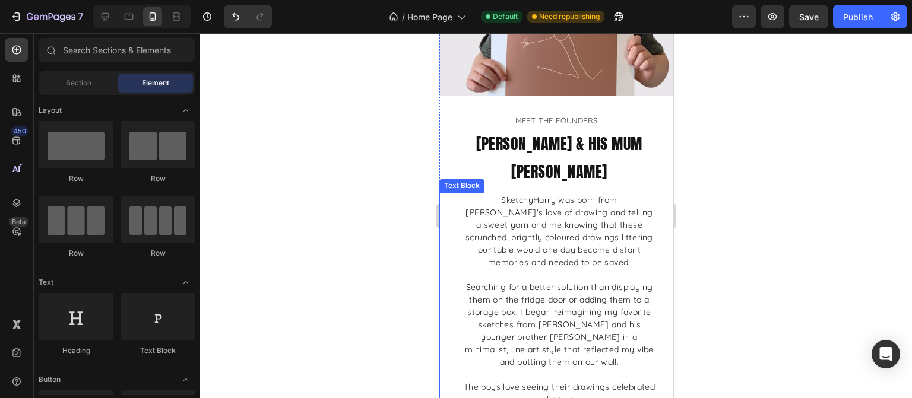
click at [609, 228] on p "SketchyHarry was born from [PERSON_NAME]'s love of drawing and telling a sweet …" at bounding box center [559, 231] width 192 height 75
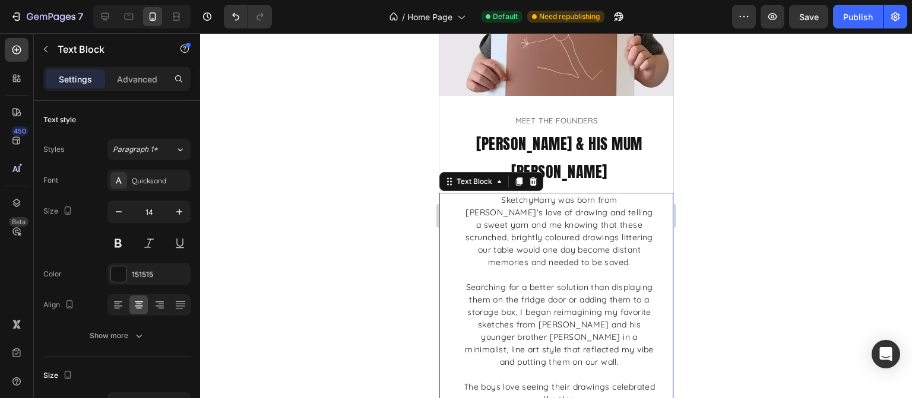
click at [716, 228] on div at bounding box center [556, 215] width 712 height 365
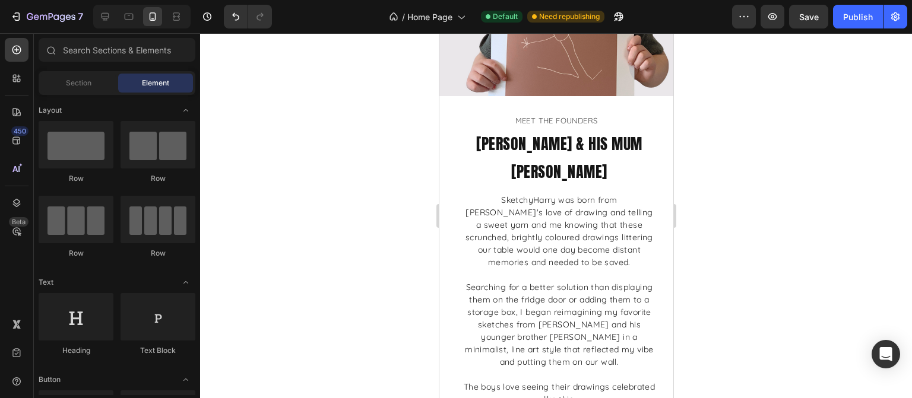
click at [726, 232] on div at bounding box center [556, 215] width 712 height 365
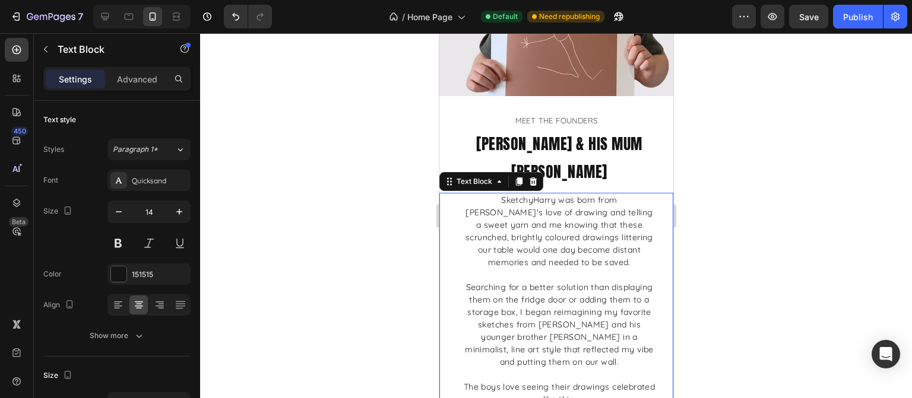
click at [617, 220] on p "SketchyHarry was born from [PERSON_NAME]'s love of drawing and telling a sweet …" at bounding box center [559, 231] width 192 height 75
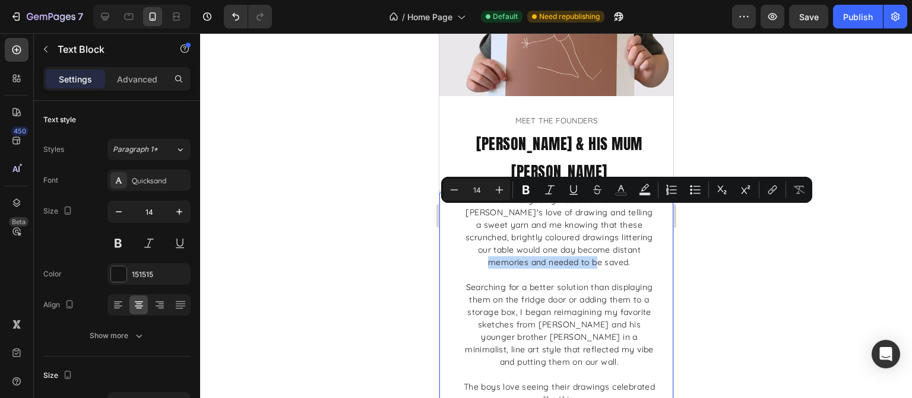
drag, startPoint x: 604, startPoint y: 227, endPoint x: 615, endPoint y: 217, distance: 14.7
click at [615, 217] on p "SketchyHarry was born from [PERSON_NAME]'s love of drawing and telling a sweet …" at bounding box center [559, 231] width 192 height 75
click at [848, 280] on div at bounding box center [556, 215] width 712 height 365
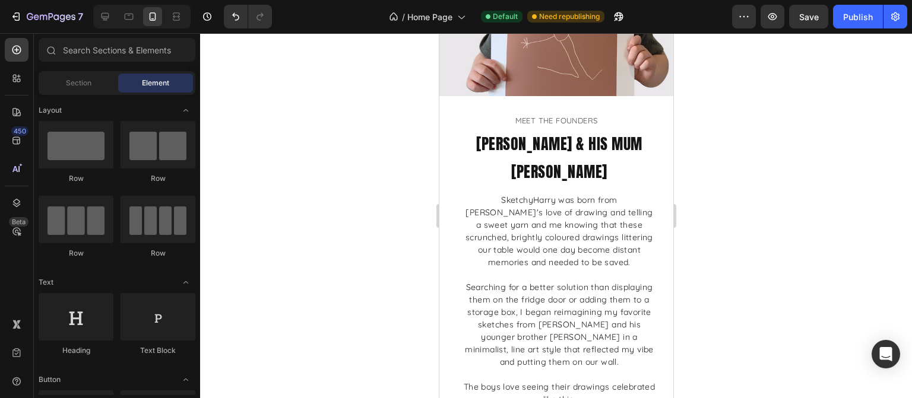
click at [811, 217] on div at bounding box center [556, 215] width 712 height 365
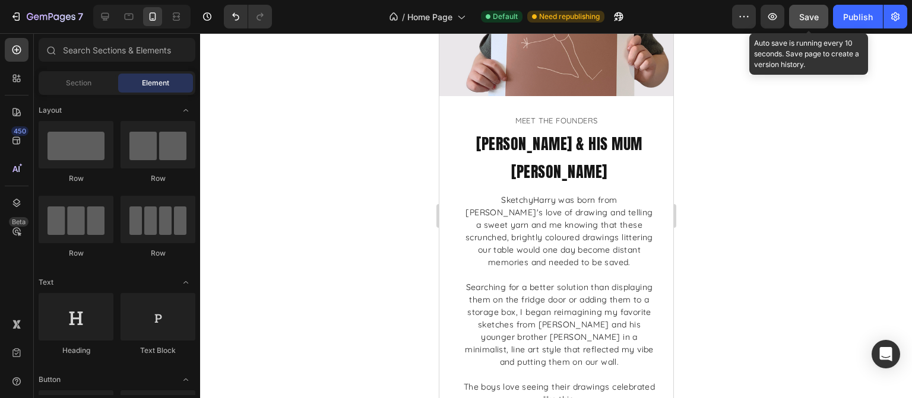
click at [810, 22] on div "Save" at bounding box center [809, 17] width 20 height 12
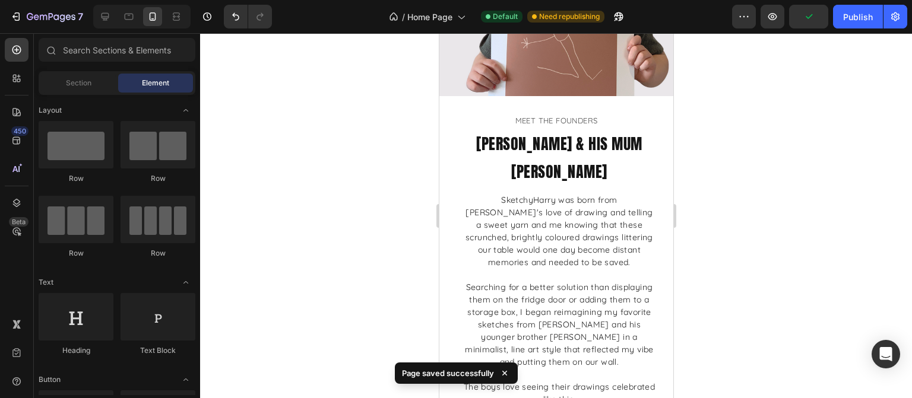
click at [825, 189] on div at bounding box center [556, 215] width 712 height 365
click at [786, 191] on div at bounding box center [556, 215] width 712 height 365
click at [606, 215] on p "SketchyHarry was born from [PERSON_NAME]'s love of drawing and telling a sweet …" at bounding box center [559, 231] width 192 height 75
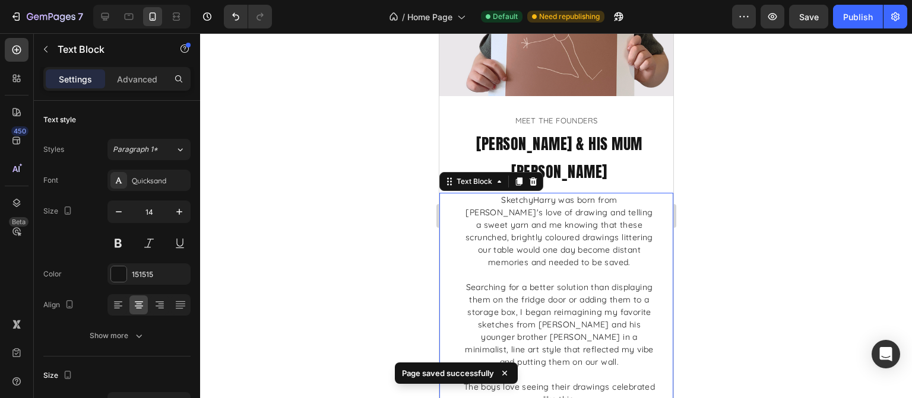
click at [702, 227] on div at bounding box center [556, 215] width 712 height 365
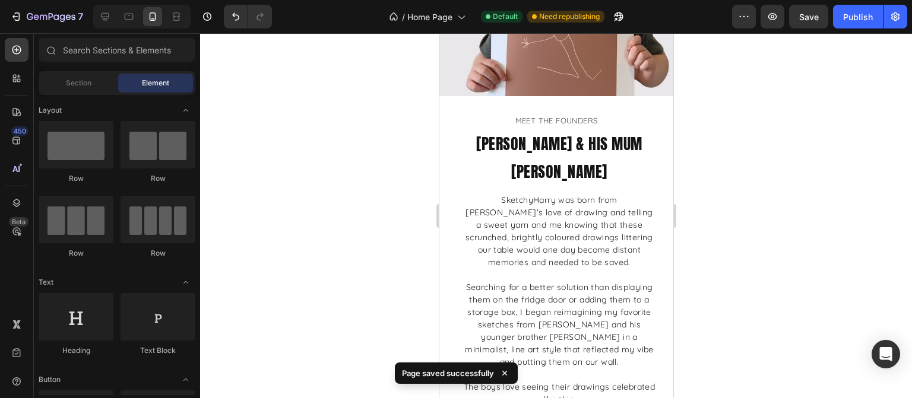
click at [777, 223] on div at bounding box center [556, 215] width 712 height 365
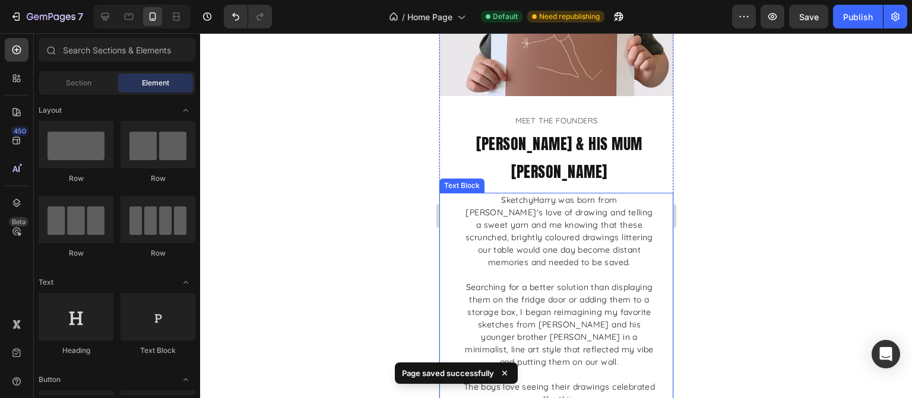
click at [521, 199] on p "SketchyHarry was born from [PERSON_NAME]'s love of drawing and telling a sweet …" at bounding box center [559, 231] width 192 height 75
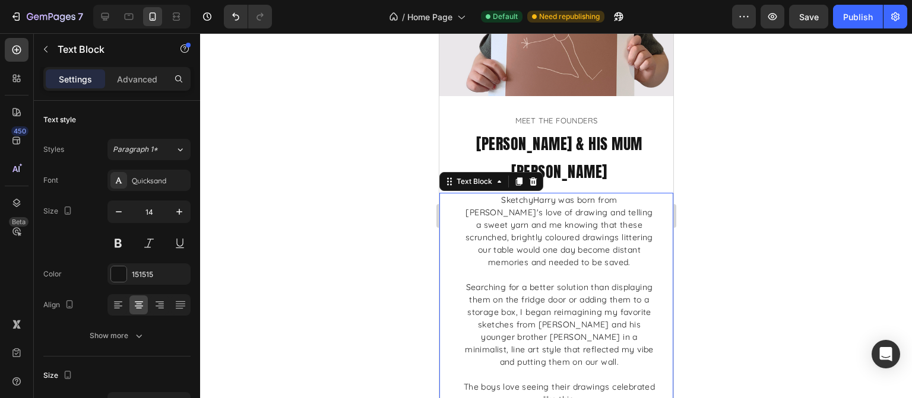
click at [744, 222] on div at bounding box center [556, 215] width 712 height 365
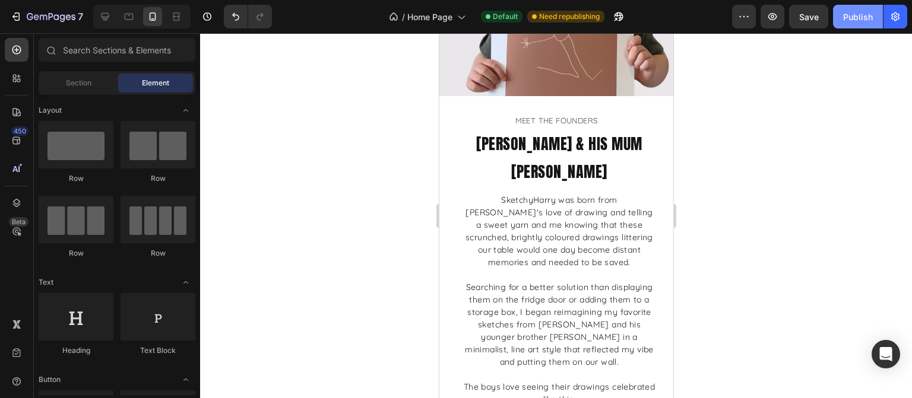
click at [837, 21] on button "Publish" at bounding box center [858, 17] width 50 height 24
click at [781, 286] on div at bounding box center [556, 215] width 712 height 365
click at [868, 23] on button "Publish" at bounding box center [858, 17] width 50 height 24
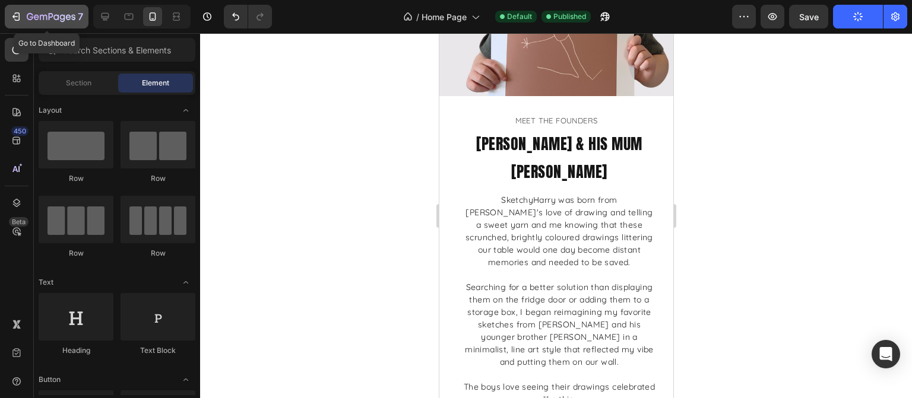
click at [45, 21] on icon "button" at bounding box center [51, 17] width 49 height 10
